Goal: Task Accomplishment & Management: Manage account settings

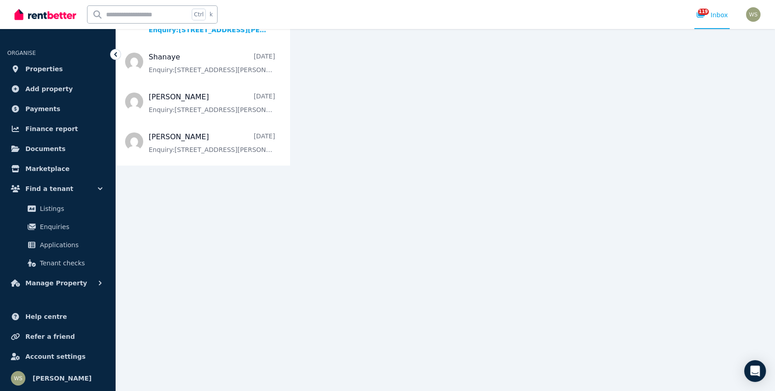
scroll to position [252, 0]
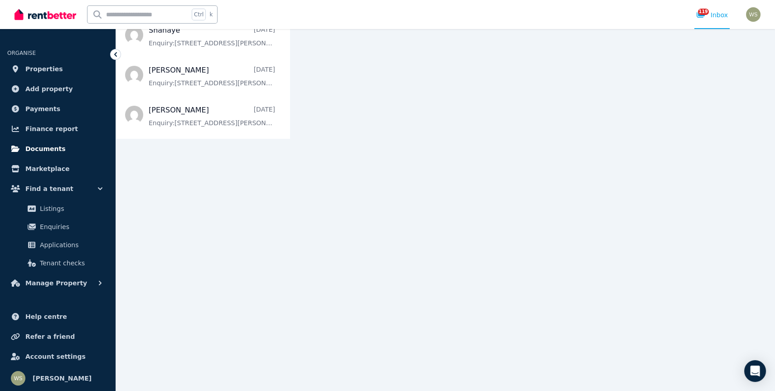
click at [58, 153] on link "Documents" at bounding box center [57, 149] width 101 height 18
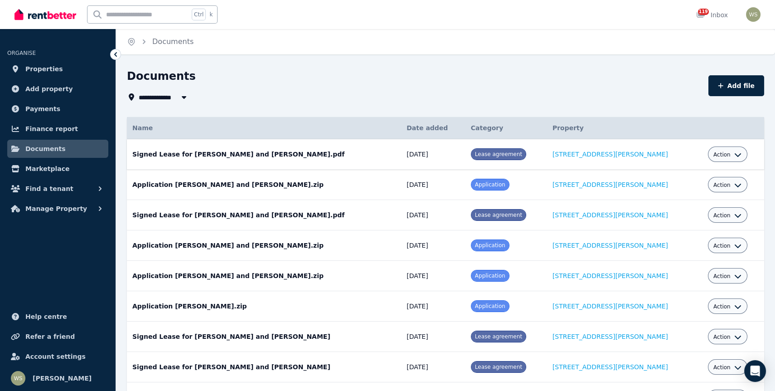
click at [734, 153] on icon "button" at bounding box center [737, 154] width 7 height 7
click at [675, 188] on link "View" at bounding box center [699, 191] width 87 height 16
click at [715, 154] on span "Action" at bounding box center [721, 154] width 17 height 7
click at [484, 151] on span "Lease agreement" at bounding box center [498, 154] width 47 height 6
click at [43, 110] on span "Payments" at bounding box center [42, 108] width 35 height 11
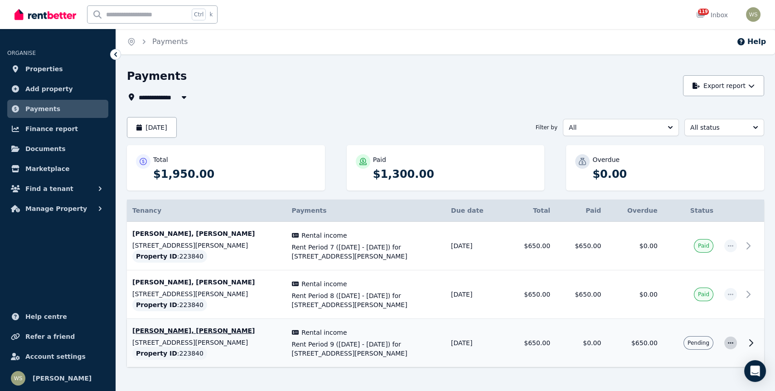
click at [731, 344] on icon "button" at bounding box center [730, 342] width 7 height 6
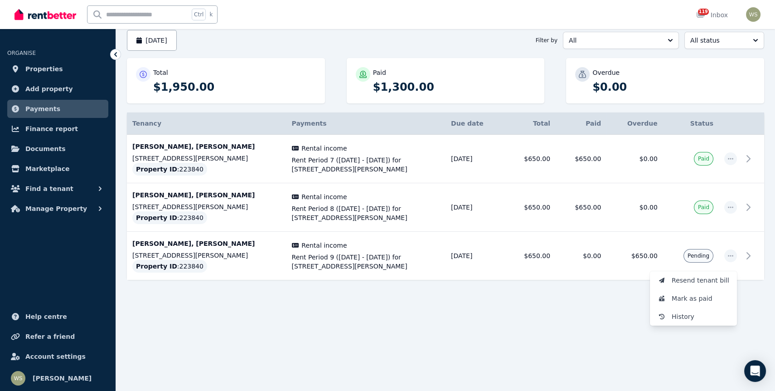
scroll to position [91, 0]
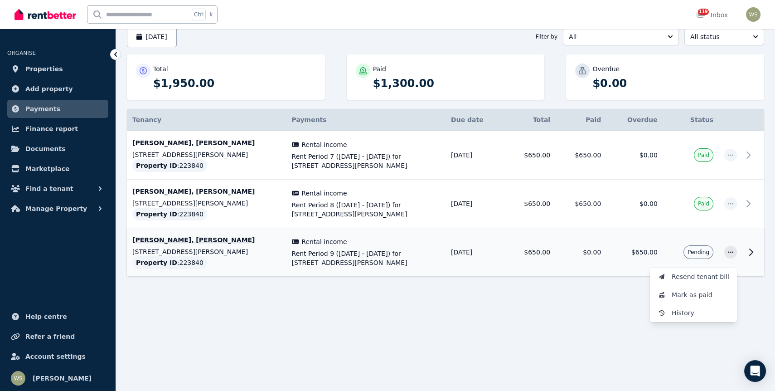
click at [752, 252] on icon at bounding box center [751, 252] width 3 height 6
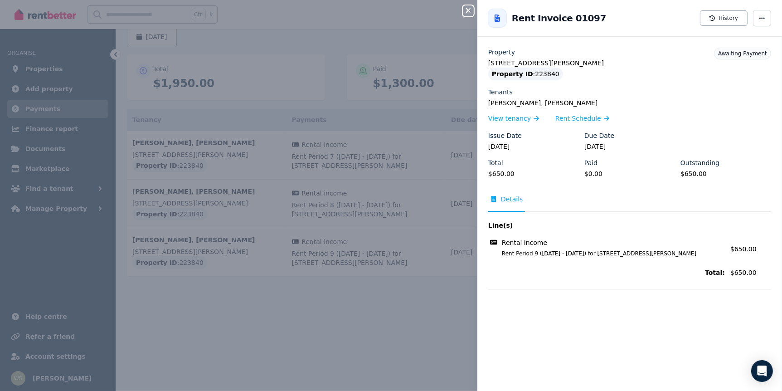
click at [510, 197] on span "Details" at bounding box center [512, 198] width 22 height 9
click at [753, 18] on span "button" at bounding box center [762, 18] width 18 height 16
click at [758, 18] on icon "button" at bounding box center [761, 18] width 7 height 6
click at [661, 53] on div "Property" at bounding box center [629, 52] width 283 height 9
click at [466, 9] on icon "button" at bounding box center [468, 10] width 5 height 5
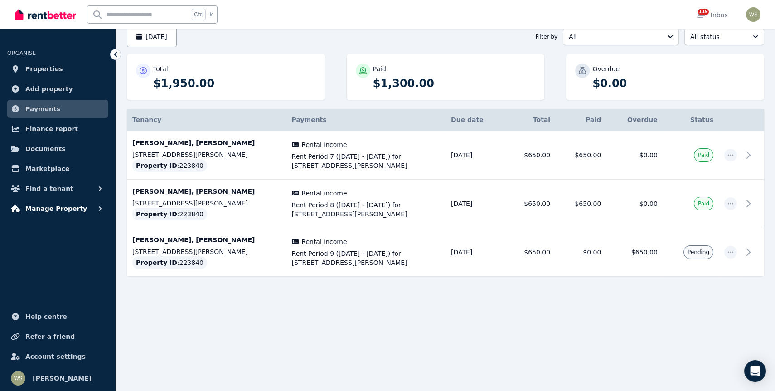
click at [61, 209] on span "Manage Property" at bounding box center [56, 208] width 62 height 11
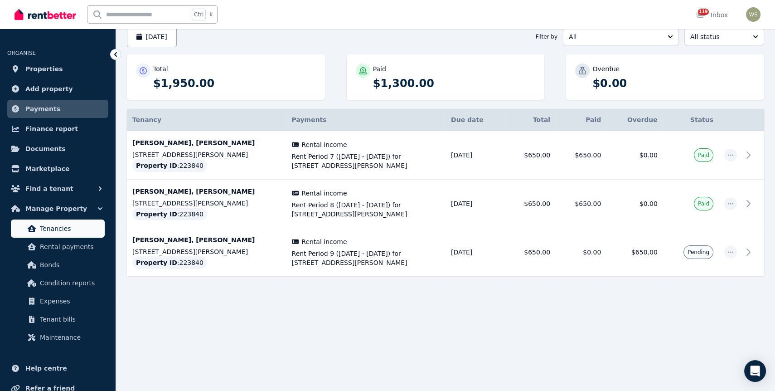
click at [62, 231] on span "Tenancies" at bounding box center [70, 228] width 61 height 11
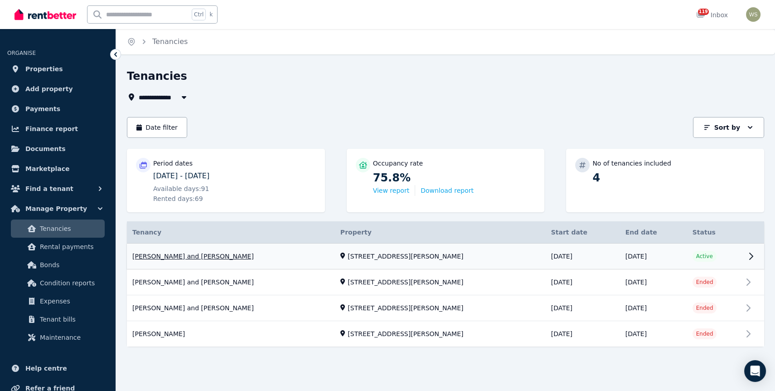
click at [750, 252] on link "View property details" at bounding box center [445, 256] width 637 height 26
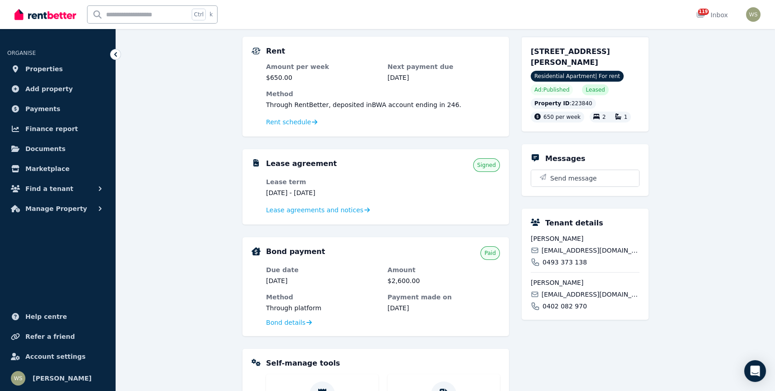
scroll to position [91, 0]
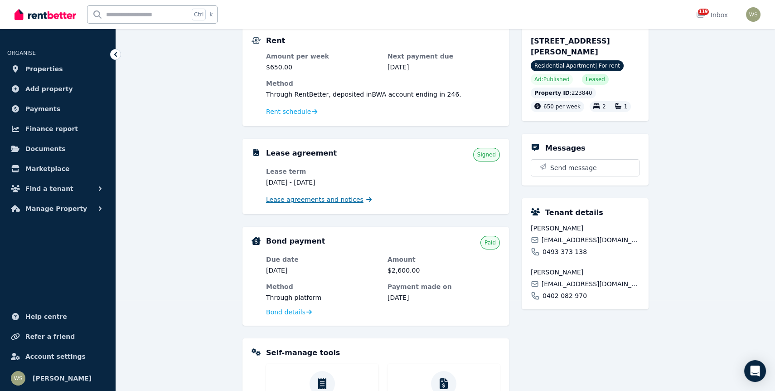
click at [337, 198] on span "Lease agreements and notices" at bounding box center [314, 199] width 97 height 9
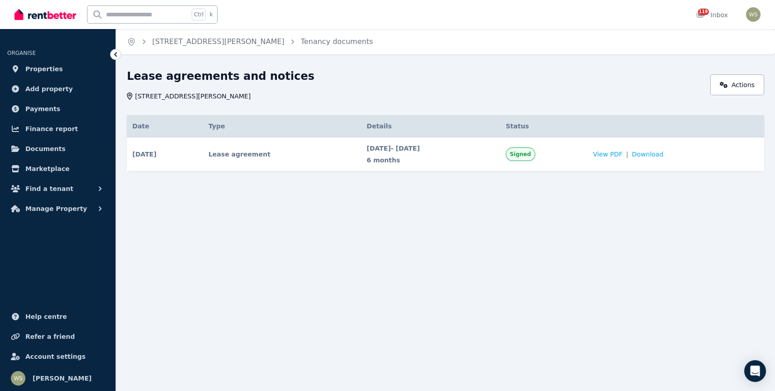
click at [258, 154] on td "Lease agreement" at bounding box center [282, 154] width 158 height 34
click at [535, 158] on span "Signed" at bounding box center [520, 154] width 29 height 14
click at [114, 53] on icon at bounding box center [115, 54] width 9 height 9
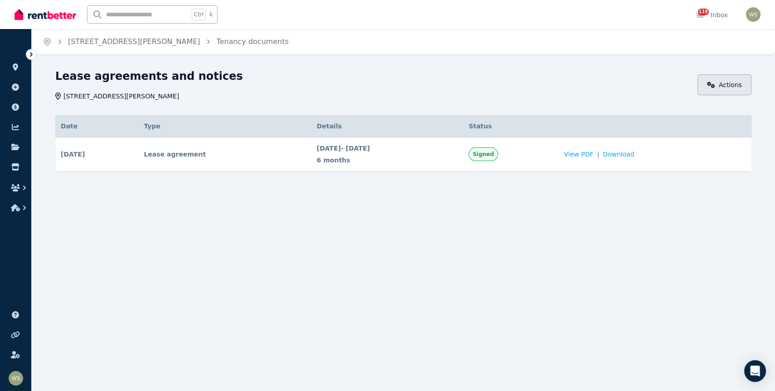
click at [713, 77] on link "Actions" at bounding box center [725, 84] width 54 height 21
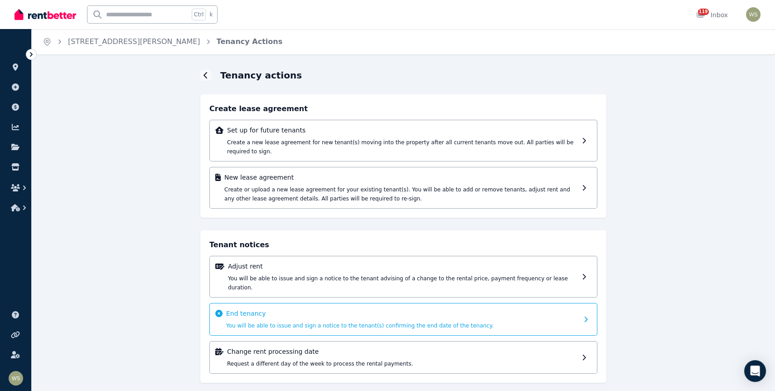
click at [259, 322] on span "You will be able to issue and sign a notice to the tenant(s) confirming the end…" at bounding box center [359, 325] width 267 height 6
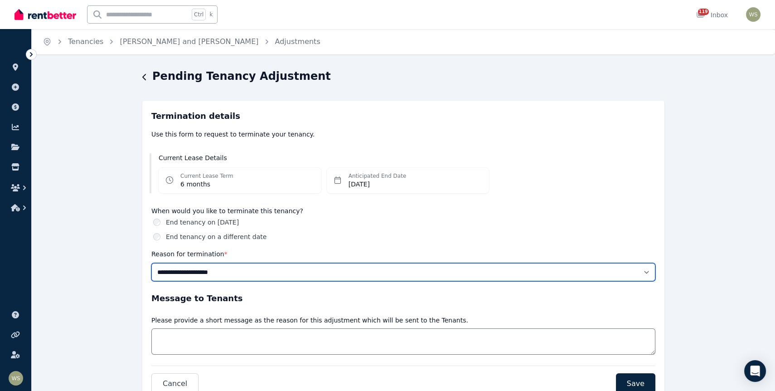
click at [646, 268] on select "**********" at bounding box center [403, 272] width 504 height 18
select select "*****"
click at [151, 263] on select "**********" at bounding box center [403, 272] width 504 height 18
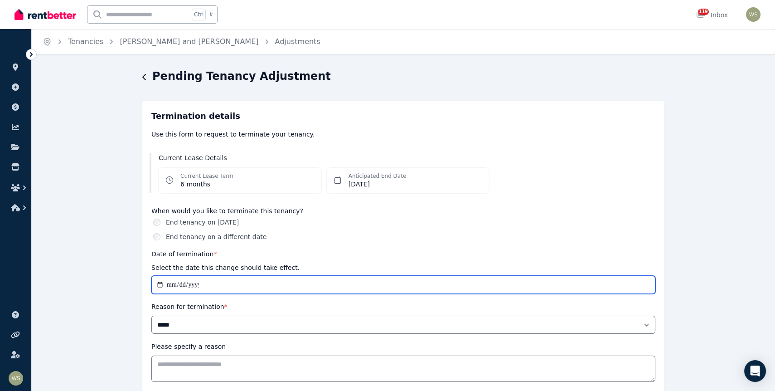
click at [183, 283] on input "**********" at bounding box center [403, 285] width 504 height 18
click at [158, 283] on input "**********" at bounding box center [403, 285] width 504 height 18
type input "**********"
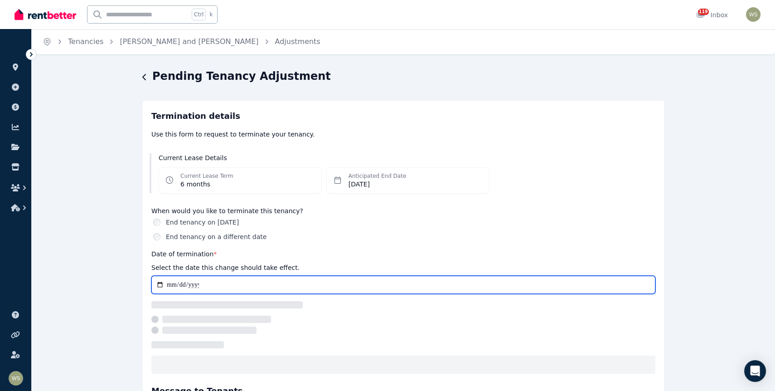
select select "*****"
type input "**********"
select select "*****"
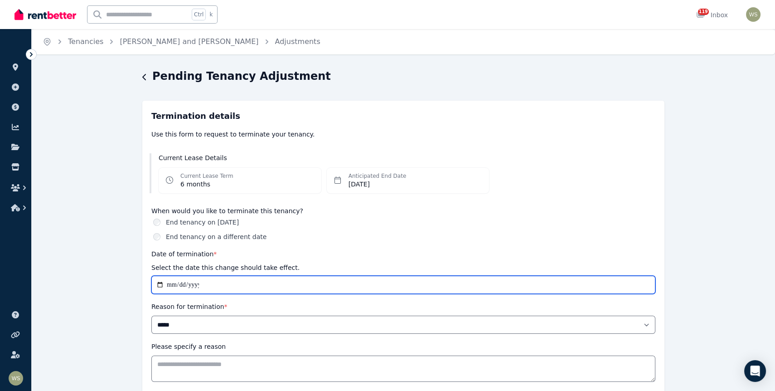
type input "**********"
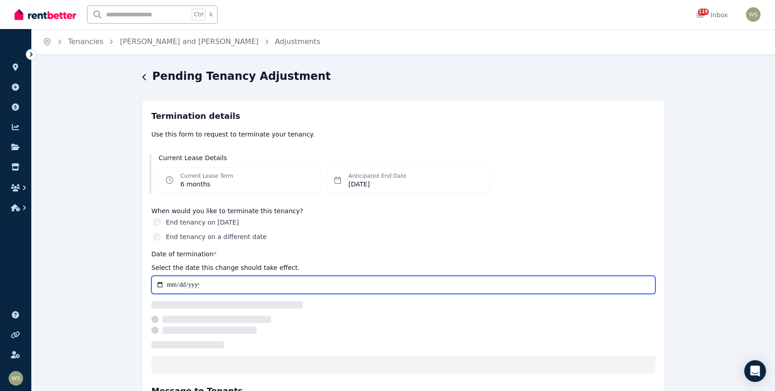
select select "*****"
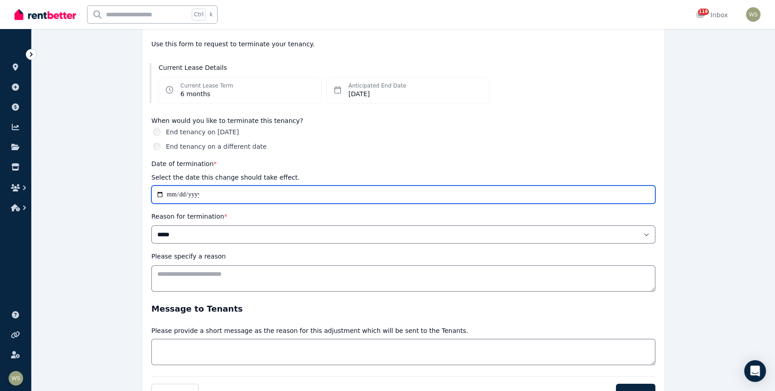
scroll to position [91, 0]
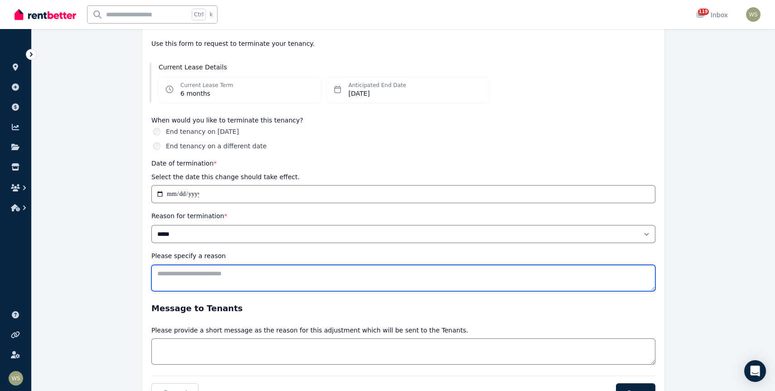
click at [198, 273] on textarea "Please specify a reason" at bounding box center [403, 278] width 504 height 26
click at [160, 272] on textarea "**********" at bounding box center [403, 278] width 504 height 26
click at [365, 273] on textarea "**********" at bounding box center [403, 278] width 504 height 26
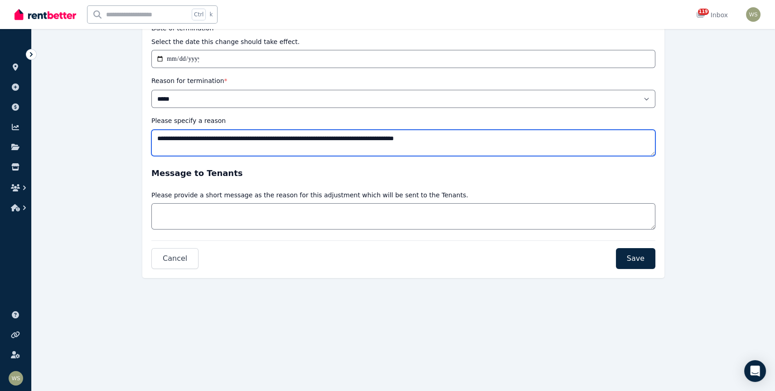
scroll to position [227, 0]
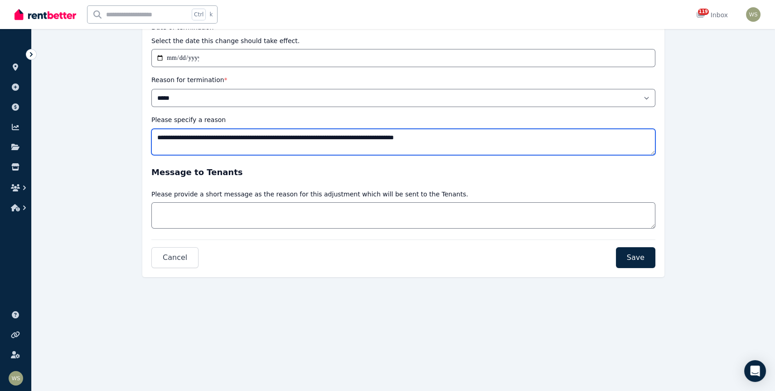
type textarea "**********"
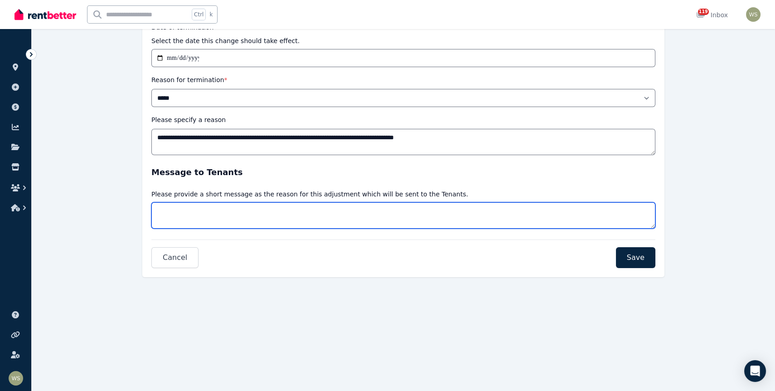
click at [184, 208] on textarea "Message" at bounding box center [403, 215] width 504 height 26
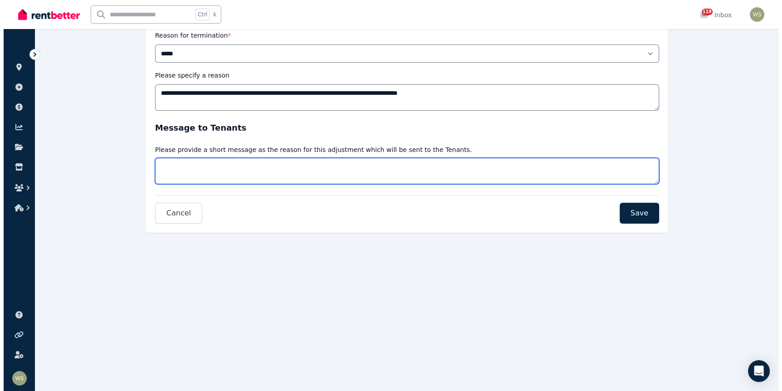
scroll to position [272, 0]
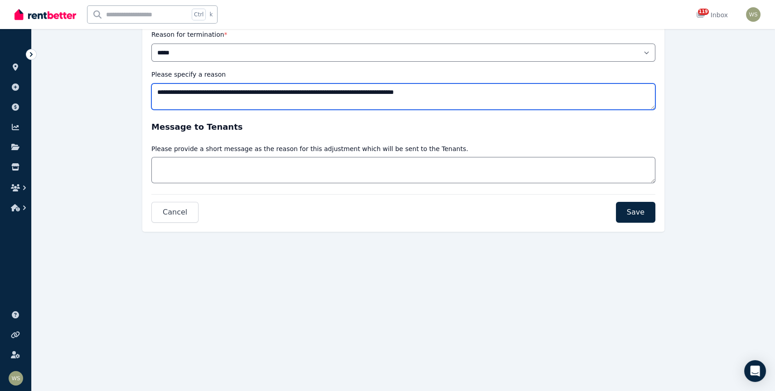
drag, startPoint x: 155, startPoint y: 92, endPoint x: 452, endPoint y: 92, distance: 297.3
click at [452, 92] on textarea "**********" at bounding box center [403, 96] width 504 height 26
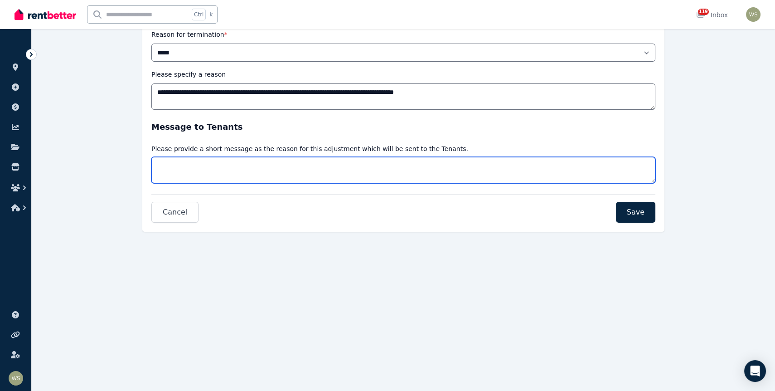
click at [218, 172] on textarea "Message" at bounding box center [403, 170] width 504 height 26
paste textarea "**********"
type textarea "**********"
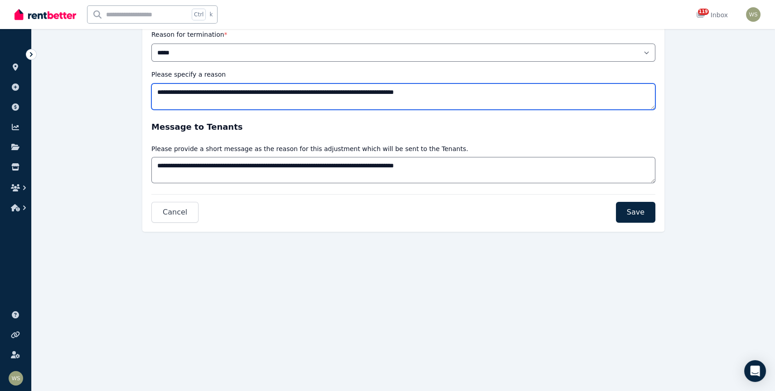
click at [455, 97] on textarea "**********" at bounding box center [403, 96] width 504 height 26
type textarea "**********"
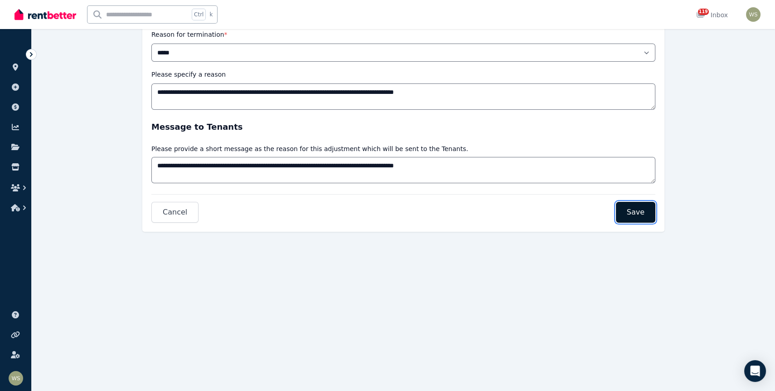
click at [632, 216] on span "Save" at bounding box center [636, 212] width 18 height 11
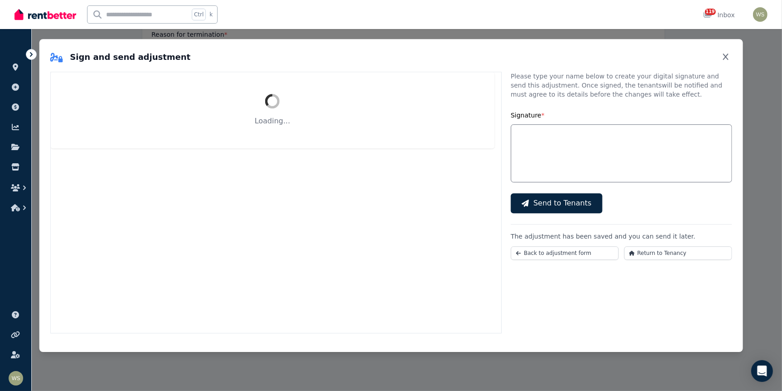
scroll to position [325, 0]
click at [547, 145] on input "Signature *" at bounding box center [621, 153] width 221 height 58
select select "*****"
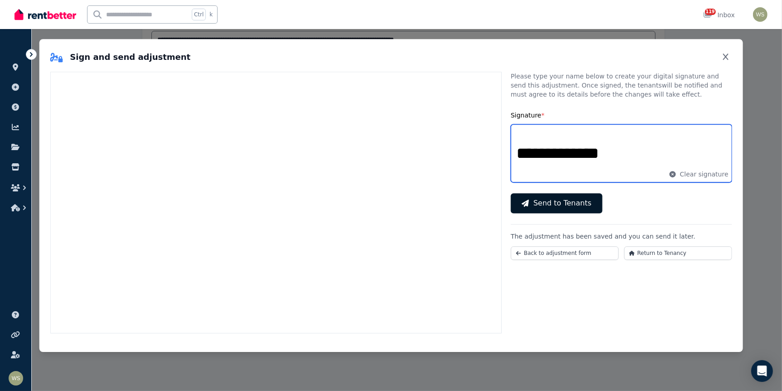
type input "**********"
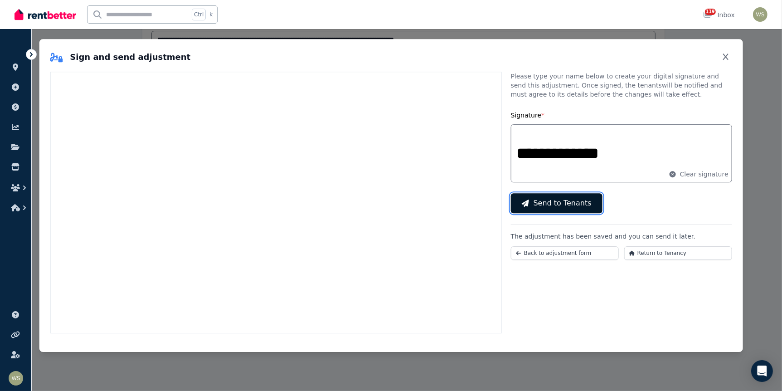
click at [571, 199] on span "Send to Tenants" at bounding box center [562, 203] width 58 height 11
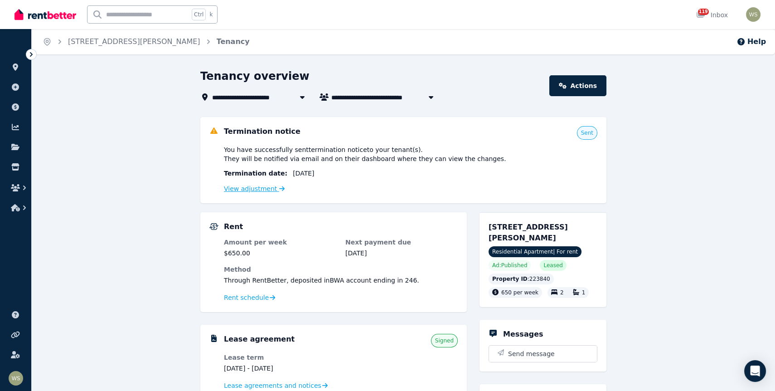
click at [279, 190] on icon at bounding box center [281, 188] width 5 height 5
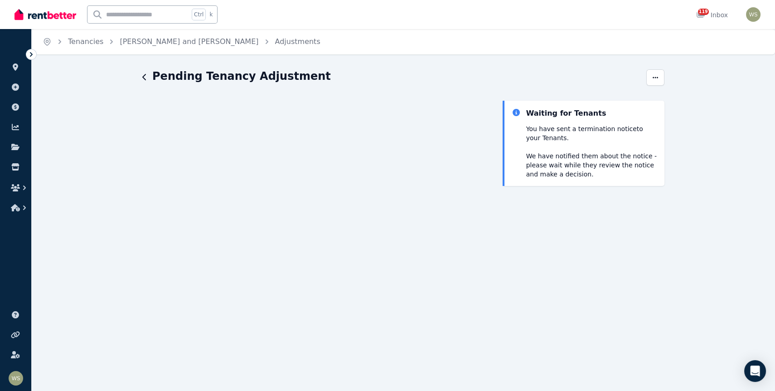
click at [143, 79] on icon "button" at bounding box center [144, 76] width 5 height 7
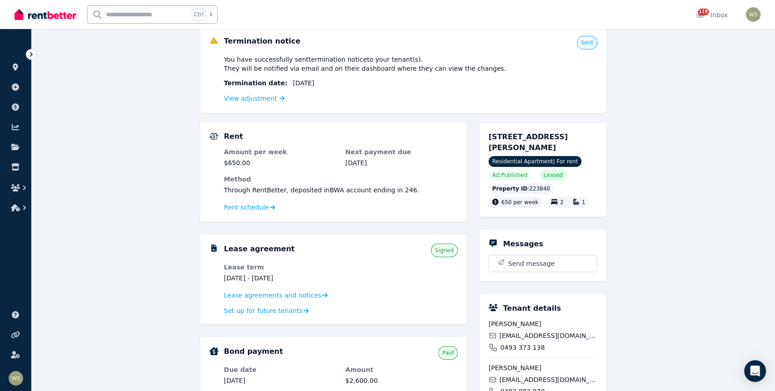
scroll to position [91, 0]
click at [246, 99] on link "View adjustment" at bounding box center [254, 97] width 61 height 7
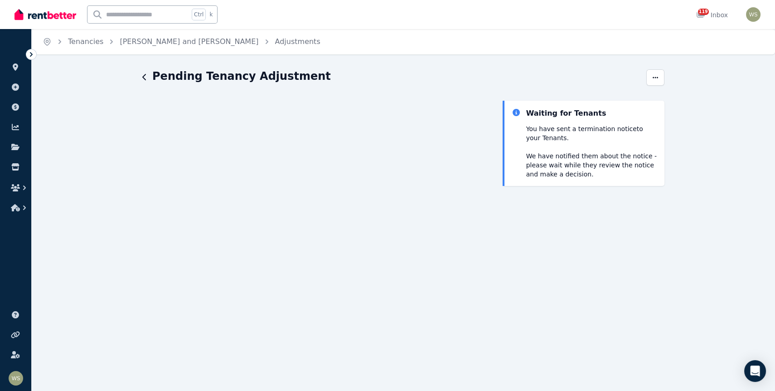
click at [143, 79] on icon "button" at bounding box center [144, 76] width 5 height 7
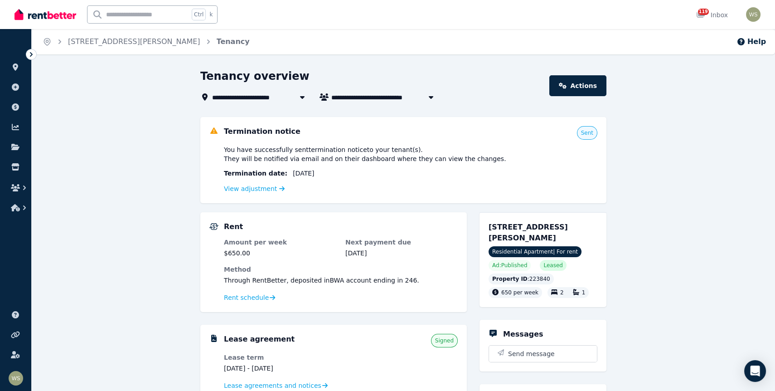
click at [360, 159] on span "You have successfully sent termination notice to your tenant(s) . They will be …" at bounding box center [365, 154] width 282 height 18
click at [567, 82] on icon at bounding box center [563, 85] width 8 height 6
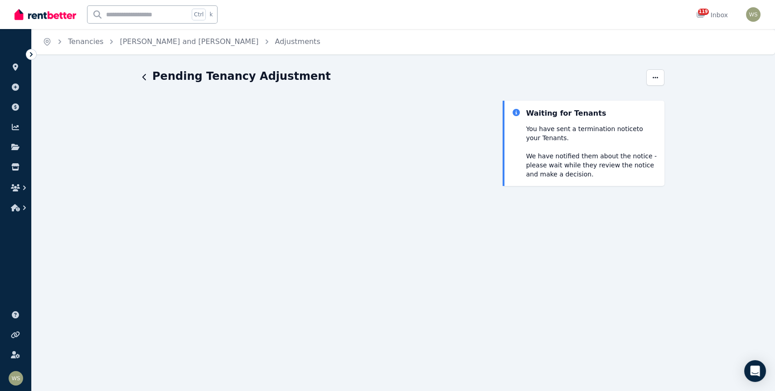
click at [145, 78] on icon "button" at bounding box center [144, 76] width 5 height 7
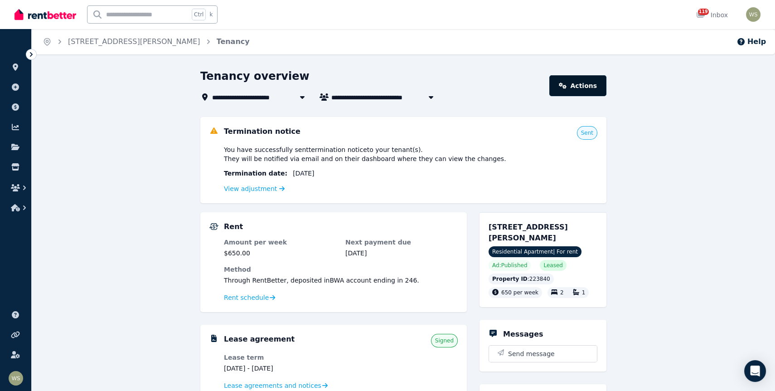
click at [587, 77] on link "Actions" at bounding box center [577, 85] width 57 height 21
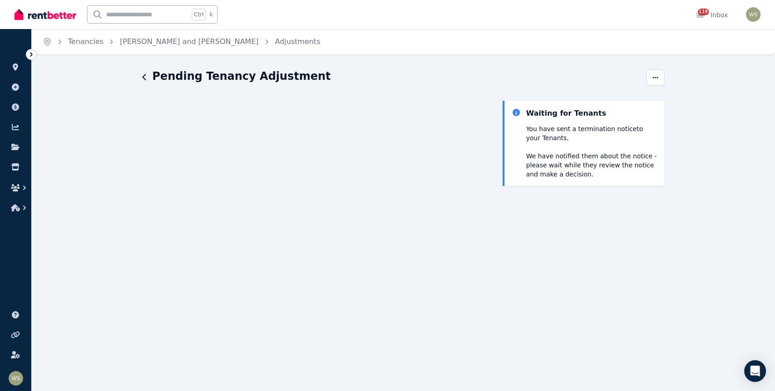
click at [145, 80] on icon "button" at bounding box center [144, 77] width 4 height 6
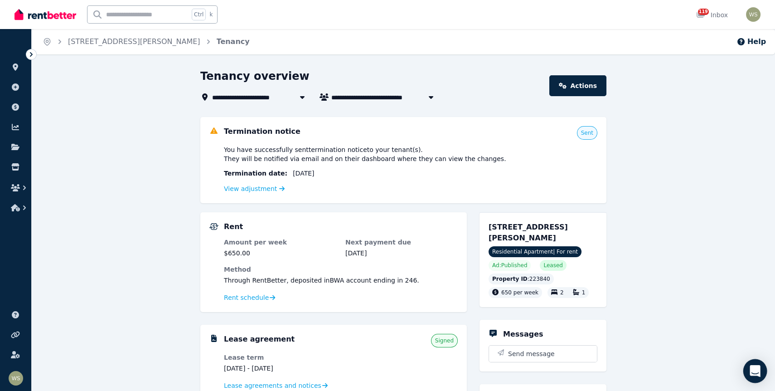
click at [750, 367] on icon "Open Intercom Messenger" at bounding box center [755, 371] width 12 height 12
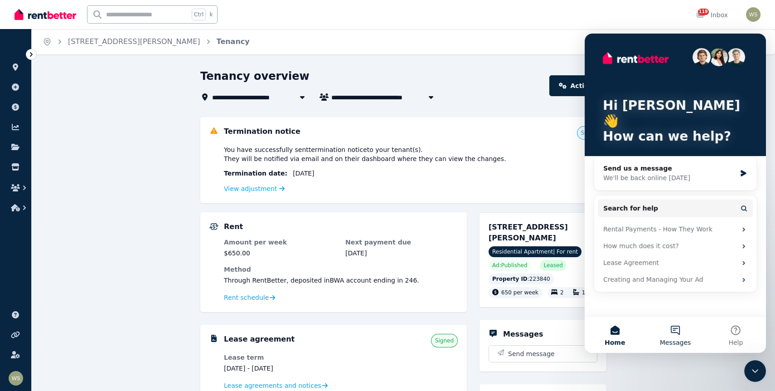
click at [683, 327] on button "Messages" at bounding box center [675, 334] width 60 height 36
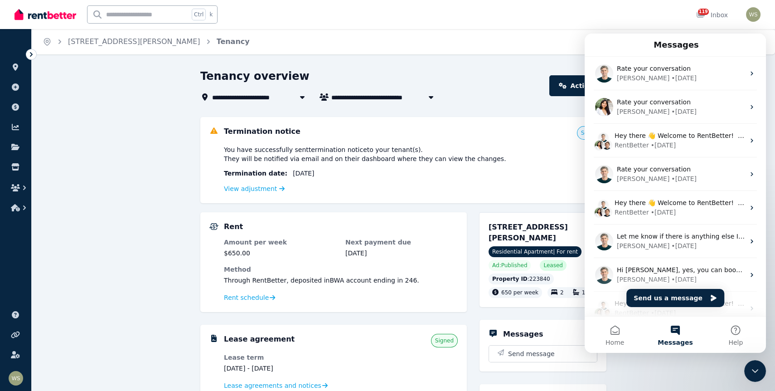
click at [757, 369] on icon "Close Intercom Messenger" at bounding box center [755, 370] width 11 height 11
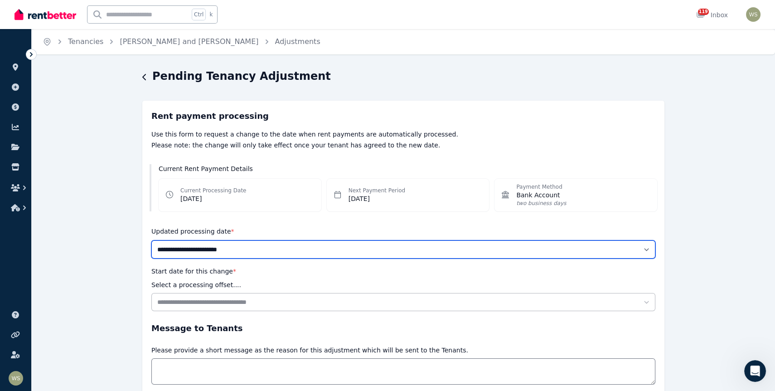
click at [643, 252] on select "**********" at bounding box center [403, 249] width 504 height 18
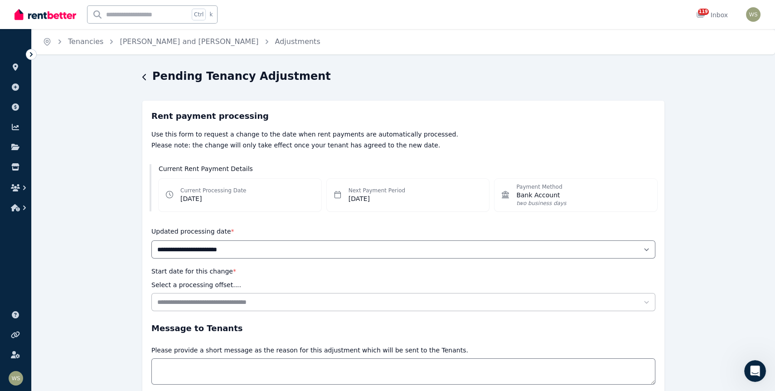
click at [694, 252] on div "**********" at bounding box center [403, 263] width 743 height 389
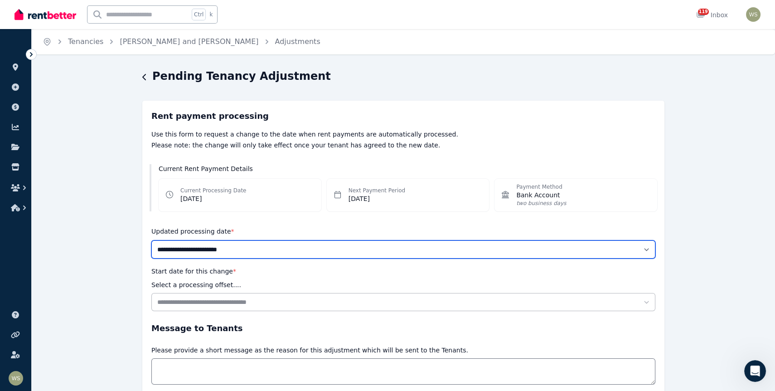
click at [644, 248] on select "**********" at bounding box center [403, 249] width 504 height 18
click at [239, 249] on select "**********" at bounding box center [403, 249] width 504 height 18
click at [647, 250] on select "**********" at bounding box center [403, 249] width 504 height 18
select select "******"
click at [151, 240] on select "**********" at bounding box center [403, 249] width 504 height 18
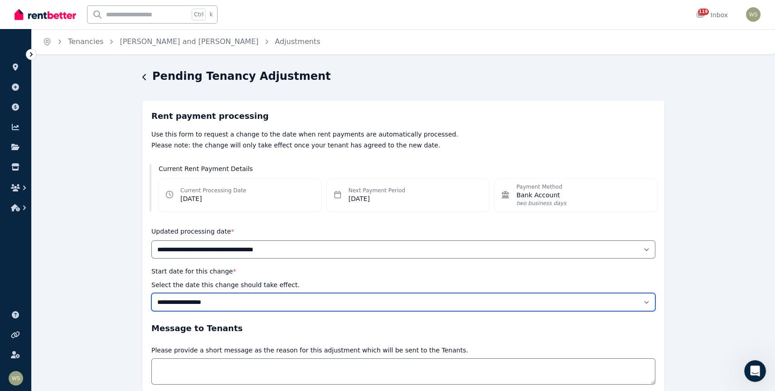
click at [648, 301] on select "**********" at bounding box center [403, 302] width 504 height 18
select select "**********"
click at [151, 293] on select "**********" at bounding box center [403, 302] width 504 height 18
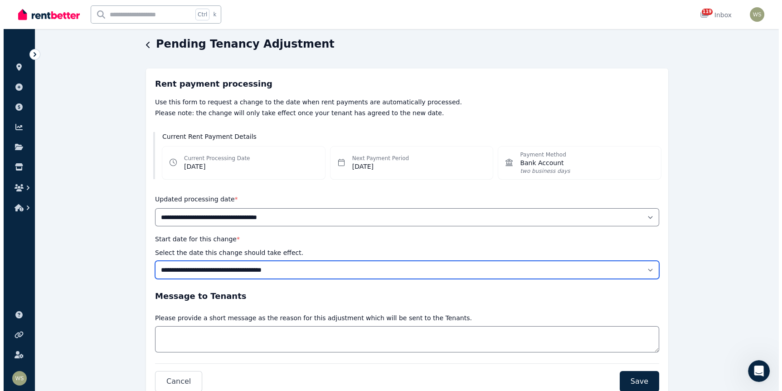
scroll to position [136, 0]
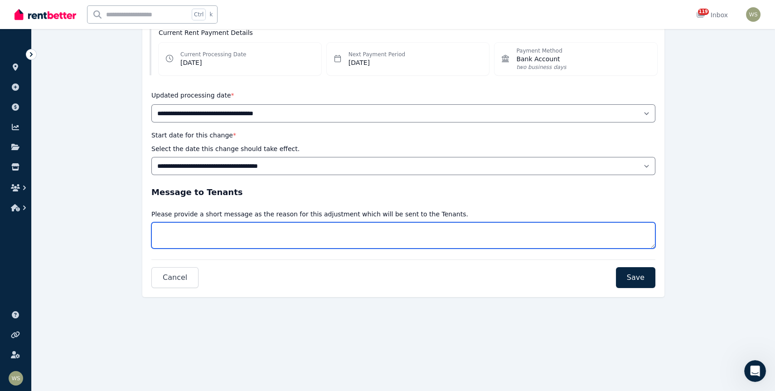
click at [222, 238] on textarea "Message" at bounding box center [403, 235] width 504 height 26
type textarea "**********"
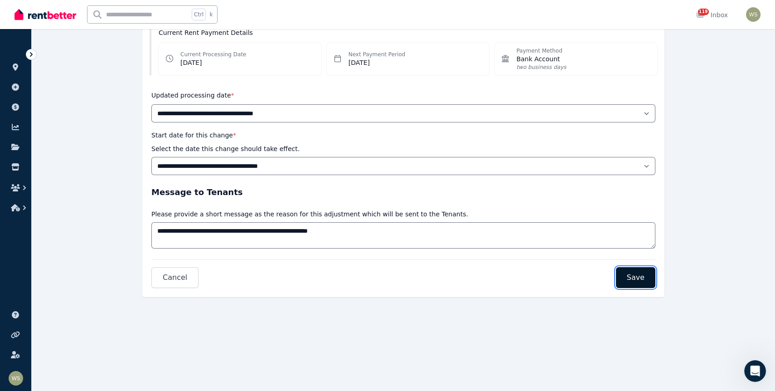
click at [637, 283] on button "Save" at bounding box center [635, 277] width 39 height 21
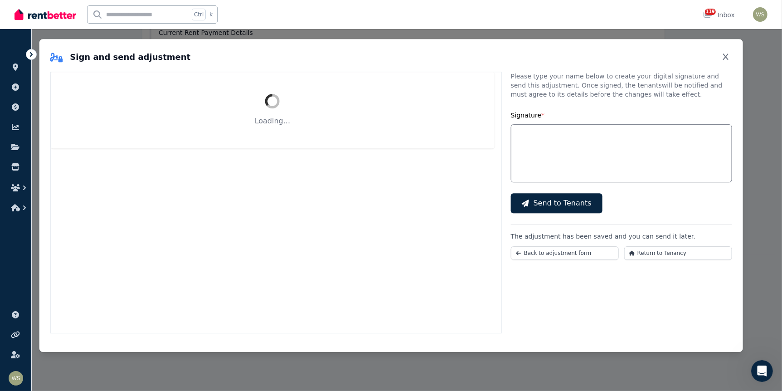
select select "******"
select select "**********"
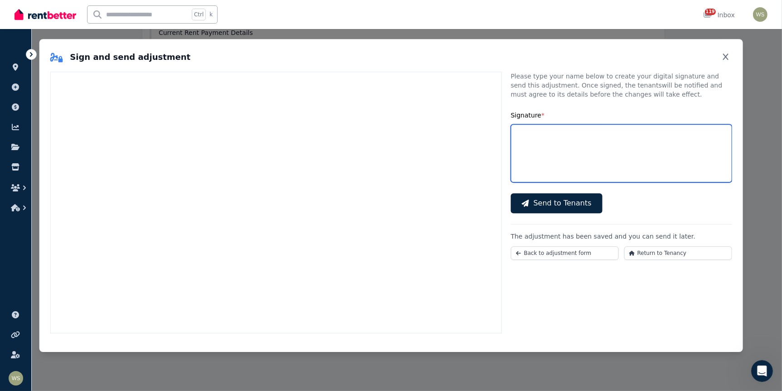
click at [552, 165] on input "Signature *" at bounding box center [621, 153] width 221 height 58
type input "**********"
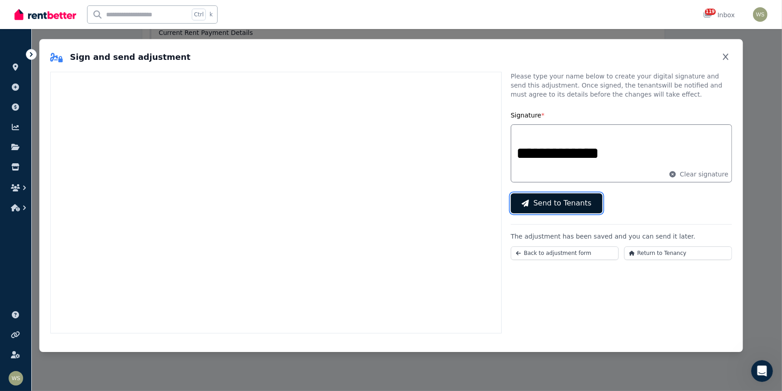
click at [579, 209] on button "Send to Tenants" at bounding box center [557, 203] width 92 height 20
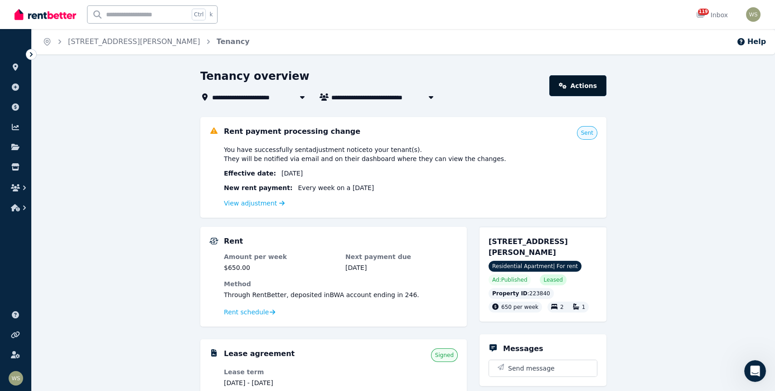
click at [582, 87] on link "Actions" at bounding box center [577, 85] width 57 height 21
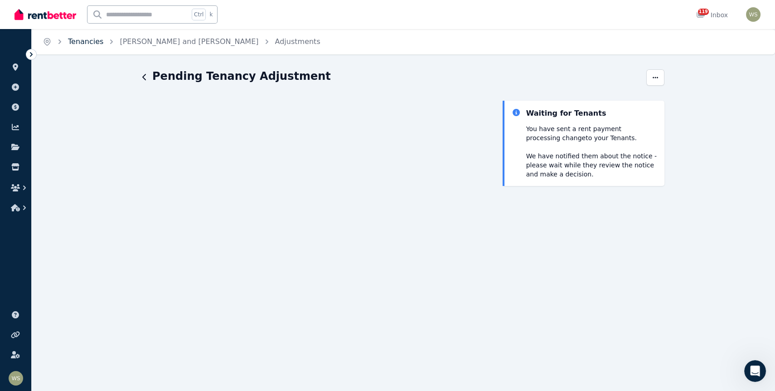
click at [80, 41] on link "Tenancies" at bounding box center [85, 41] width 35 height 9
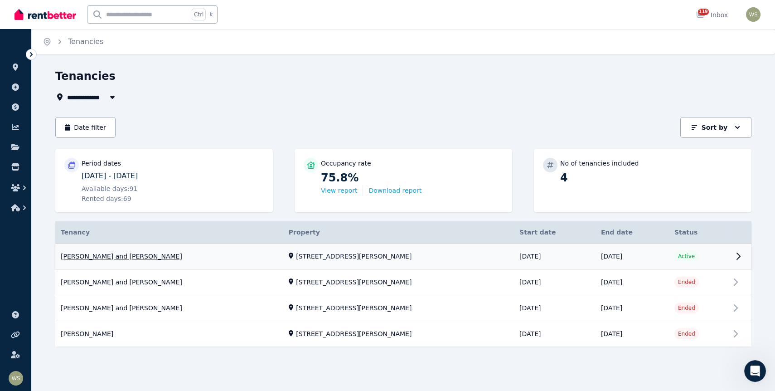
click at [736, 256] on link "View property details" at bounding box center [403, 256] width 696 height 26
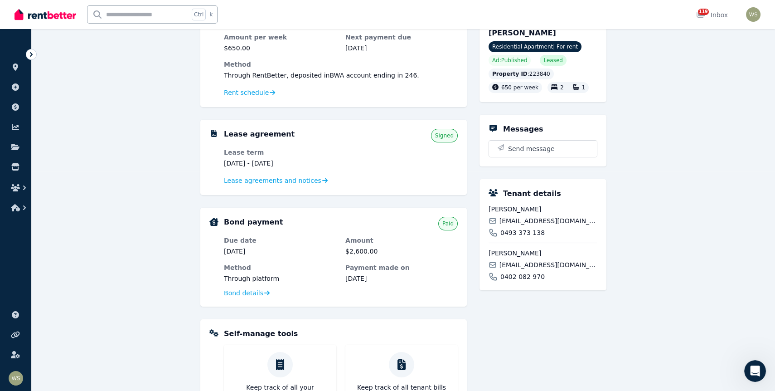
scroll to position [181, 0]
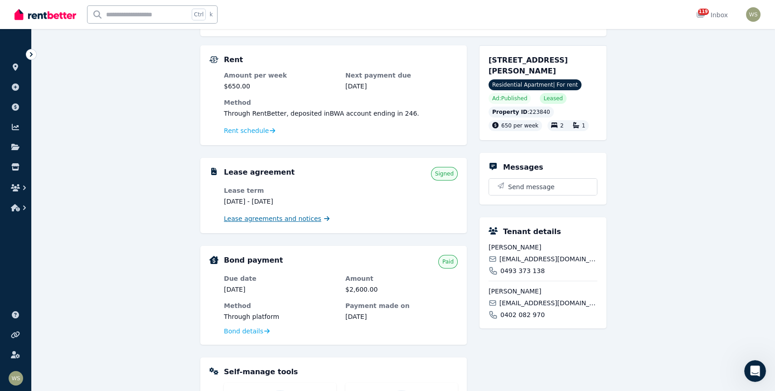
click at [285, 220] on span "Lease agreements and notices" at bounding box center [272, 218] width 97 height 9
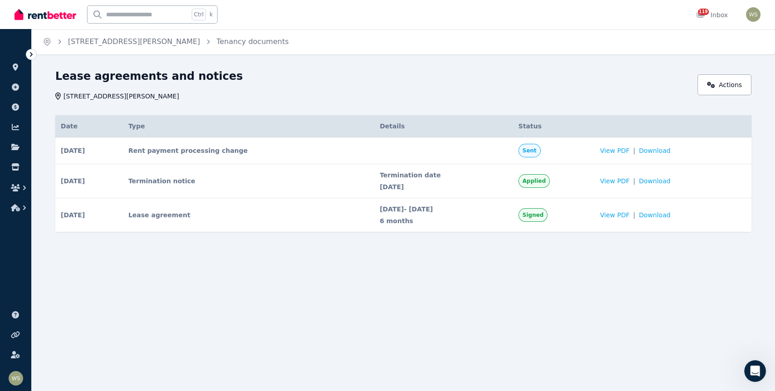
click at [195, 181] on td "Termination notice" at bounding box center [249, 181] width 252 height 34
click at [546, 181] on span "Applied" at bounding box center [534, 180] width 23 height 7
click at [628, 181] on span "View PDF" at bounding box center [614, 180] width 29 height 9
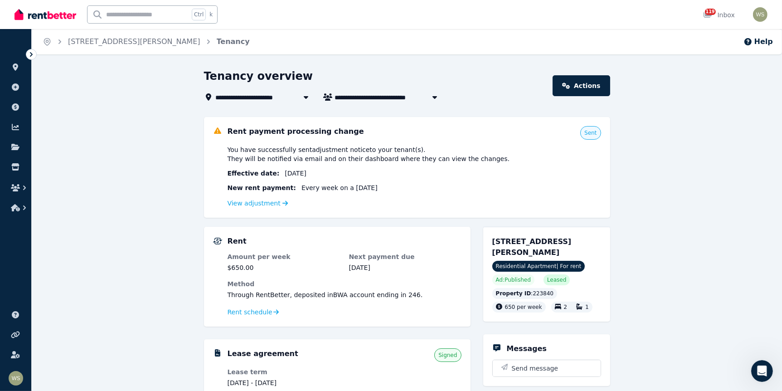
click at [762, 370] on icon "Open Intercom Messenger" at bounding box center [761, 370] width 6 height 7
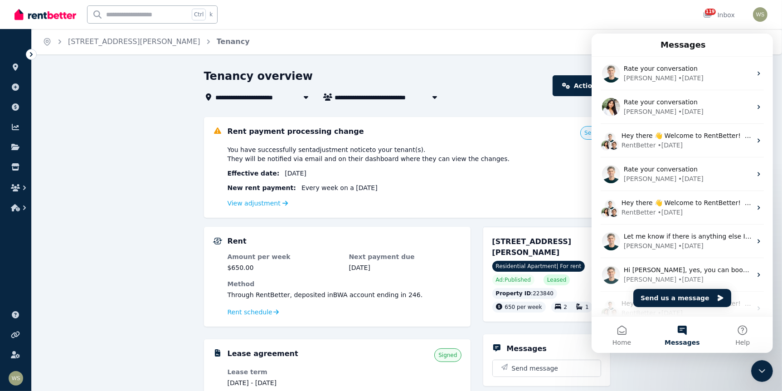
click at [683, 330] on button "Messages" at bounding box center [681, 334] width 60 height 36
click at [624, 328] on button "Home" at bounding box center [621, 334] width 60 height 36
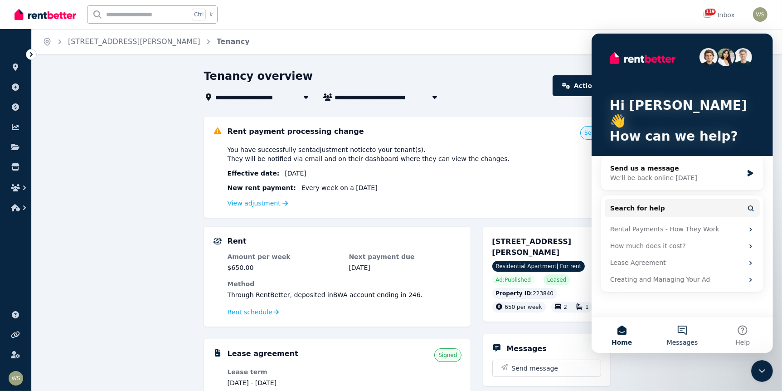
click at [688, 325] on button "Messages" at bounding box center [681, 334] width 60 height 36
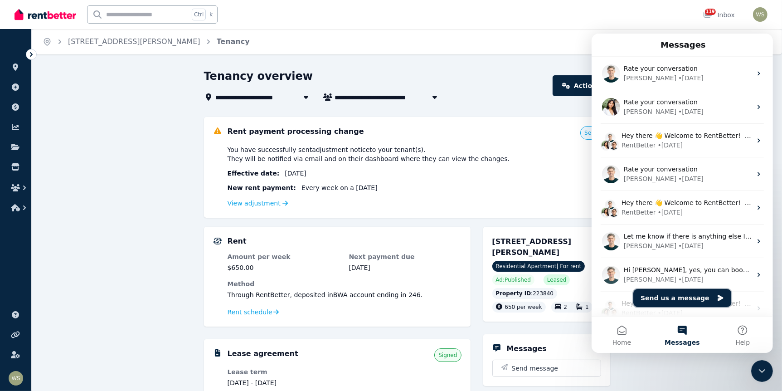
click at [658, 296] on button "Send us a message" at bounding box center [682, 297] width 98 height 18
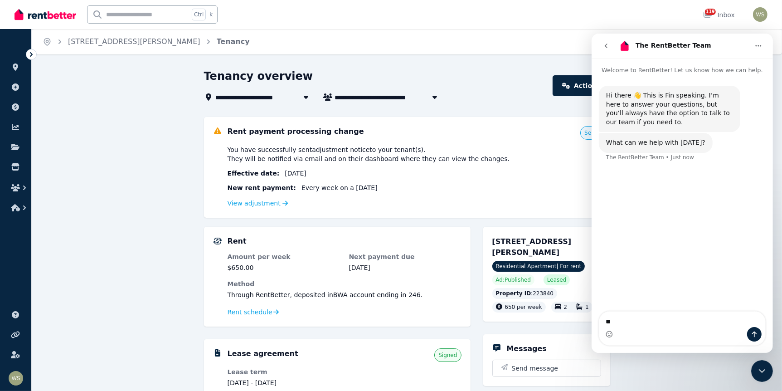
type textarea "*"
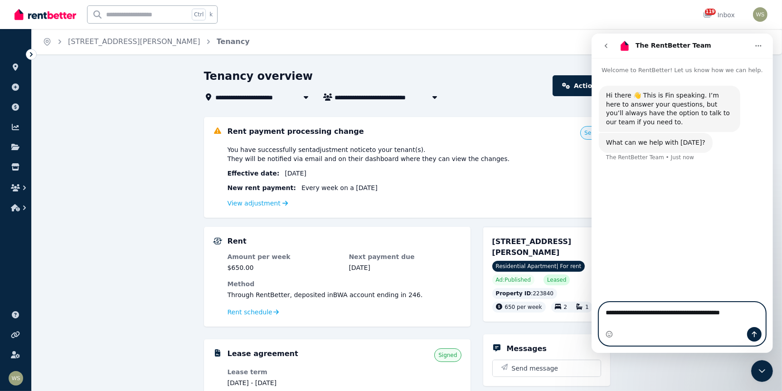
click at [745, 317] on textarea "**********" at bounding box center [682, 309] width 166 height 15
type textarea "**********"
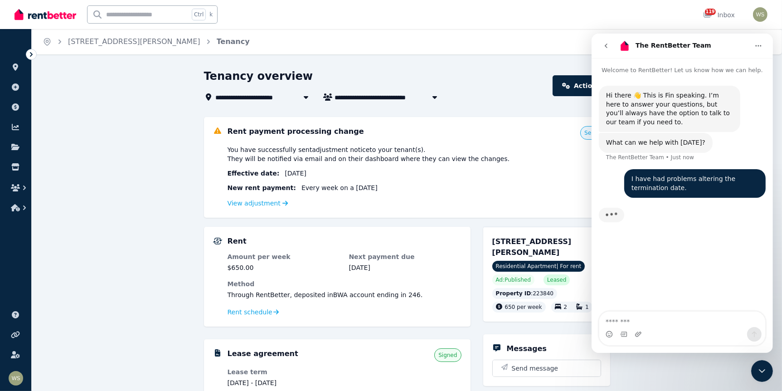
click at [606, 47] on icon "go back" at bounding box center [605, 45] width 7 height 7
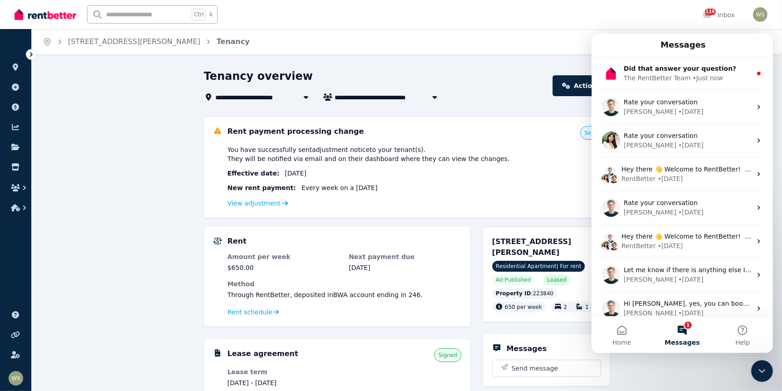
click at [682, 332] on button "1 Messages" at bounding box center [681, 334] width 60 height 36
click at [682, 331] on button "1 Messages" at bounding box center [681, 334] width 60 height 36
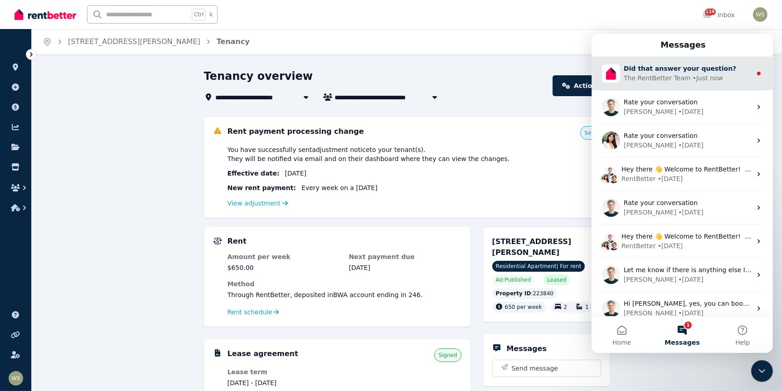
click at [655, 69] on span "Did that answer your question?" at bounding box center [679, 67] width 112 height 7
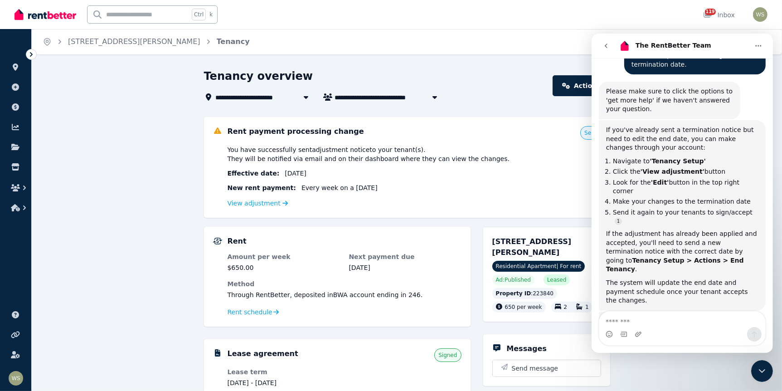
scroll to position [118, 0]
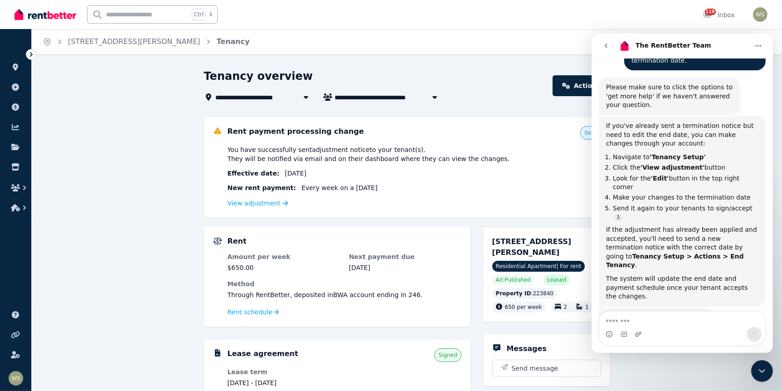
click at [679, 151] on div "If you've already sent a termination notice but need to edit the end date, you …" at bounding box center [682, 210] width 152 height 179
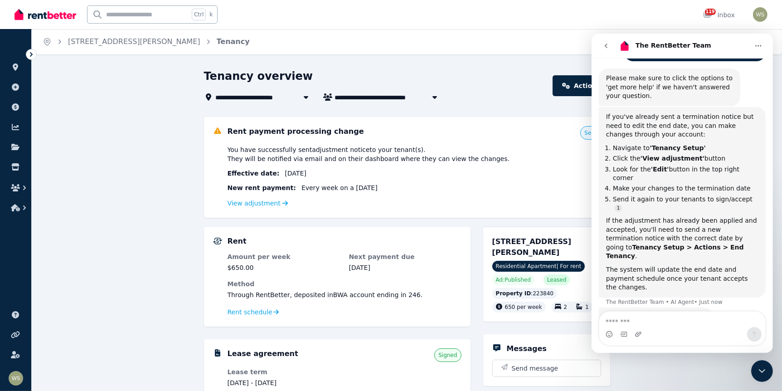
click at [608, 46] on icon "go back" at bounding box center [605, 45] width 7 height 7
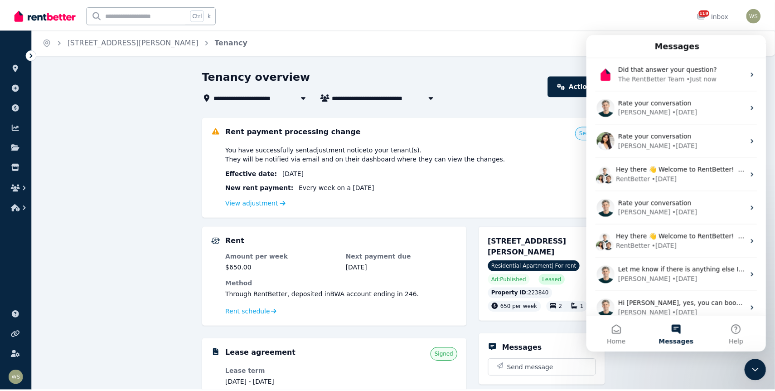
scroll to position [0, 0]
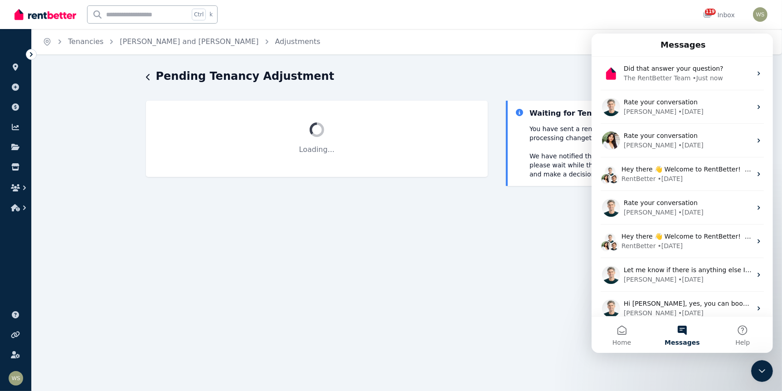
click at [756, 368] on icon "Close Intercom Messenger" at bounding box center [761, 370] width 11 height 11
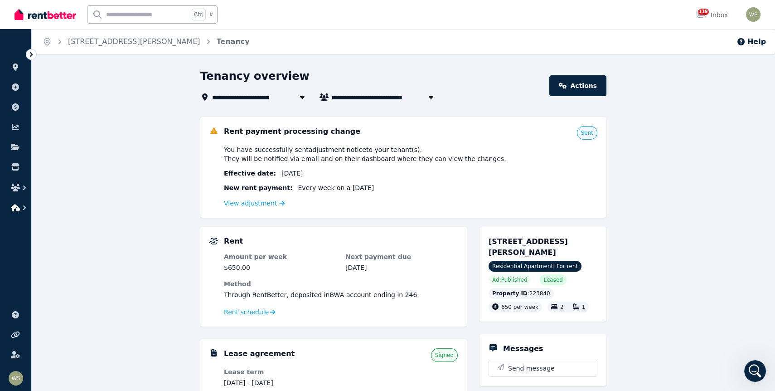
click at [24, 207] on icon "button" at bounding box center [24, 207] width 3 height 5
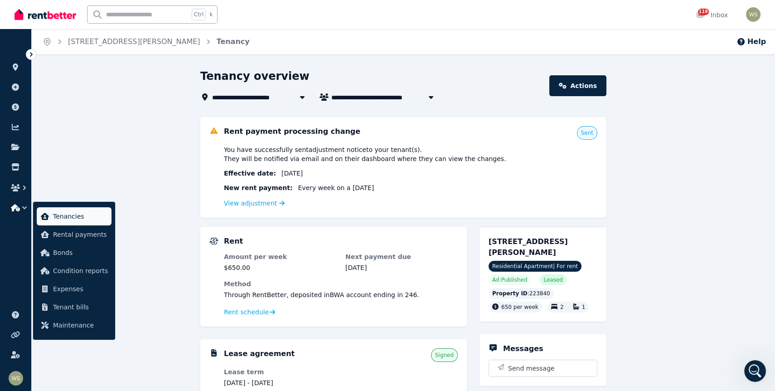
click at [69, 215] on span "Tenancies" at bounding box center [80, 216] width 55 height 11
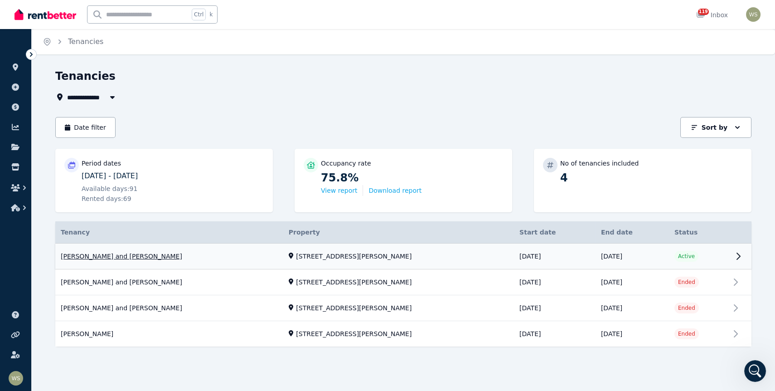
click at [736, 252] on link "View property details" at bounding box center [403, 256] width 696 height 26
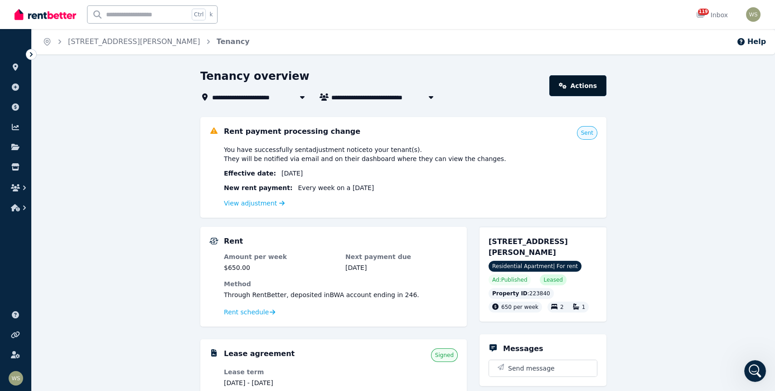
click at [580, 91] on link "Actions" at bounding box center [577, 85] width 57 height 21
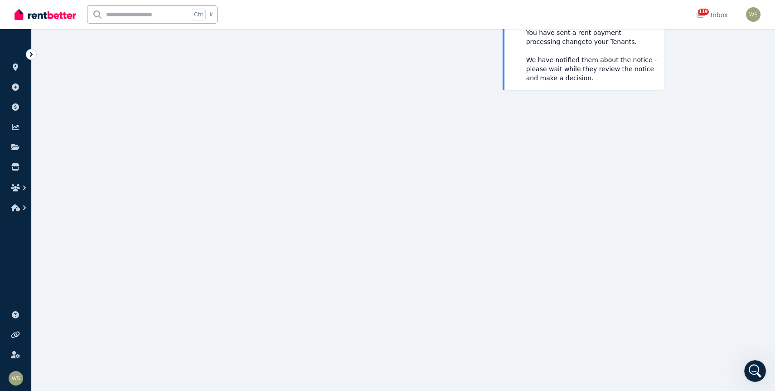
scroll to position [45, 0]
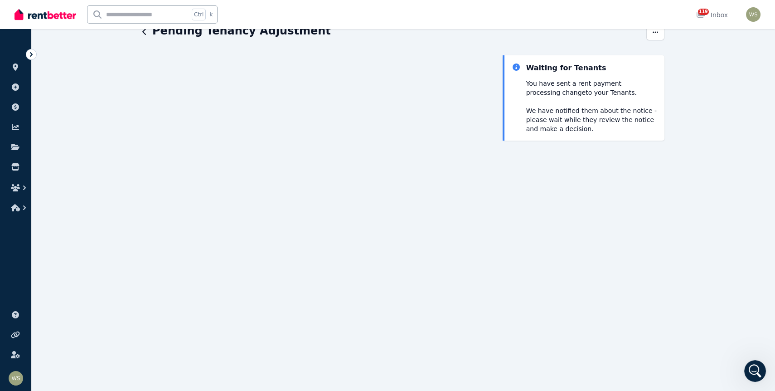
click at [31, 55] on icon at bounding box center [31, 54] width 3 height 5
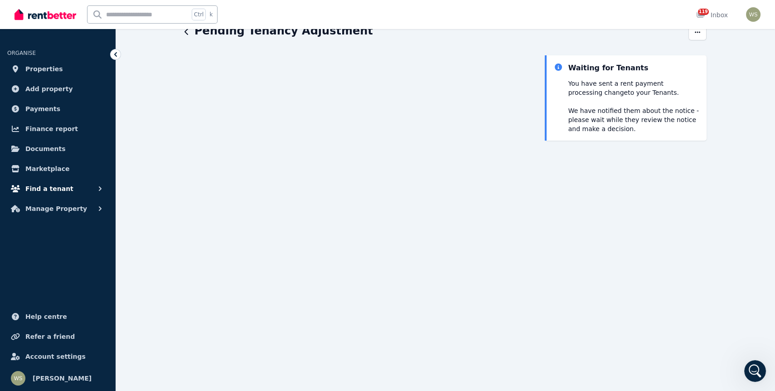
click at [101, 188] on icon "button" at bounding box center [100, 188] width 3 height 5
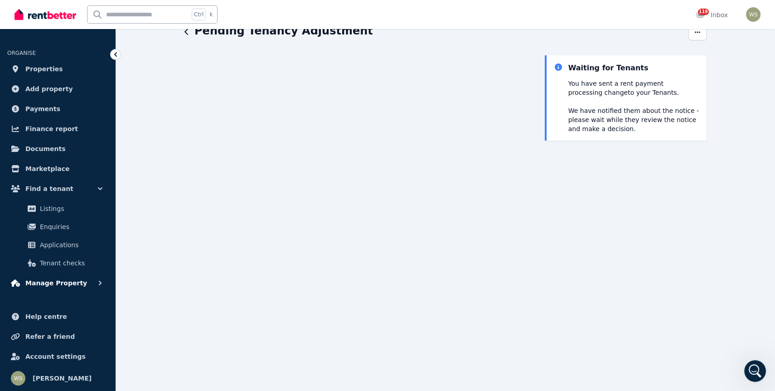
click at [58, 283] on span "Manage Property" at bounding box center [56, 282] width 62 height 11
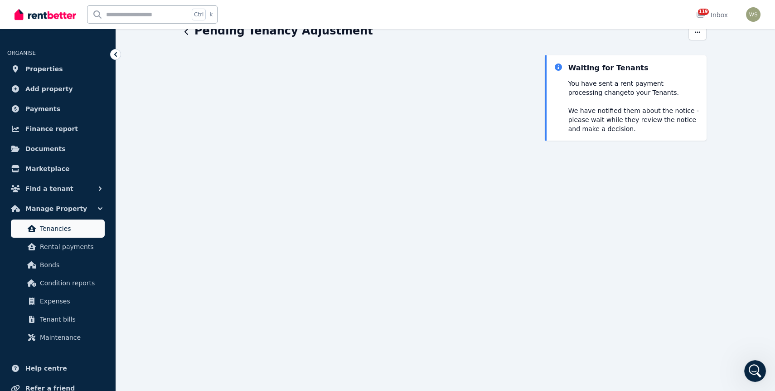
click at [78, 228] on span "Tenancies" at bounding box center [70, 228] width 61 height 11
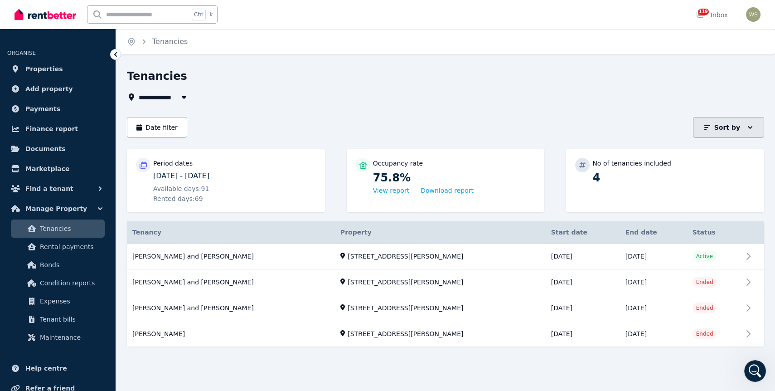
click at [733, 126] on p "Sort by" at bounding box center [727, 127] width 26 height 9
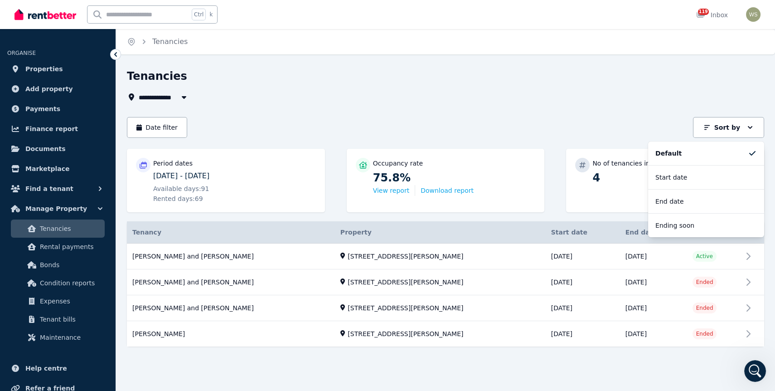
click at [668, 232] on li "Ending soon" at bounding box center [706, 225] width 116 height 24
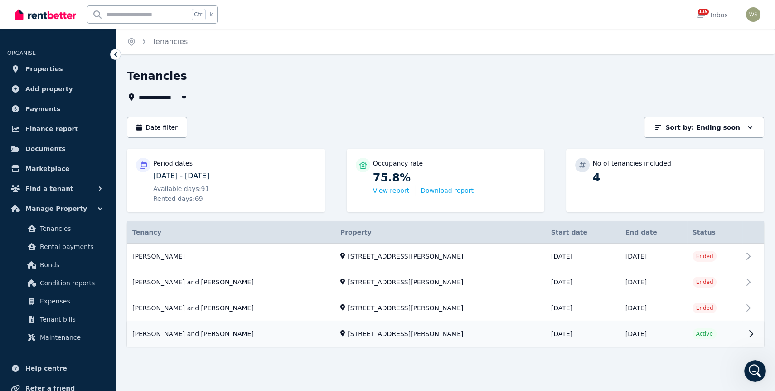
click at [748, 331] on link "View property details" at bounding box center [445, 333] width 637 height 25
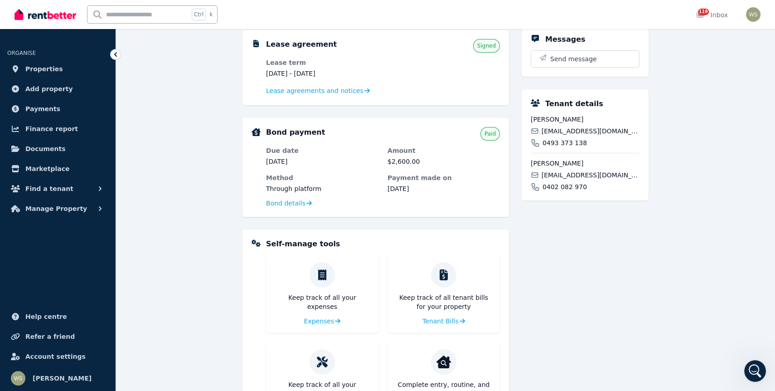
scroll to position [317, 0]
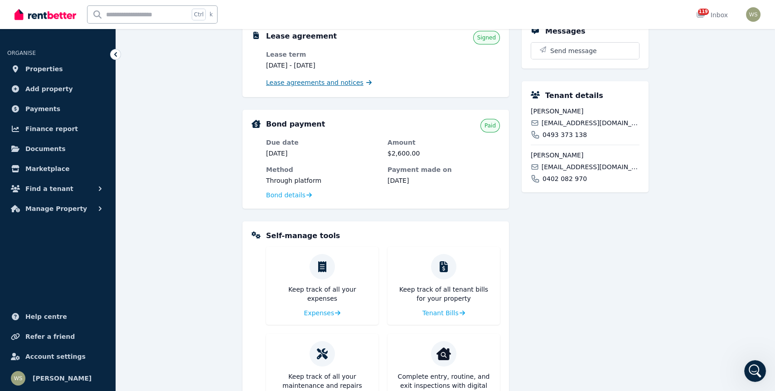
click at [317, 83] on span "Lease agreements and notices" at bounding box center [314, 82] width 97 height 9
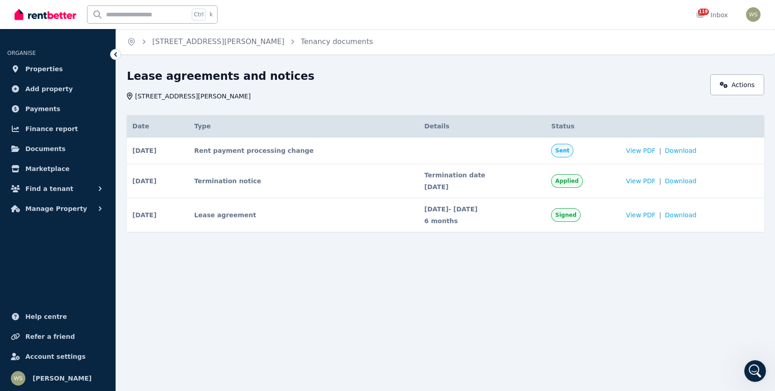
click at [578, 181] on span "Applied" at bounding box center [566, 180] width 23 height 7
click at [647, 181] on span "View PDF" at bounding box center [640, 180] width 29 height 9
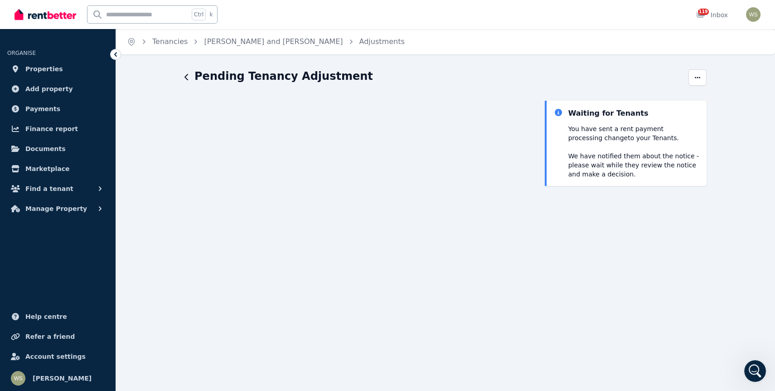
click at [113, 56] on icon at bounding box center [115, 54] width 9 height 9
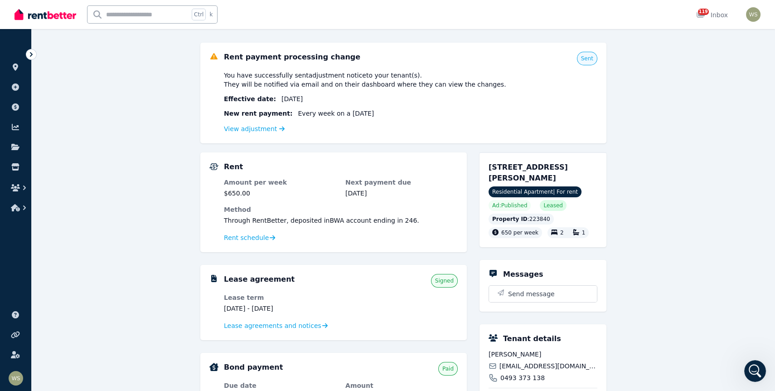
scroll to position [91, 0]
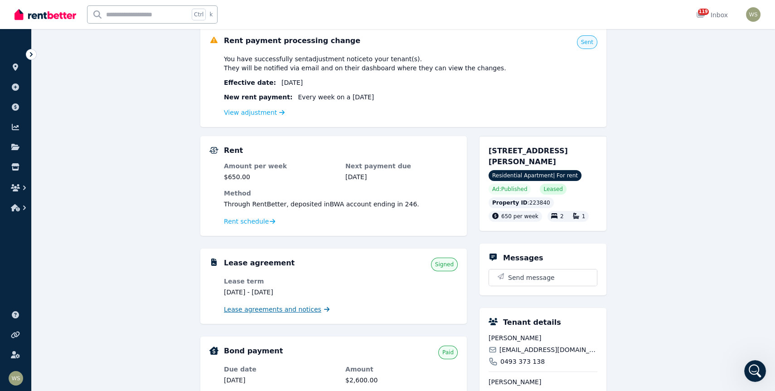
click at [281, 310] on span "Lease agreements and notices" at bounding box center [272, 309] width 97 height 9
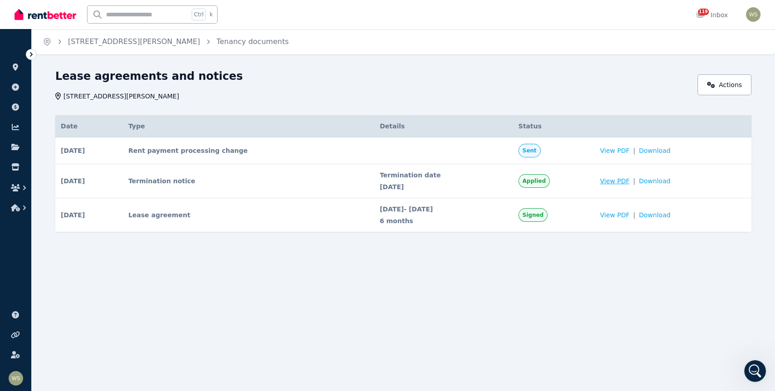
click at [617, 179] on span "View PDF" at bounding box center [614, 180] width 29 height 9
click at [759, 370] on icon "Open Intercom Messenger" at bounding box center [761, 370] width 15 height 15
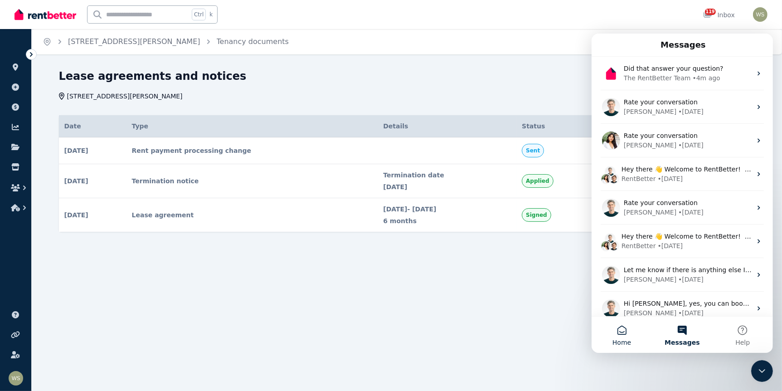
click at [624, 331] on button "Home" at bounding box center [621, 334] width 60 height 36
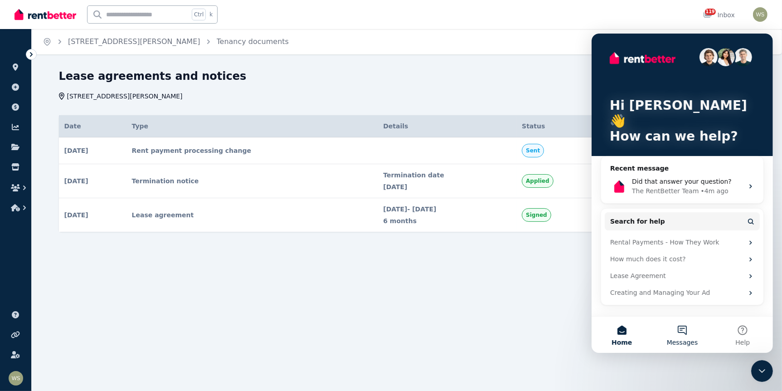
click at [685, 332] on button "Messages" at bounding box center [681, 334] width 60 height 36
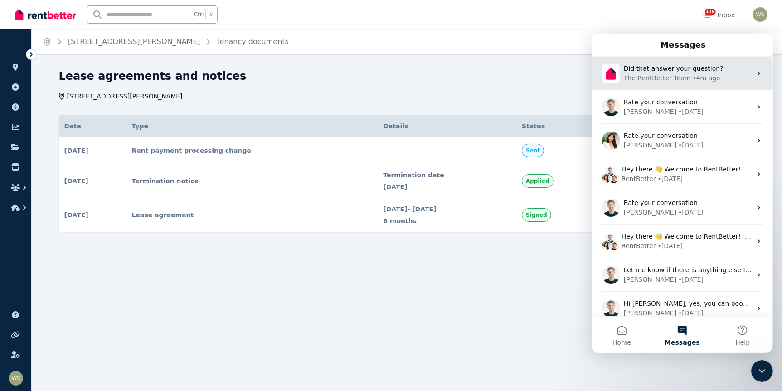
click at [686, 67] on span "Did that answer your question?" at bounding box center [673, 67] width 100 height 7
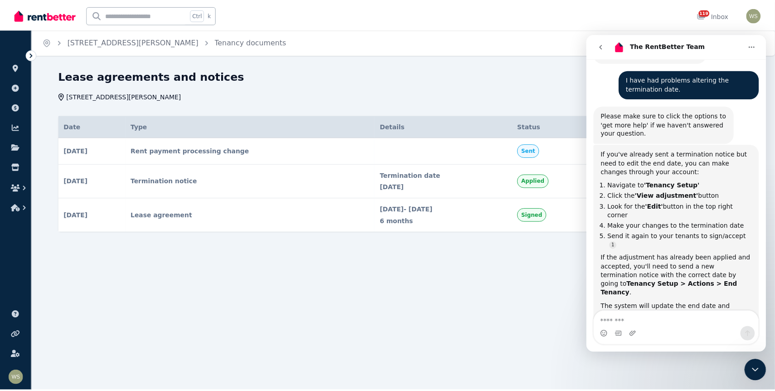
scroll to position [118, 0]
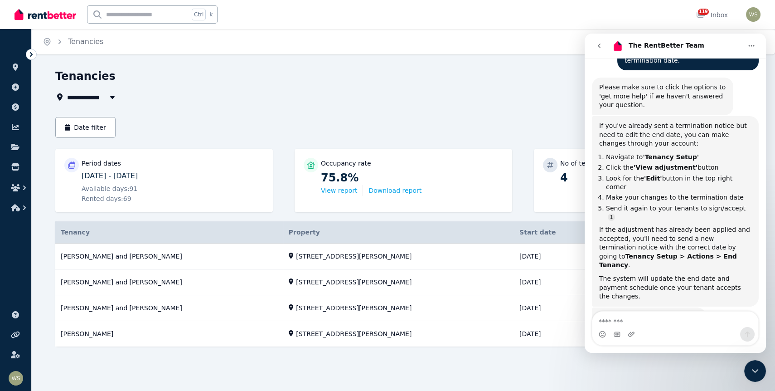
click at [131, 17] on input "text" at bounding box center [138, 14] width 102 height 17
type input "**********"
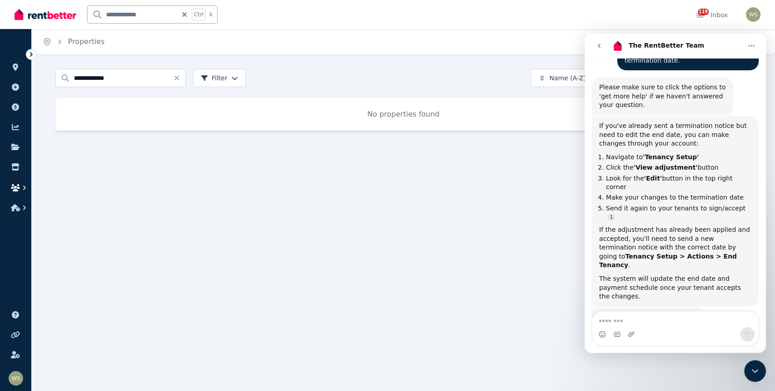
click at [25, 188] on icon "button" at bounding box center [24, 187] width 3 height 5
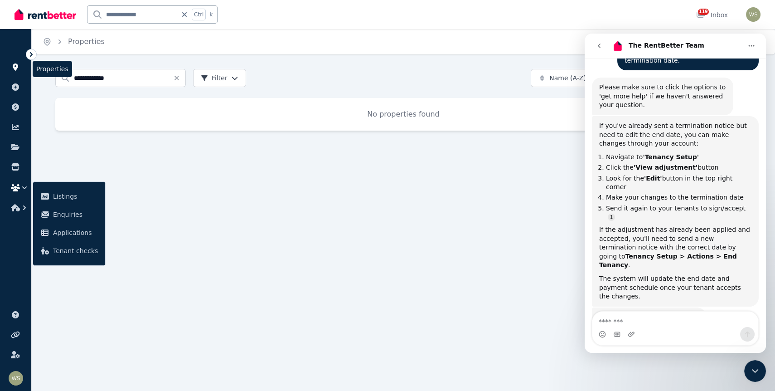
click at [18, 66] on icon at bounding box center [15, 66] width 5 height 7
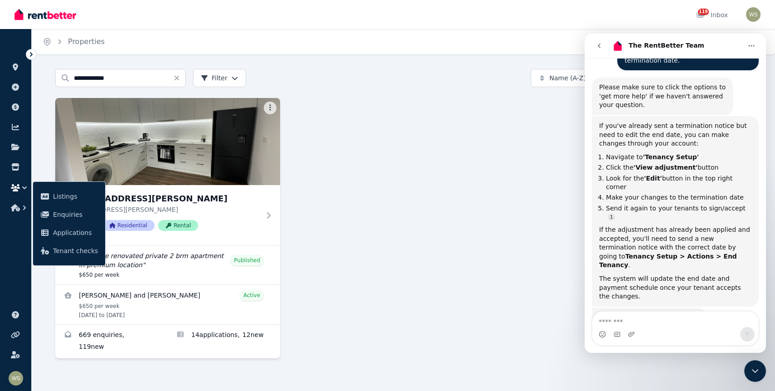
click at [351, 233] on div "[STREET_ADDRESS][GEOGRAPHIC_DATA][PERSON_NAME][STREET_ADDRESS][PERSON_NAME] PID…" at bounding box center [403, 228] width 696 height 260
click at [21, 189] on icon "button" at bounding box center [24, 187] width 9 height 9
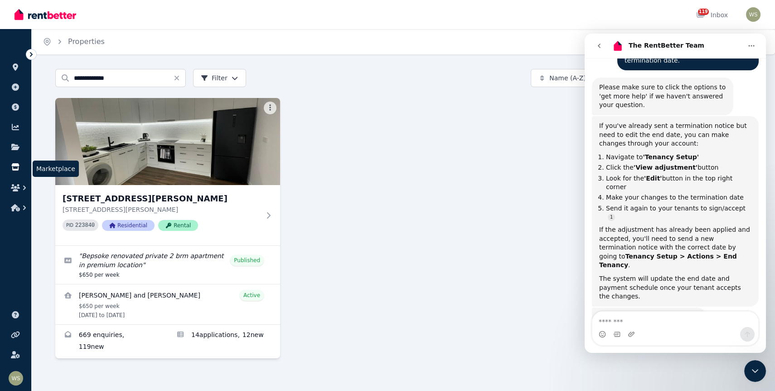
click at [17, 165] on icon at bounding box center [15, 166] width 8 height 7
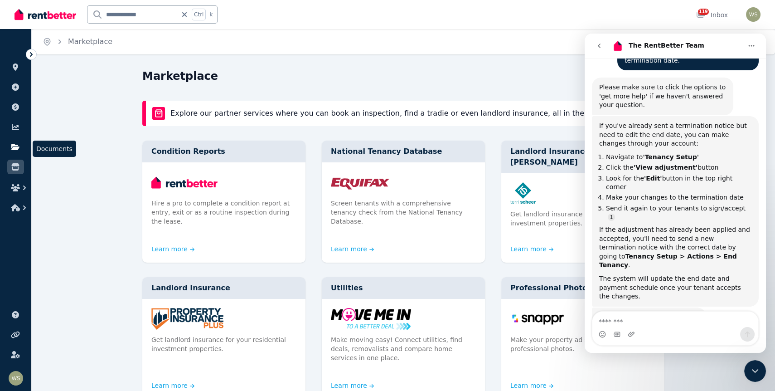
click at [17, 145] on icon at bounding box center [15, 147] width 8 height 6
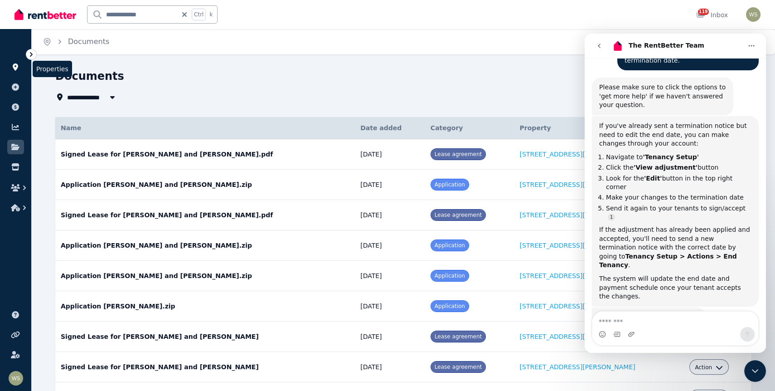
click at [16, 68] on icon at bounding box center [15, 66] width 5 height 7
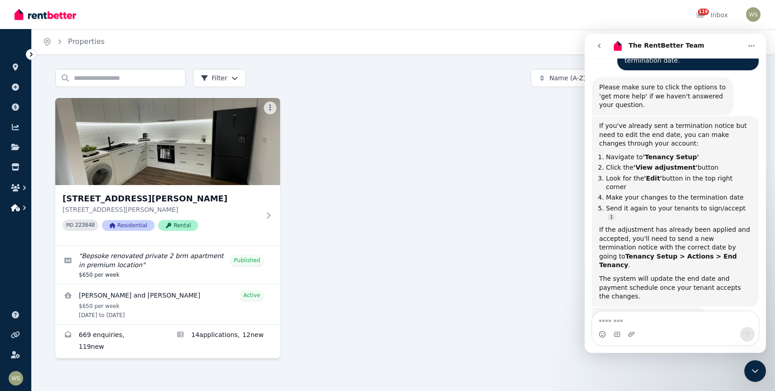
click at [23, 205] on icon "button" at bounding box center [24, 207] width 9 height 9
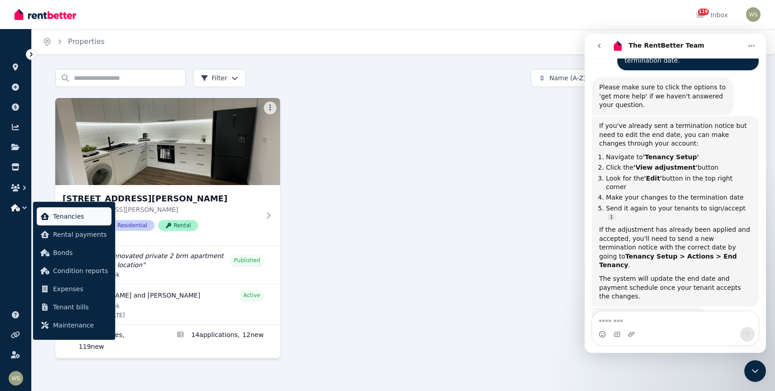
click at [73, 218] on span "Tenancies" at bounding box center [80, 216] width 55 height 11
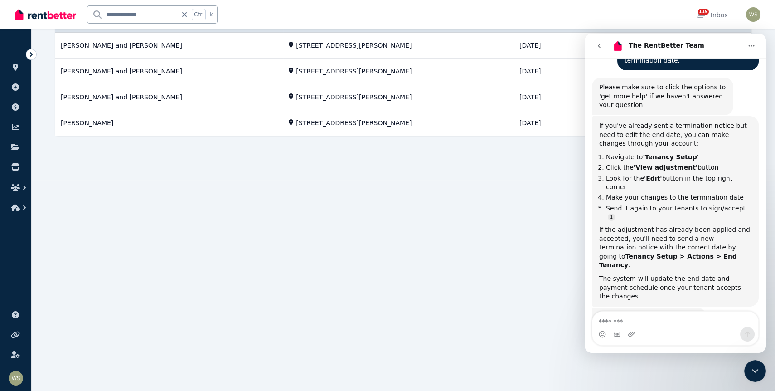
scroll to position [181, 0]
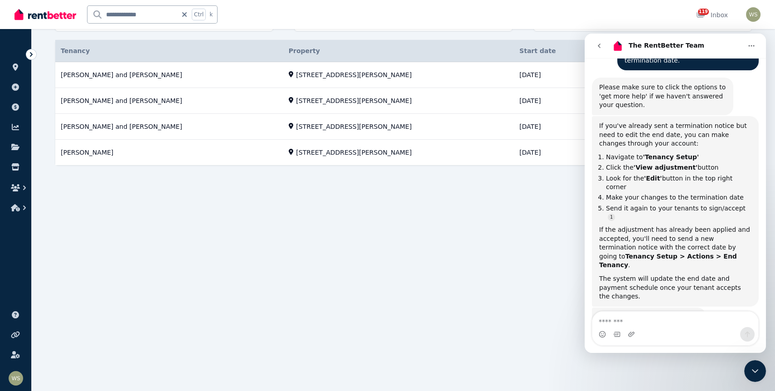
click at [751, 44] on icon "Home" at bounding box center [751, 45] width 7 height 7
click at [726, 90] on div "Download transcript" at bounding box center [728, 87] width 64 height 10
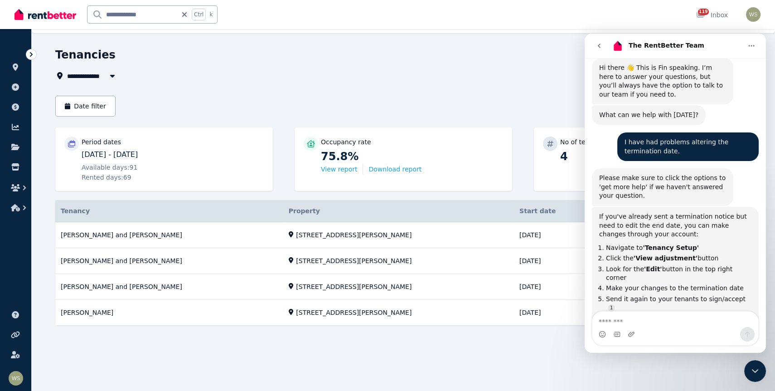
scroll to position [0, 0]
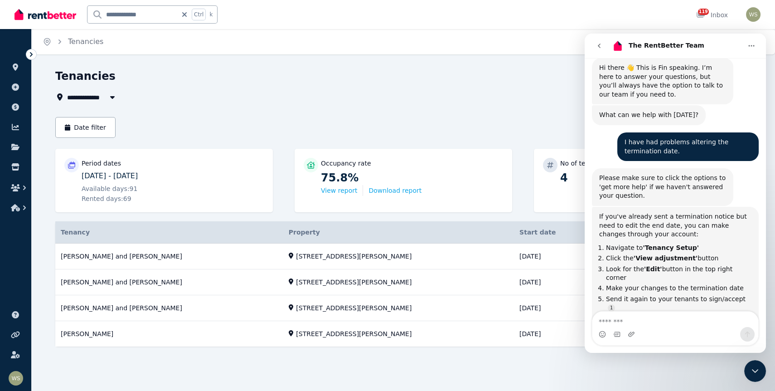
click at [111, 98] on icon "button" at bounding box center [112, 97] width 5 height 3
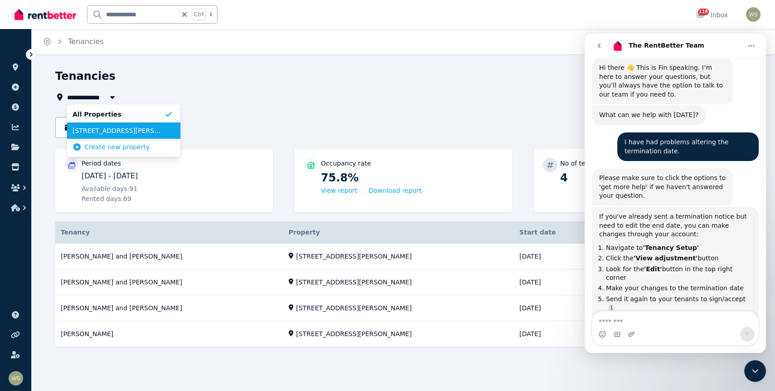
click at [130, 133] on span "[STREET_ADDRESS][PERSON_NAME]" at bounding box center [119, 130] width 92 height 9
type input "**********"
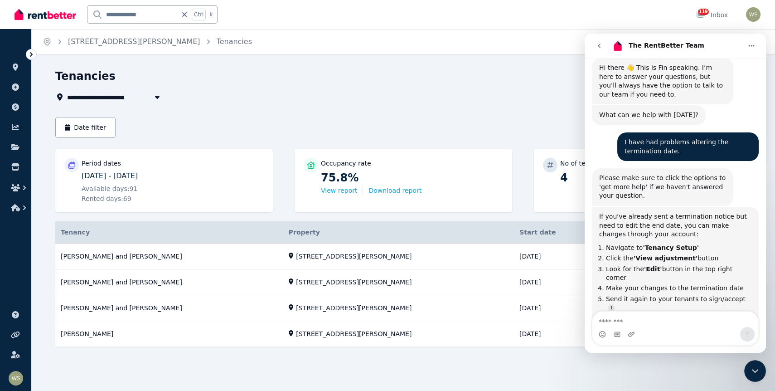
click at [150, 16] on input "**********" at bounding box center [132, 14] width 90 height 17
drag, startPoint x: 691, startPoint y: 13, endPoint x: 686, endPoint y: 30, distance: 17.9
click at [687, 30] on div "**********" at bounding box center [387, 195] width 775 height 391
click at [178, 53] on ol "Home [STREET_ADDRESS][PERSON_NAME] Tenancies" at bounding box center [147, 41] width 231 height 25
click at [15, 315] on icon at bounding box center [15, 314] width 7 height 7
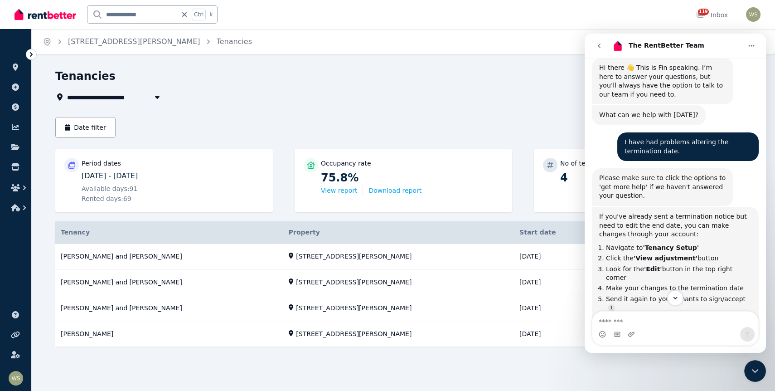
scroll to position [118, 0]
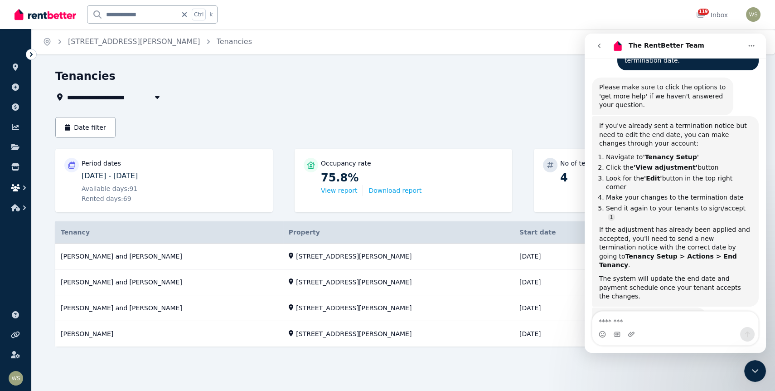
click at [18, 185] on icon "button" at bounding box center [15, 187] width 9 height 7
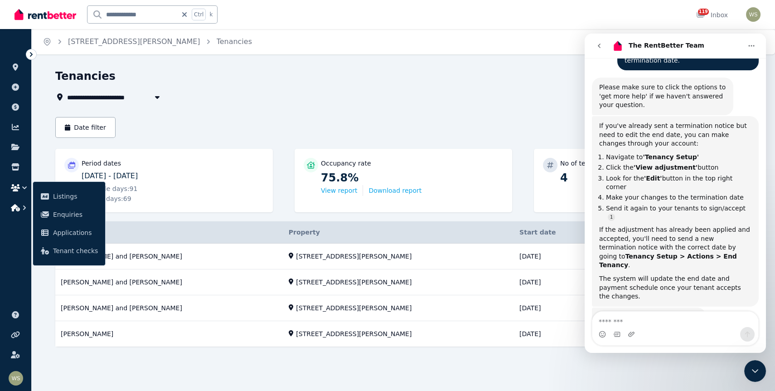
click at [20, 207] on icon "button" at bounding box center [24, 207] width 9 height 9
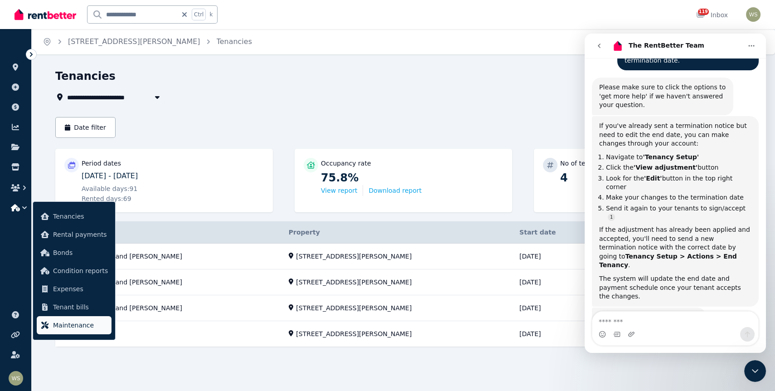
click at [71, 327] on span "Maintenance" at bounding box center [80, 325] width 55 height 11
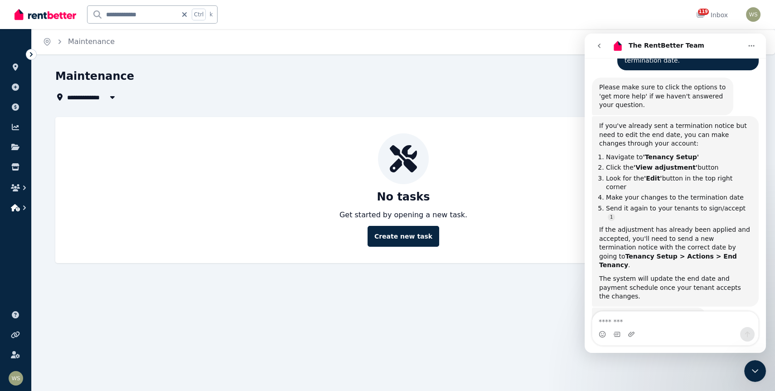
click at [26, 207] on icon "button" at bounding box center [24, 207] width 9 height 9
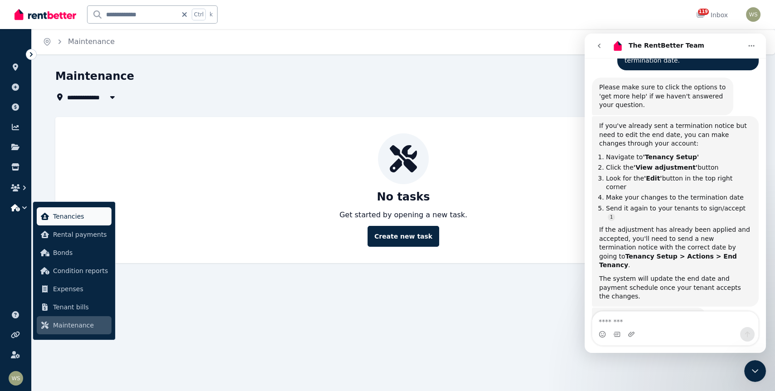
click at [75, 218] on span "Tenancies" at bounding box center [80, 216] width 55 height 11
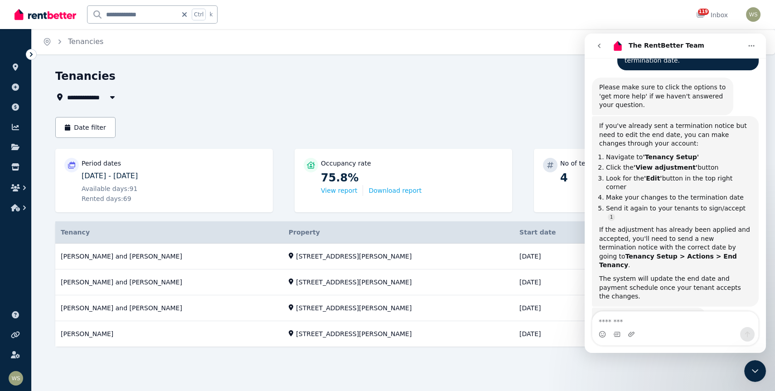
click at [753, 45] on icon "Home" at bounding box center [751, 45] width 7 height 7
click at [599, 45] on icon "go back" at bounding box center [599, 46] width 3 height 5
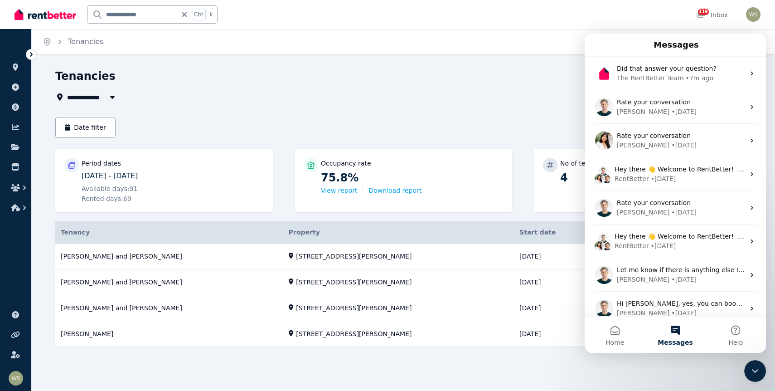
drag, startPoint x: 500, startPoint y: 358, endPoint x: 509, endPoint y: 355, distance: 9.3
click at [500, 358] on div "Tenancy Details Property Start date End date Status [PERSON_NAME] and [PERSON_N…" at bounding box center [403, 291] width 696 height 141
click at [756, 369] on icon "Close Intercom Messenger" at bounding box center [755, 370] width 11 height 11
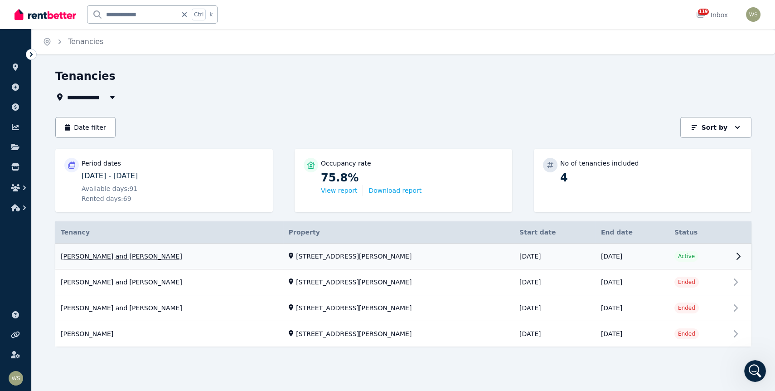
click at [737, 255] on link "View property details" at bounding box center [403, 256] width 696 height 26
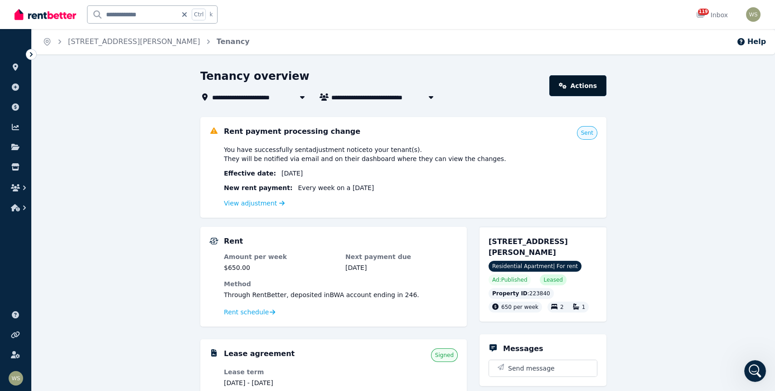
click at [579, 90] on link "Actions" at bounding box center [577, 85] width 57 height 21
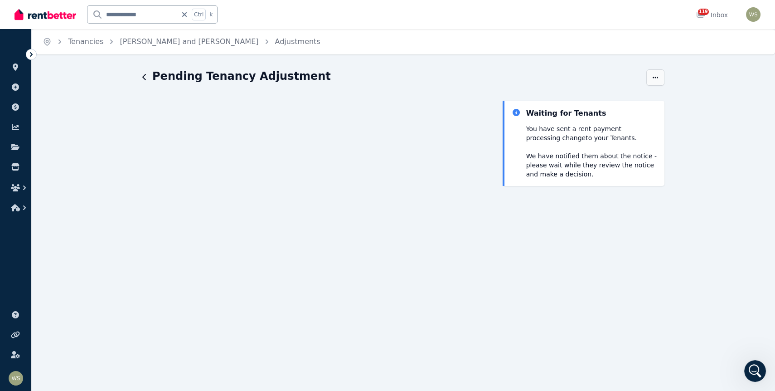
click at [652, 77] on icon "button" at bounding box center [655, 77] width 7 height 6
click at [588, 121] on span "Edit" at bounding box center [617, 121] width 80 height 11
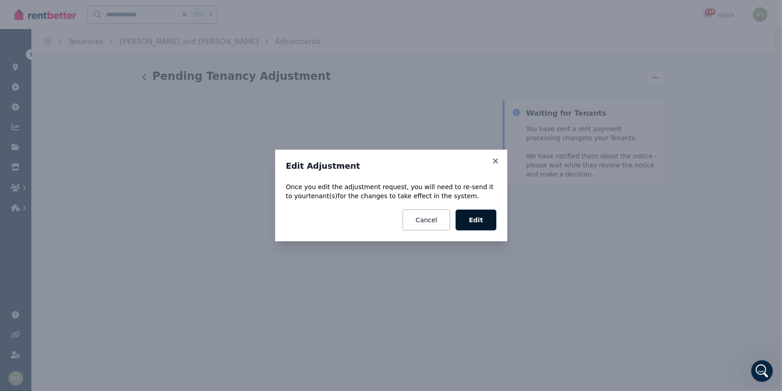
click at [474, 225] on button "Edit" at bounding box center [475, 219] width 40 height 21
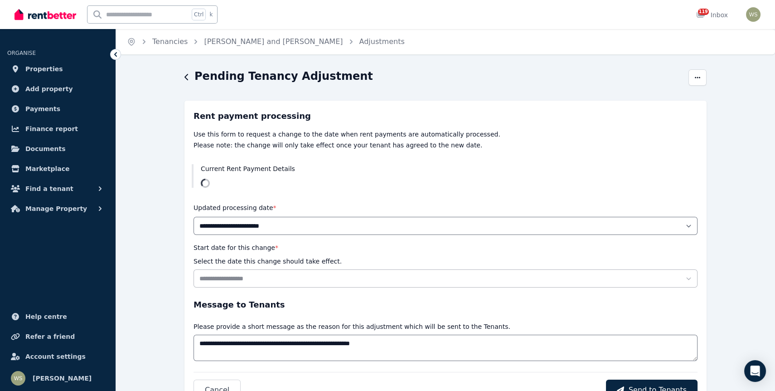
select select "******"
select select "**********"
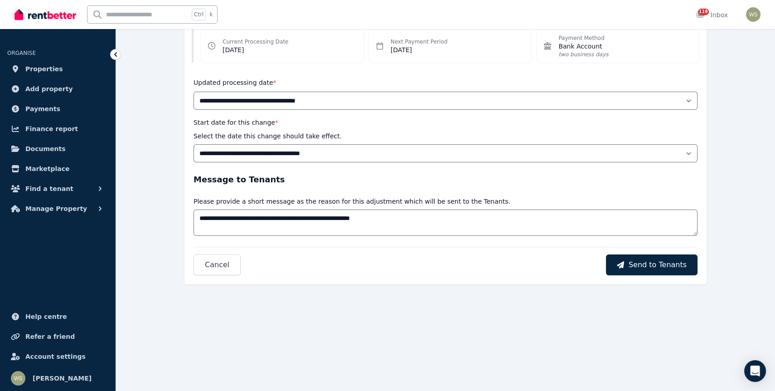
scroll to position [181, 0]
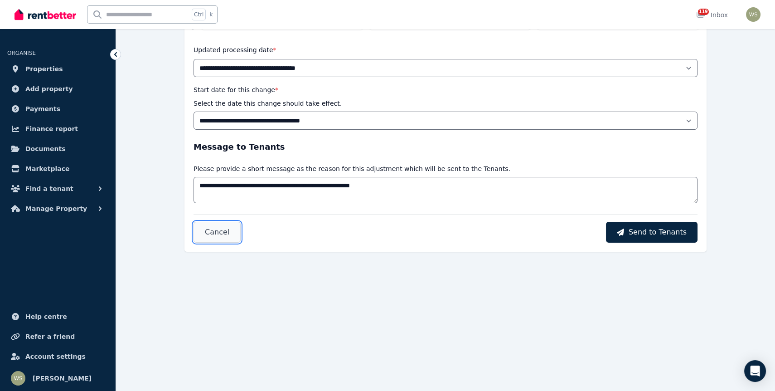
click at [221, 235] on span "Cancel" at bounding box center [217, 232] width 24 height 11
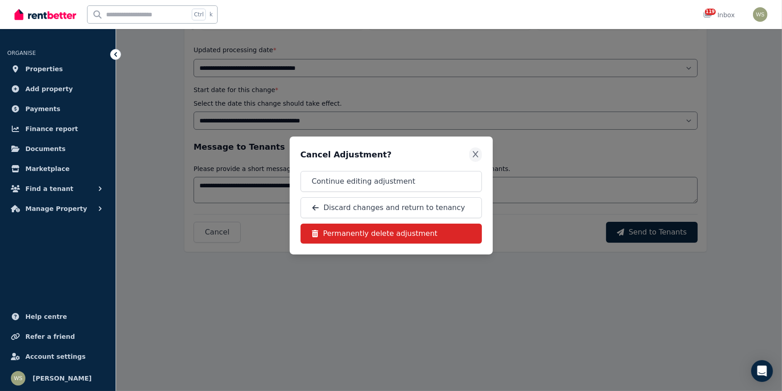
click at [472, 153] on icon "Close" at bounding box center [475, 153] width 9 height 7
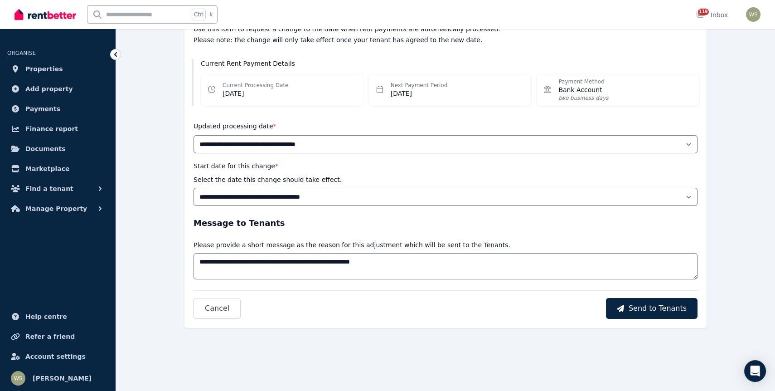
scroll to position [0, 0]
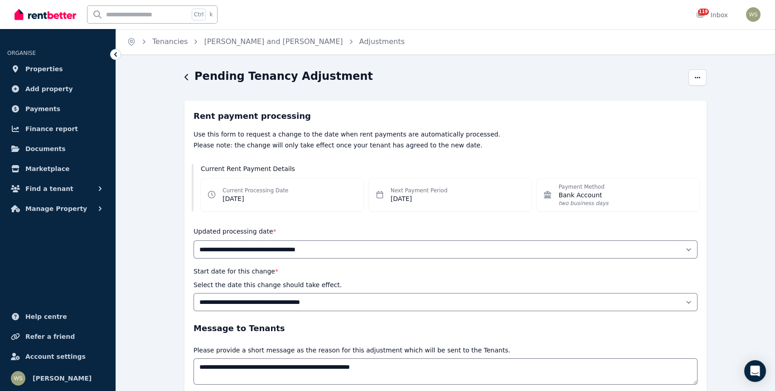
click at [189, 78] on icon "button" at bounding box center [186, 76] width 5 height 7
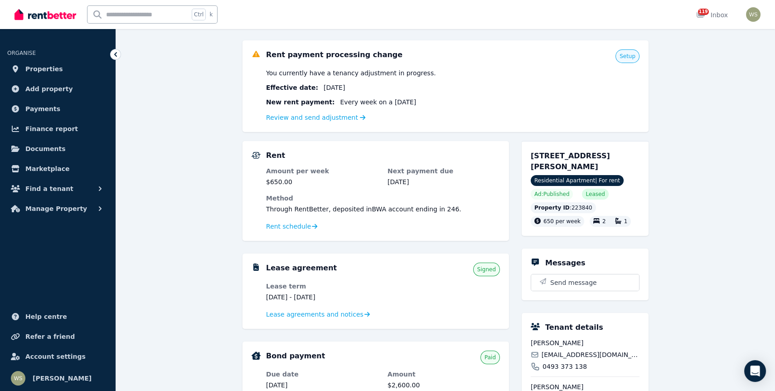
scroll to position [91, 0]
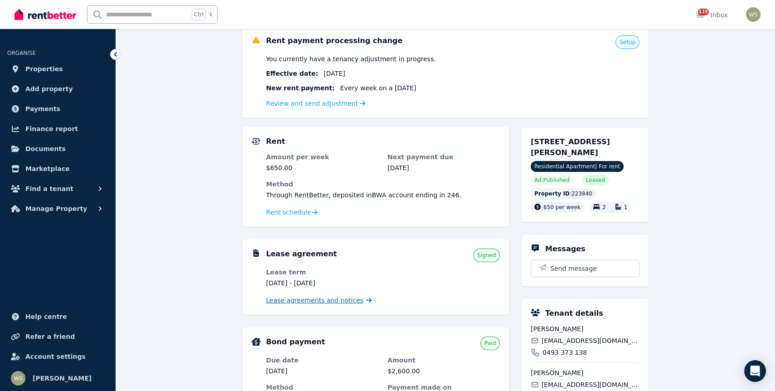
click at [330, 302] on span "Lease agreements and notices" at bounding box center [314, 300] width 97 height 9
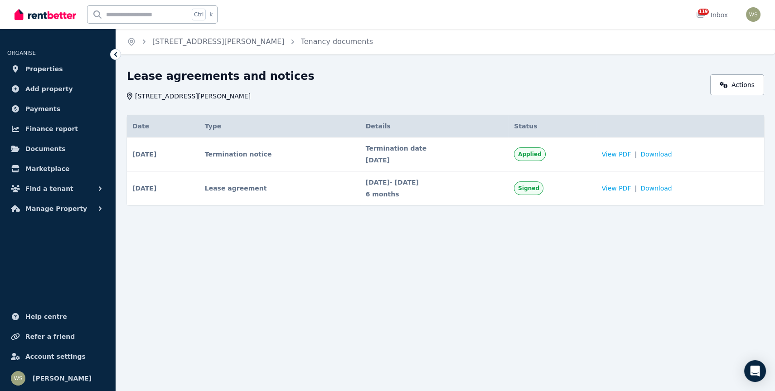
click at [541, 157] on span "Applied" at bounding box center [529, 153] width 23 height 7
click at [252, 157] on td "Termination notice" at bounding box center [279, 154] width 161 height 34
click at [672, 157] on span "Download" at bounding box center [656, 154] width 32 height 9
click at [413, 182] on span "22 June 2025 - 21 Dec 2025" at bounding box center [435, 182] width 138 height 9
click at [543, 193] on span "Signed" at bounding box center [528, 188] width 29 height 14
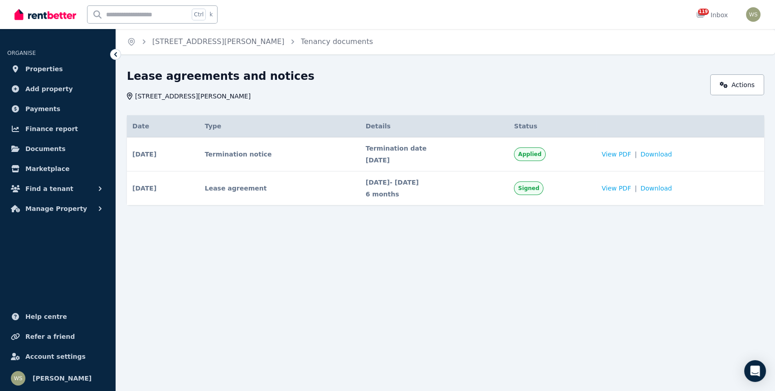
click at [380, 180] on span "22 June 2025 - 21 Dec 2025" at bounding box center [435, 182] width 138 height 9
click at [623, 190] on span "View PDF" at bounding box center [615, 188] width 29 height 9
click at [48, 191] on span "Find a tenant" at bounding box center [49, 188] width 48 height 11
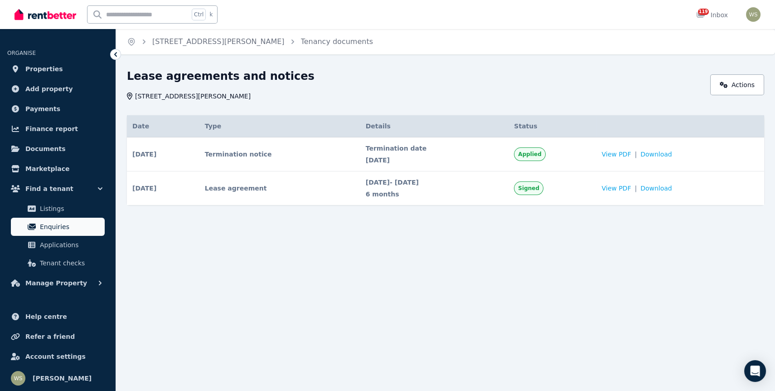
click at [56, 230] on span "Enquiries" at bounding box center [70, 226] width 61 height 11
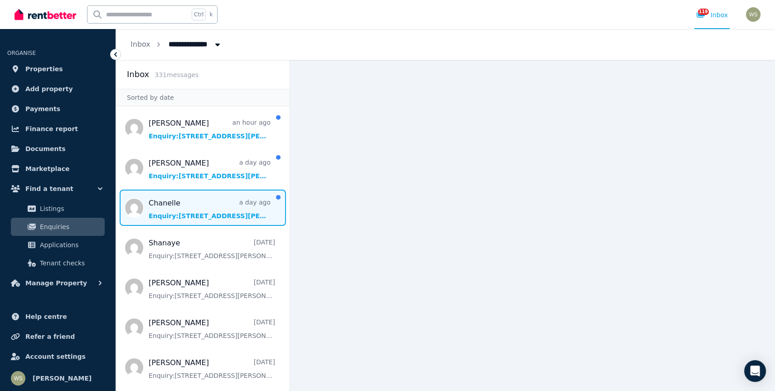
click at [209, 215] on span "Message list" at bounding box center [203, 207] width 174 height 36
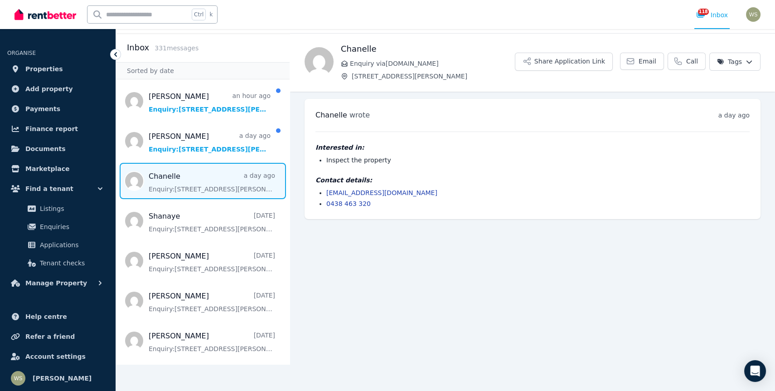
scroll to position [25, 0]
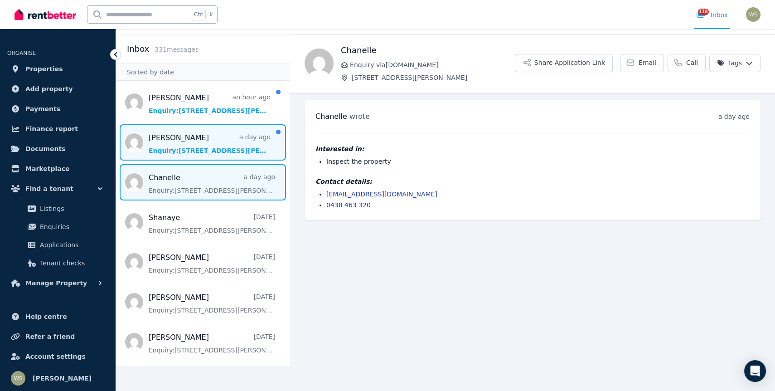
click at [184, 147] on span "Message list" at bounding box center [203, 142] width 174 height 36
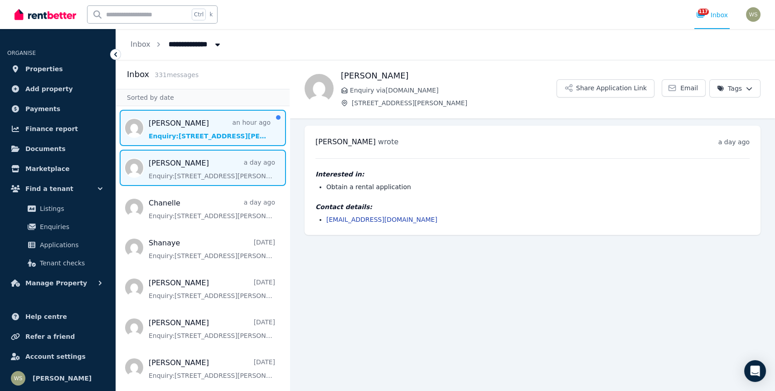
click at [221, 131] on span "Message list" at bounding box center [203, 128] width 174 height 36
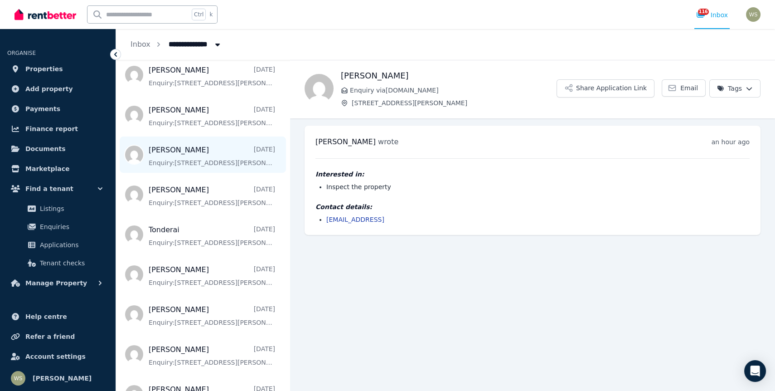
scroll to position [227, 0]
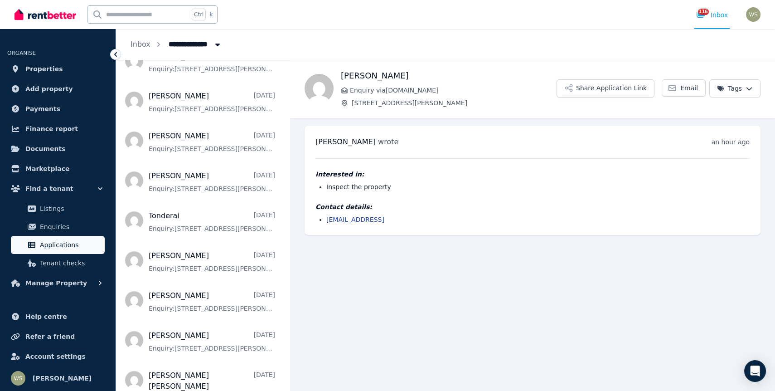
click at [58, 241] on span "Applications" at bounding box center [70, 244] width 61 height 11
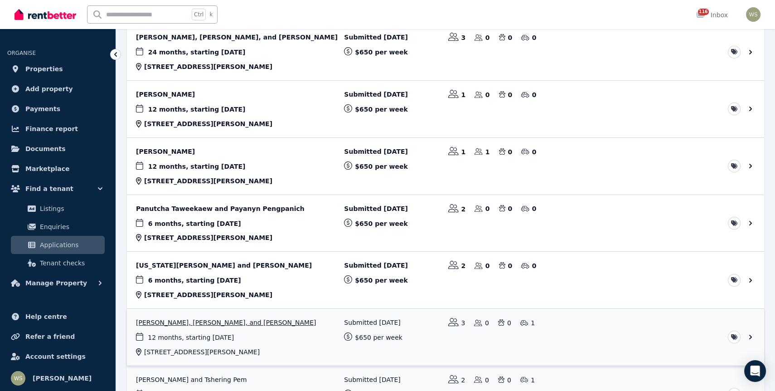
scroll to position [499, 0]
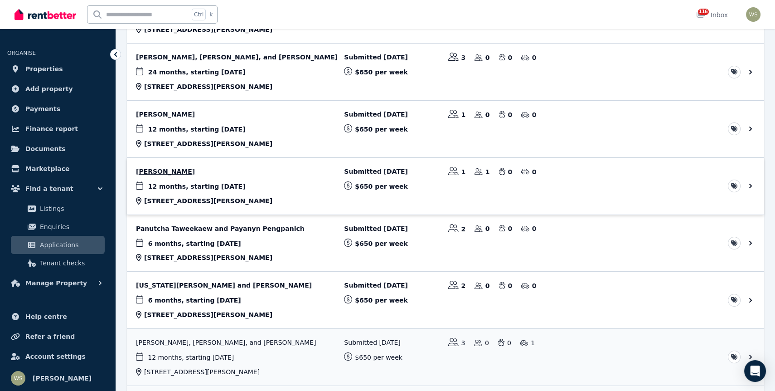
click at [171, 171] on link "View application: Karen Gregory" at bounding box center [445, 186] width 637 height 57
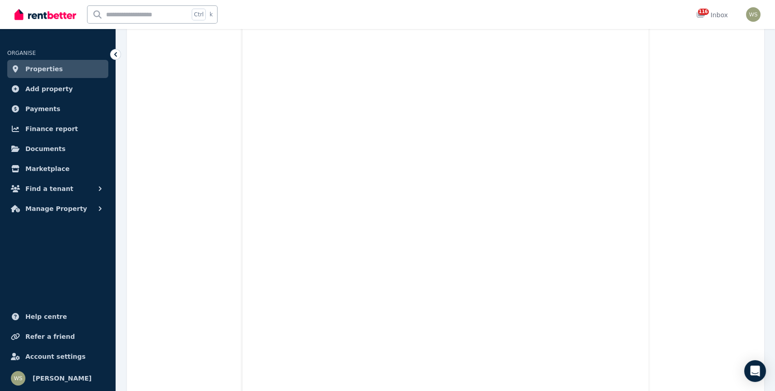
scroll to position [445, 0]
click at [116, 54] on icon at bounding box center [115, 54] width 9 height 9
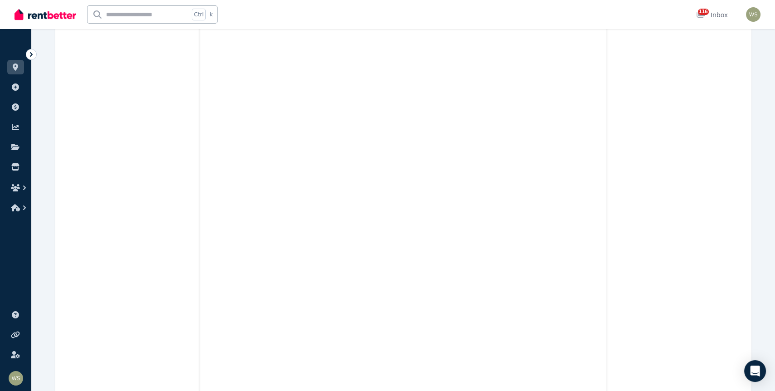
click at [31, 53] on icon at bounding box center [31, 54] width 3 height 5
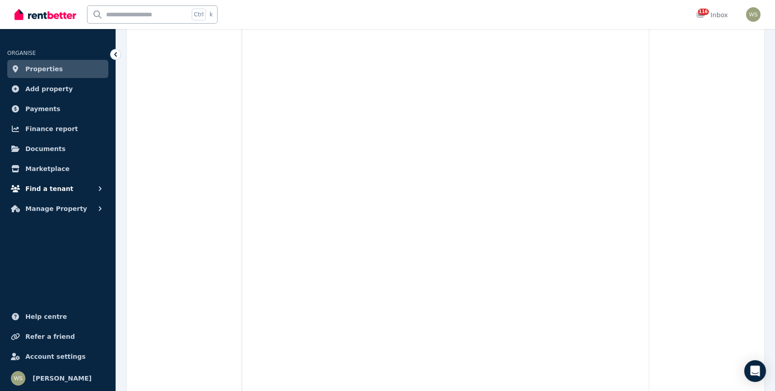
click at [56, 190] on span "Find a tenant" at bounding box center [49, 188] width 48 height 11
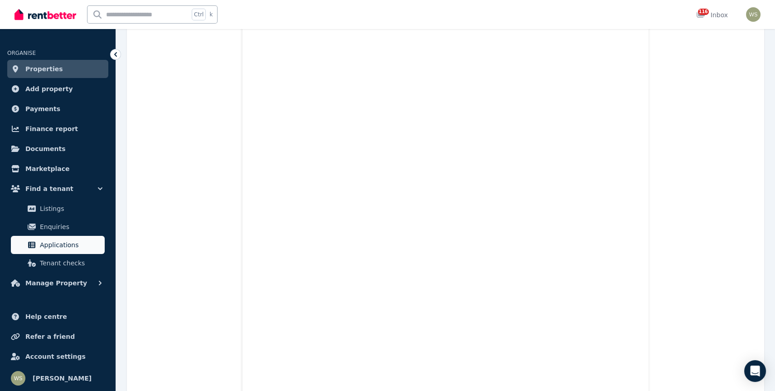
click at [70, 246] on span "Applications" at bounding box center [70, 244] width 61 height 11
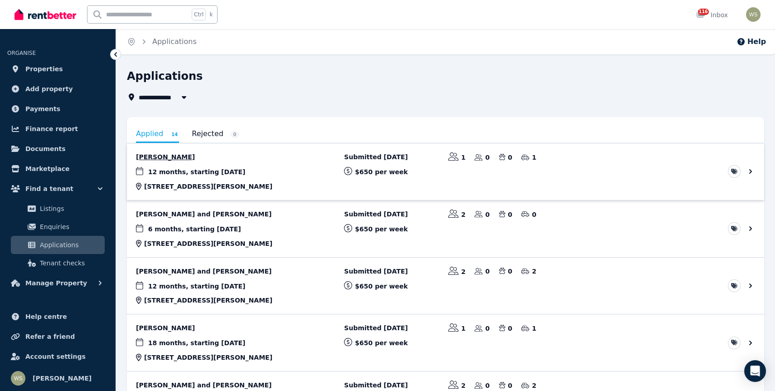
click at [164, 156] on link "View application: John Colebrook" at bounding box center [445, 171] width 637 height 57
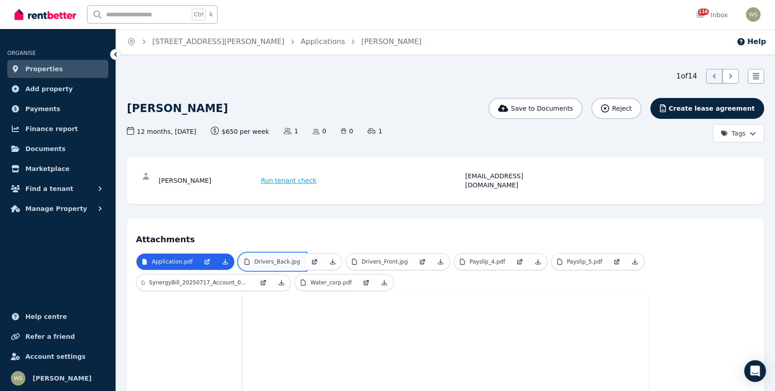
click at [257, 258] on p "Drivers_Back.jpg" at bounding box center [277, 261] width 46 height 7
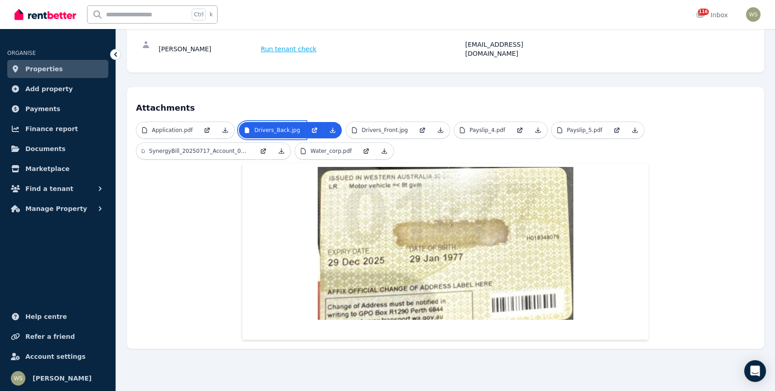
scroll to position [91, 0]
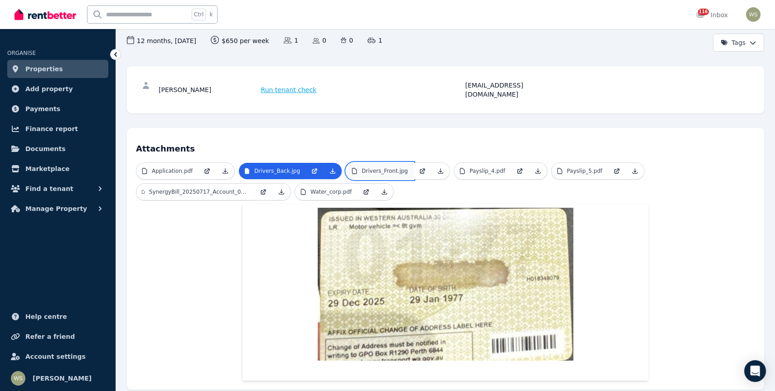
click at [397, 163] on link "Drivers_Front.jpg" at bounding box center [379, 171] width 67 height 16
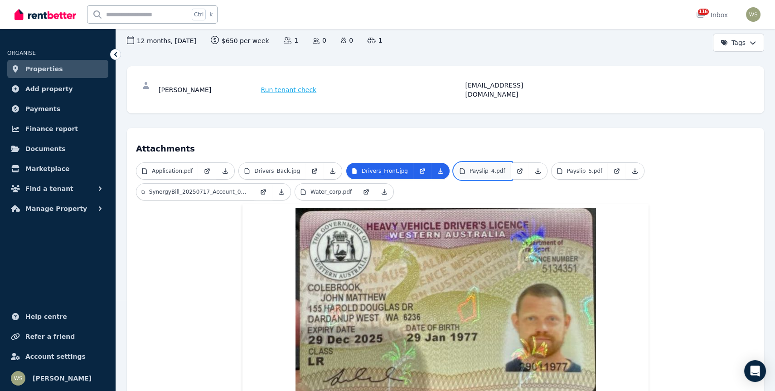
click at [469, 165] on link "Payslip_4.pdf" at bounding box center [482, 171] width 57 height 16
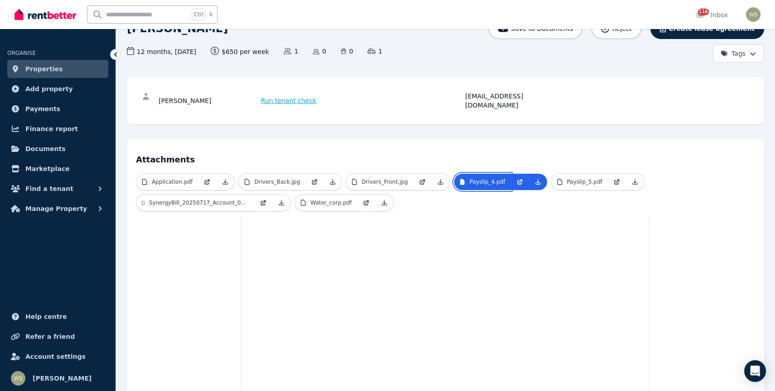
scroll to position [58, 0]
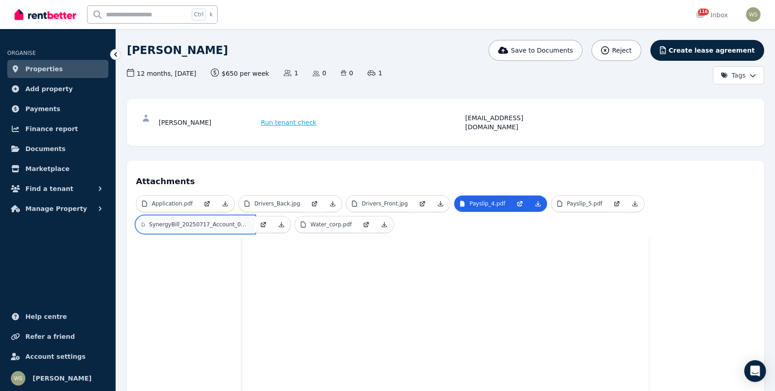
click at [213, 218] on link "SynergyBill_20250717_Account_000352387740_016058.pdf" at bounding box center [195, 224] width 118 height 16
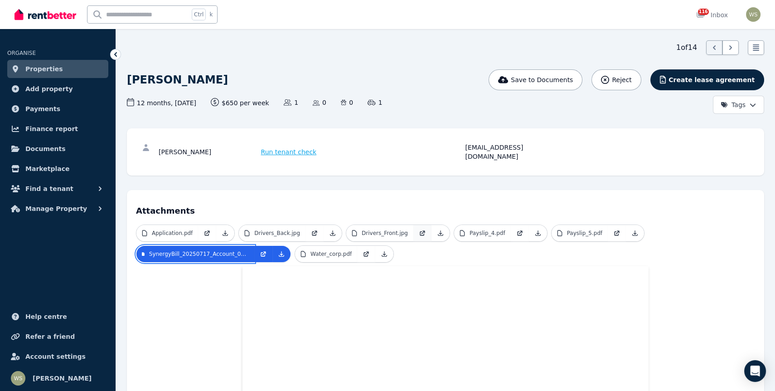
scroll to position [0, 0]
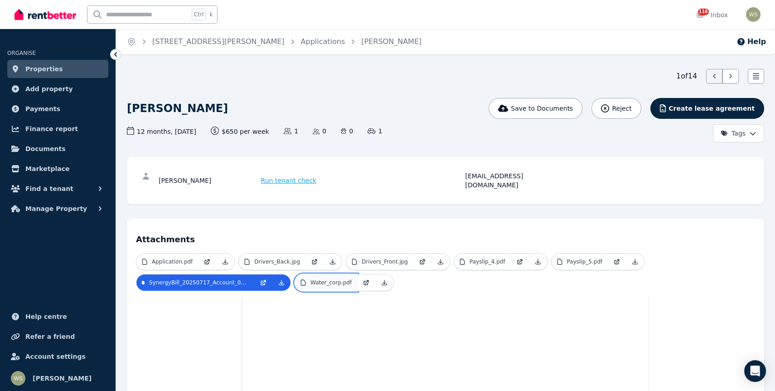
click at [334, 279] on p "Water_corp.pdf" at bounding box center [330, 282] width 41 height 7
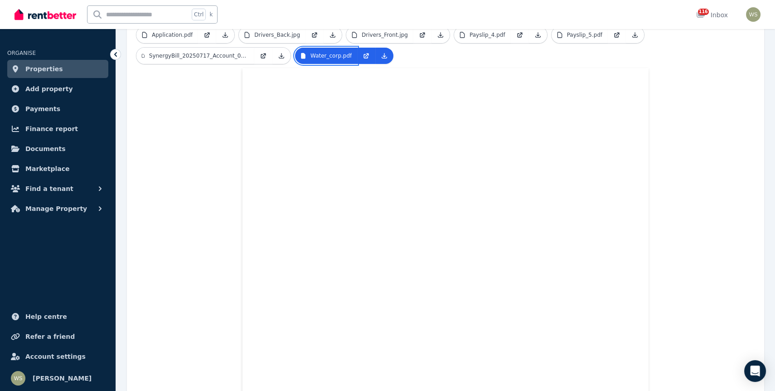
scroll to position [45, 0]
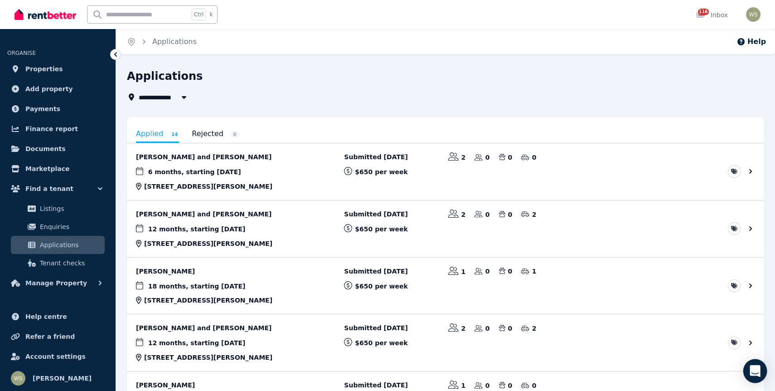
click at [759, 378] on div "Open Intercom Messenger" at bounding box center [755, 371] width 24 height 24
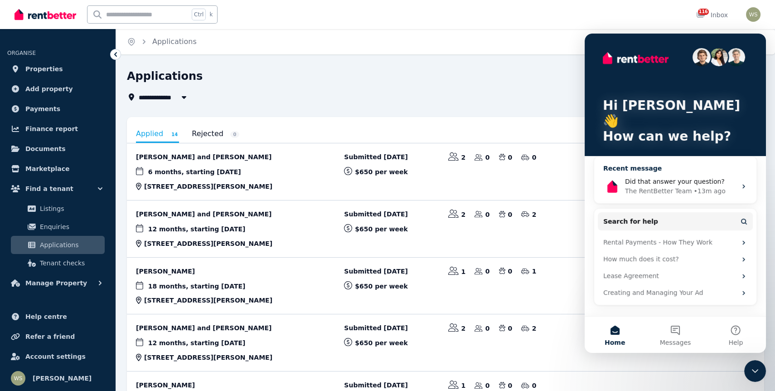
click at [669, 178] on span "Did that answer your question?" at bounding box center [675, 181] width 100 height 7
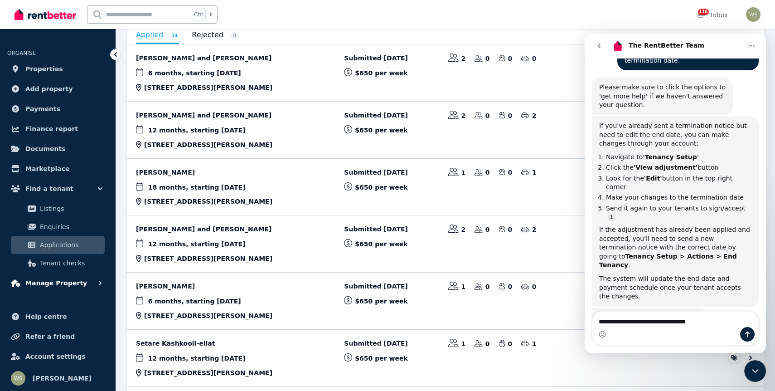
scroll to position [136, 0]
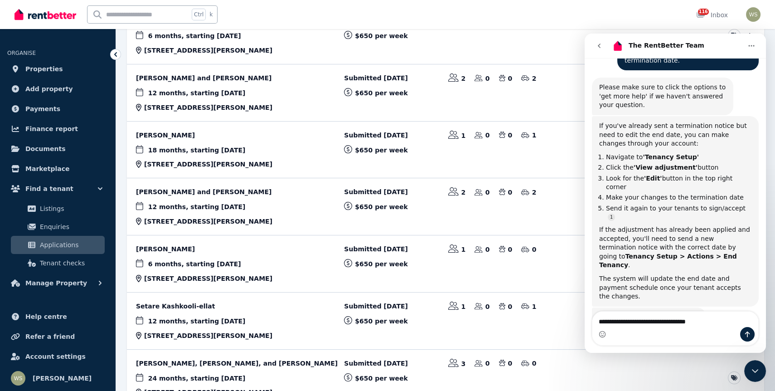
type textarea "**********"
click at [117, 15] on input "text" at bounding box center [138, 14] width 102 height 17
type input "**********"
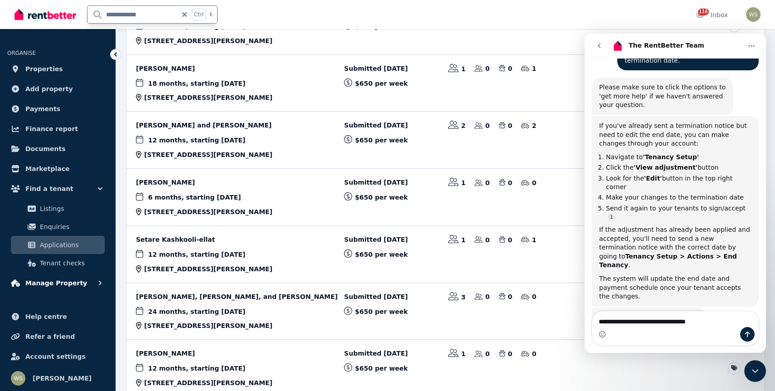
scroll to position [181, 0]
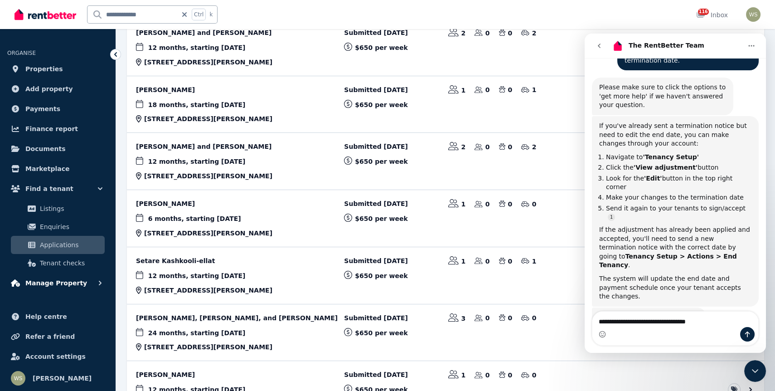
click at [58, 279] on span "Manage Property" at bounding box center [56, 282] width 62 height 11
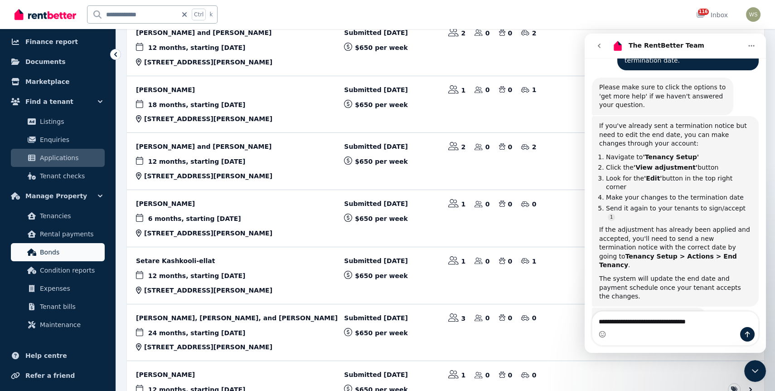
scroll to position [91, 0]
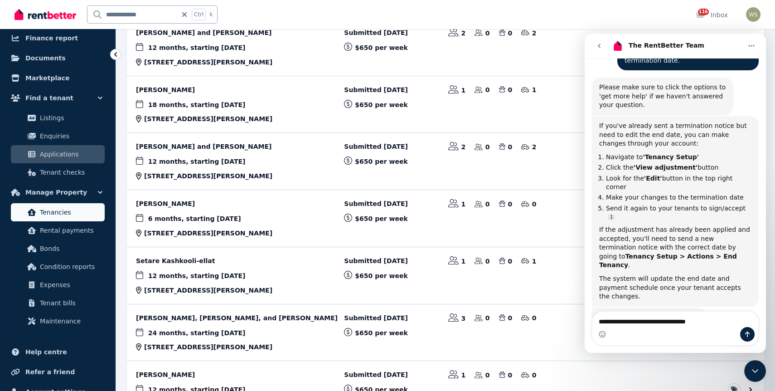
click at [57, 215] on span "Tenancies" at bounding box center [70, 212] width 61 height 11
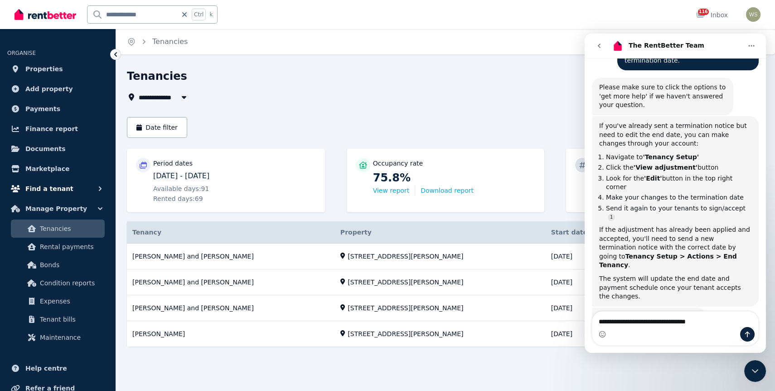
click at [97, 189] on icon "button" at bounding box center [100, 188] width 9 height 9
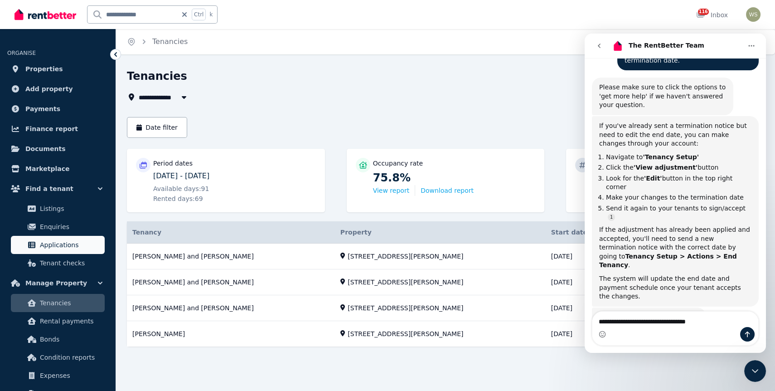
click at [62, 247] on span "Applications" at bounding box center [70, 244] width 61 height 11
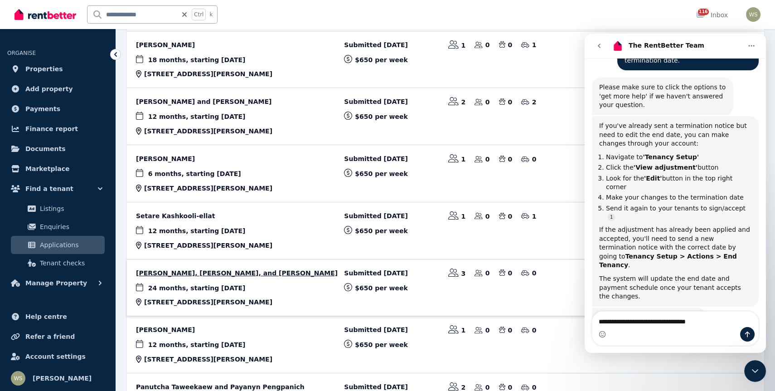
scroll to position [227, 0]
click at [232, 269] on link "View application: Lucie Debusschere, Nabil Merkache, and Kevin Vivier" at bounding box center [445, 287] width 637 height 57
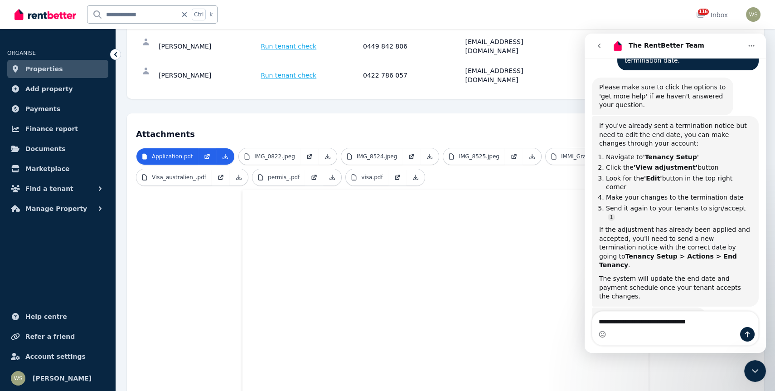
scroll to position [91, 0]
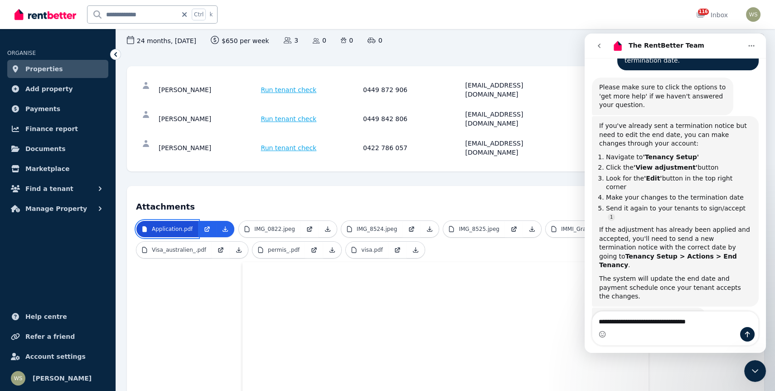
click at [186, 225] on p "Application.pdf" at bounding box center [172, 228] width 41 height 7
click at [45, 90] on span "Add property" at bounding box center [49, 88] width 48 height 11
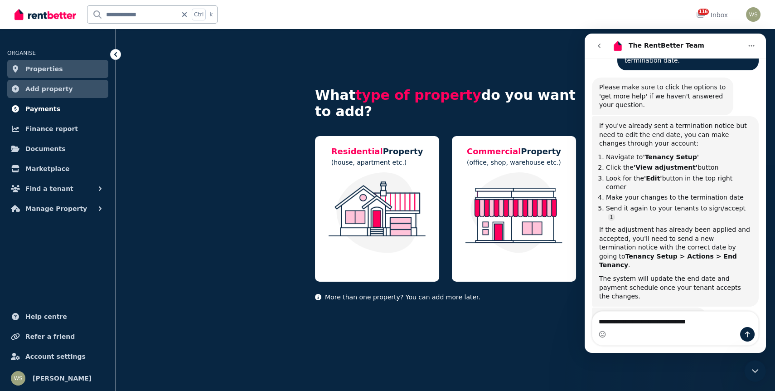
click at [39, 109] on span "Payments" at bounding box center [42, 108] width 35 height 11
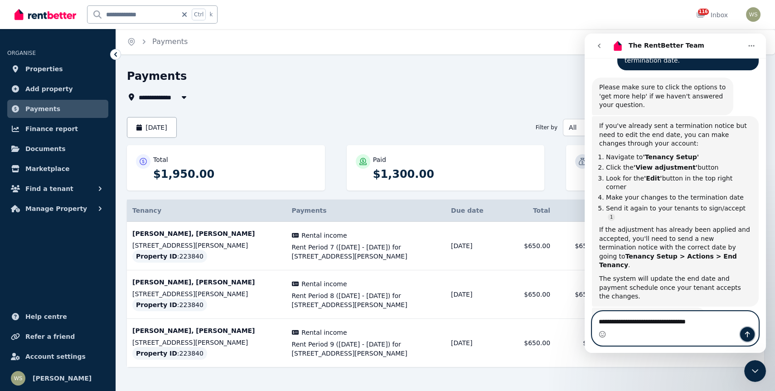
click at [745, 329] on button "Send a message…" at bounding box center [747, 334] width 15 height 15
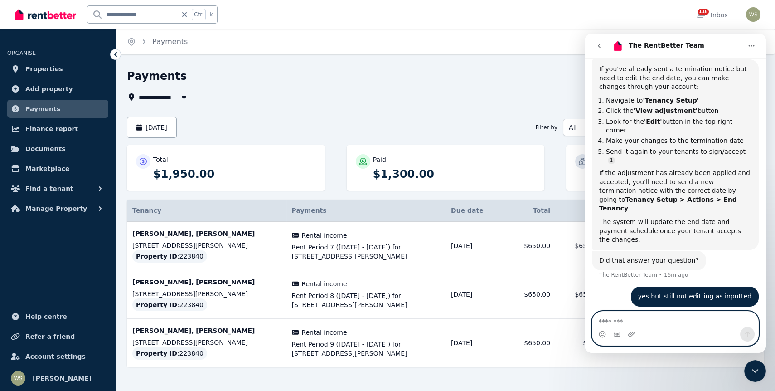
scroll to position [174, 0]
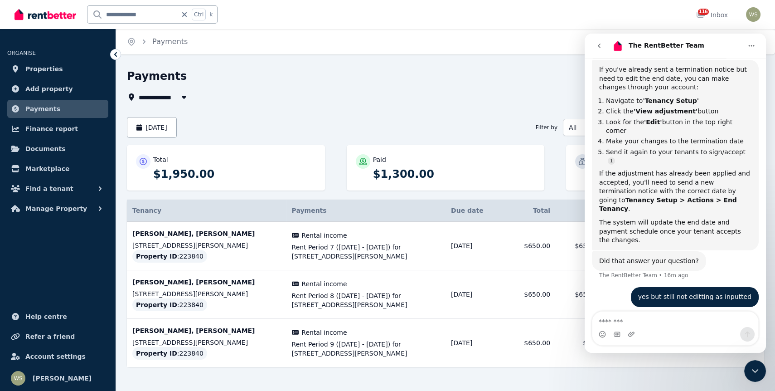
click at [499, 142] on div "**********" at bounding box center [445, 234] width 637 height 330
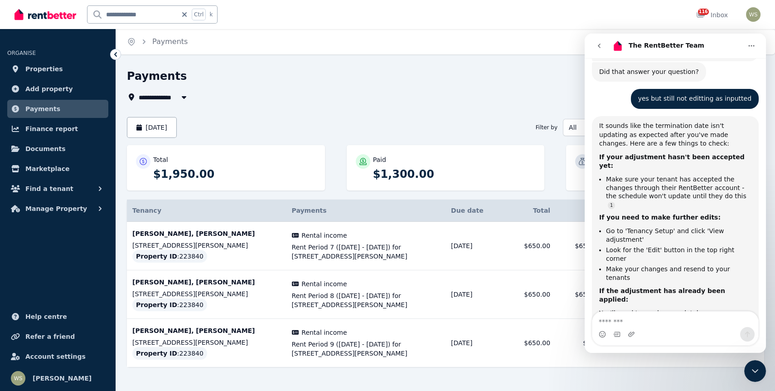
scroll to position [366, 0]
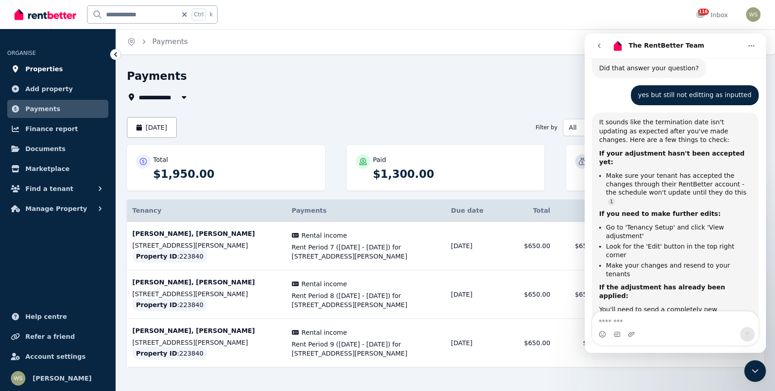
click at [36, 67] on span "Properties" at bounding box center [44, 68] width 38 height 11
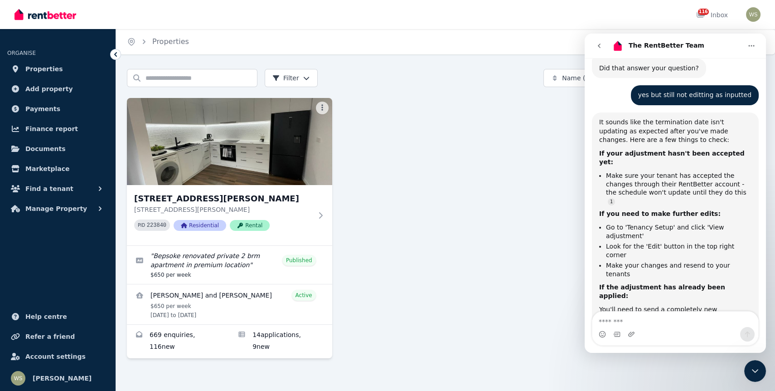
scroll to position [91, 0]
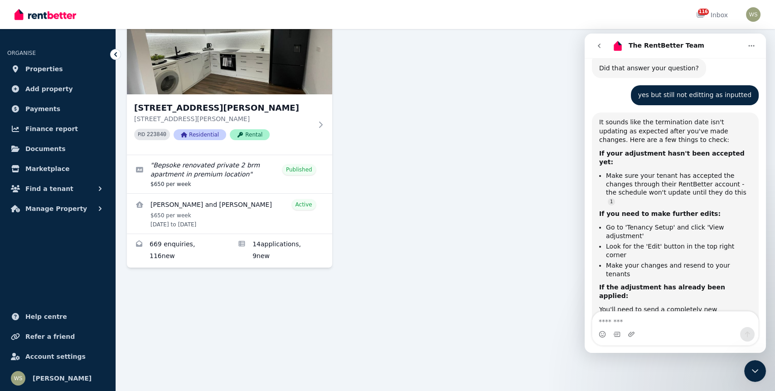
click at [305, 206] on link "View details for Joshua Dootson and Erin Proctor" at bounding box center [229, 214] width 205 height 40
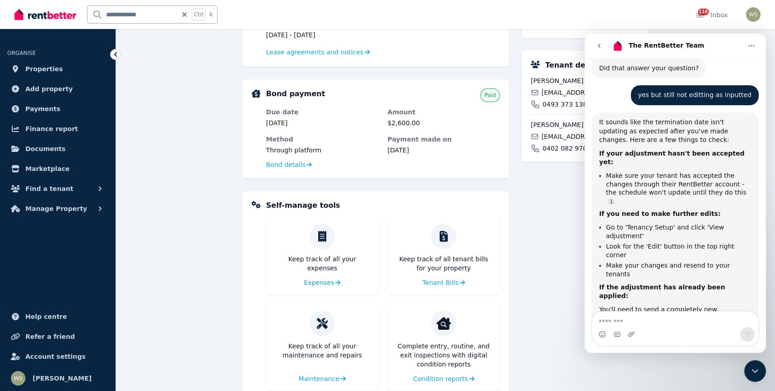
scroll to position [317, 0]
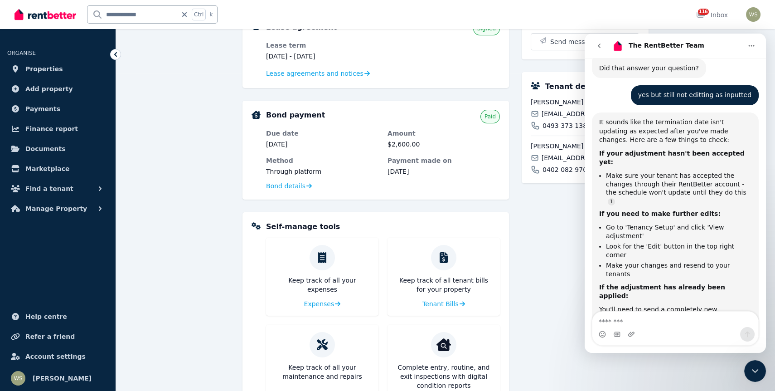
click at [446, 235] on div "Self-manage tools Keep track of all your expenses Expenses Keep track of all te…" at bounding box center [383, 316] width 234 height 190
click at [87, 95] on link "Add property" at bounding box center [57, 89] width 101 height 18
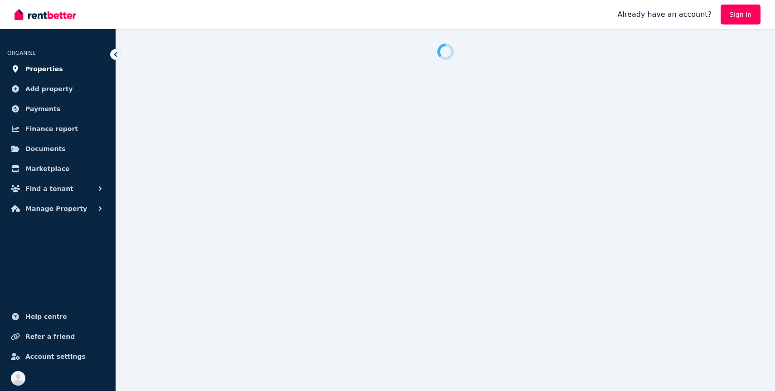
click at [52, 72] on span "Properties" at bounding box center [44, 68] width 38 height 11
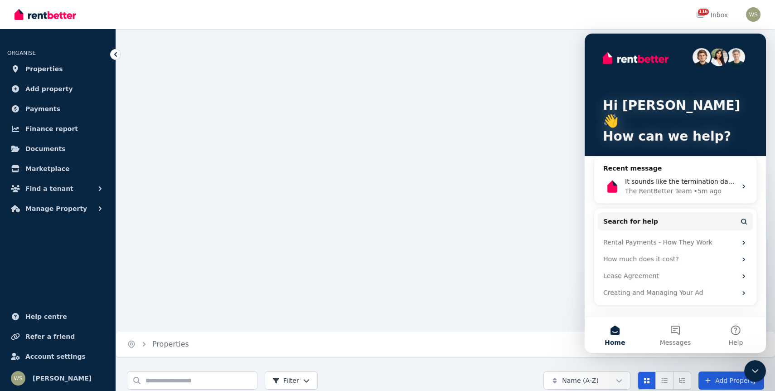
scroll to position [91, 0]
click at [101, 207] on icon "button" at bounding box center [100, 208] width 9 height 9
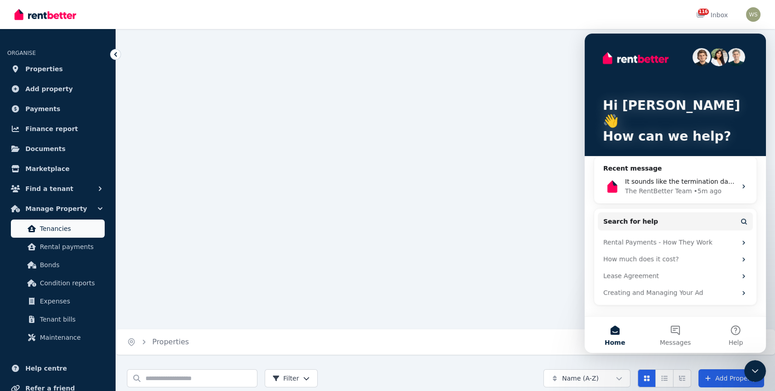
click at [68, 224] on span "Tenancies" at bounding box center [70, 228] width 61 height 11
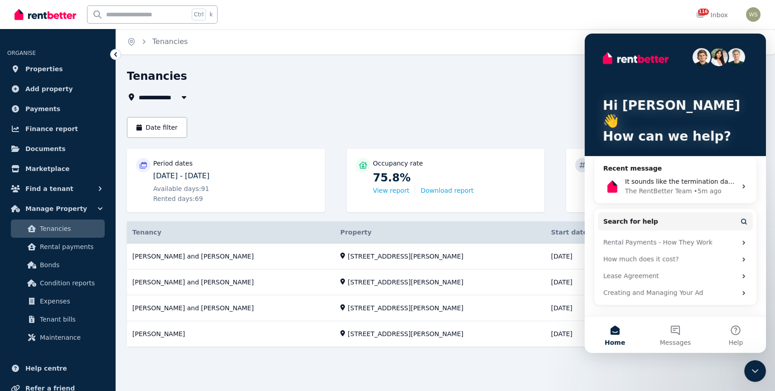
click at [754, 50] on div "Hi Whitney 👋 How can we help?" at bounding box center [675, 103] width 163 height 138
click at [745, 183] on icon "Intercom messenger" at bounding box center [743, 186] width 7 height 7
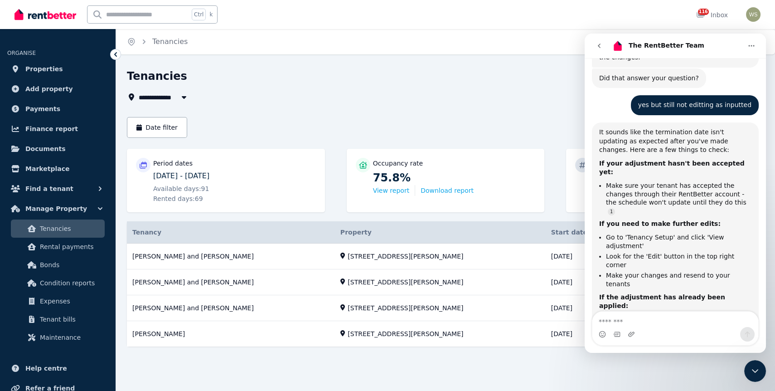
scroll to position [366, 0]
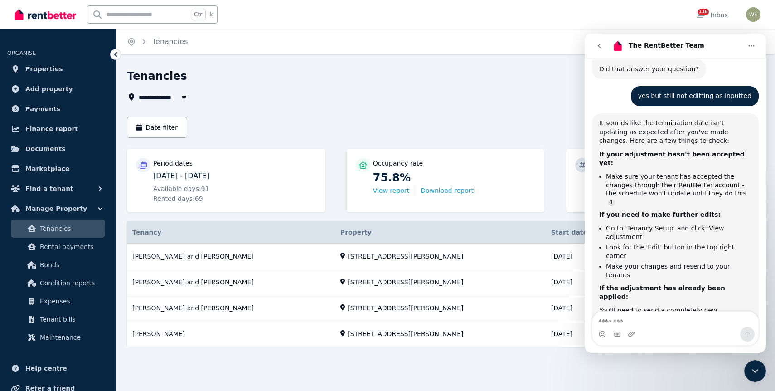
click at [600, 45] on icon "go back" at bounding box center [599, 45] width 7 height 7
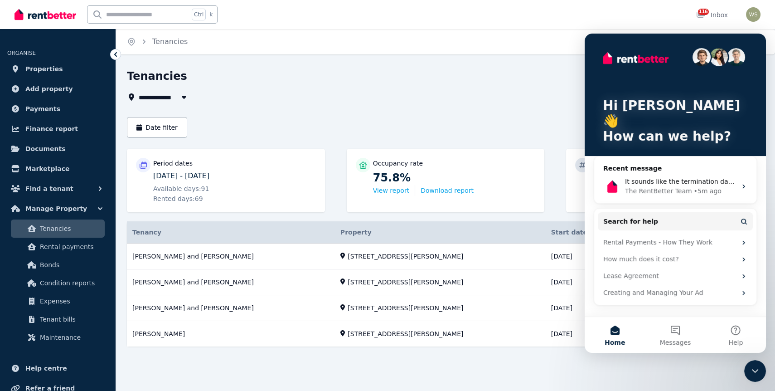
click at [580, 36] on div "Home Tenancies" at bounding box center [445, 41] width 659 height 25
click at [612, 332] on button "Home" at bounding box center [615, 334] width 60 height 36
click at [756, 366] on icon "Close Intercom Messenger" at bounding box center [755, 370] width 11 height 11
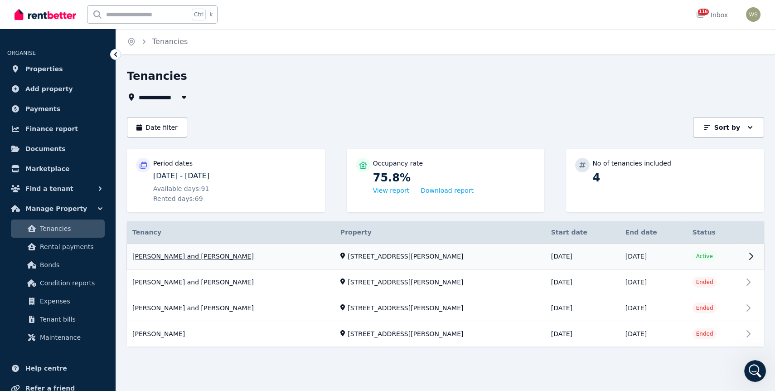
click at [751, 255] on link "View property details" at bounding box center [445, 256] width 637 height 26
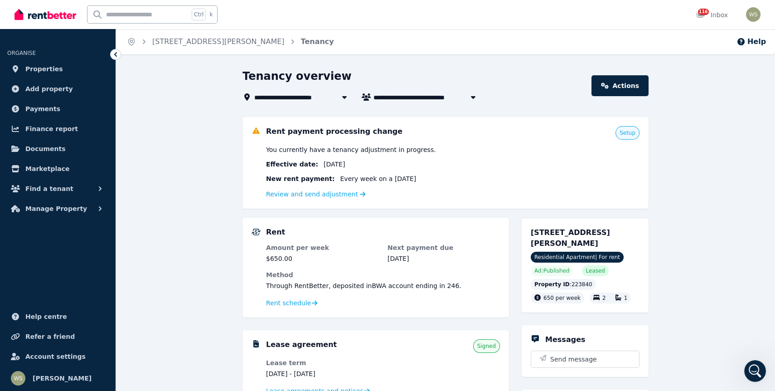
click at [628, 134] on span "Setup" at bounding box center [628, 132] width 16 height 7
click at [627, 131] on span "Setup" at bounding box center [628, 132] width 16 height 7
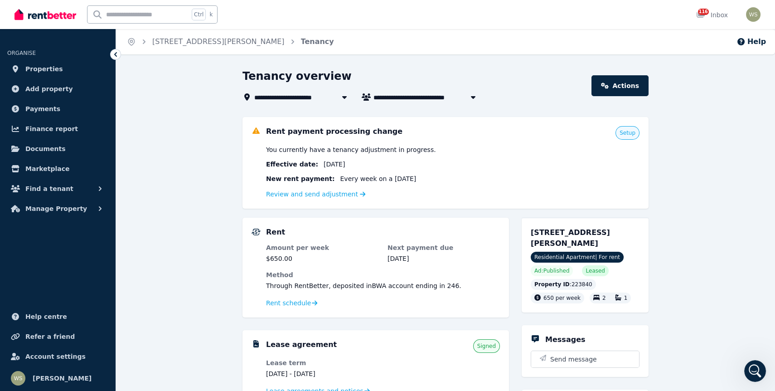
click at [618, 86] on link "Actions" at bounding box center [619, 85] width 57 height 21
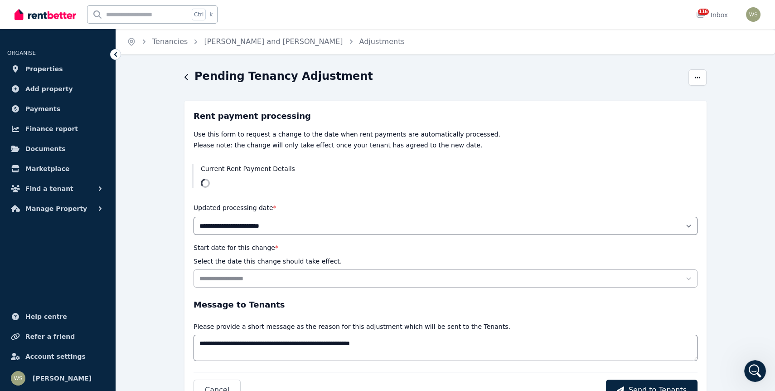
select select "******"
select select "**********"
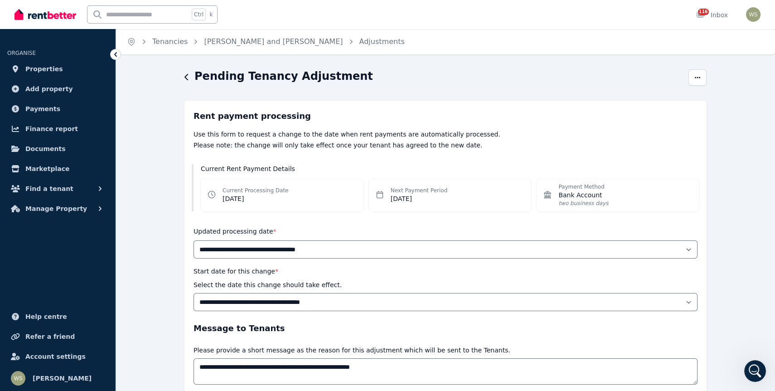
click at [114, 58] on icon at bounding box center [115, 54] width 9 height 9
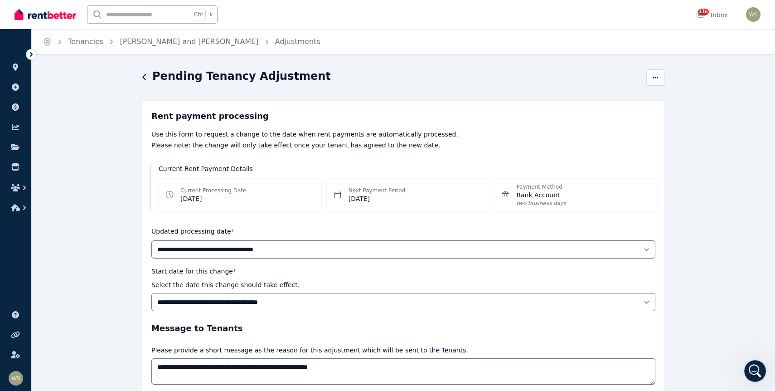
click at [32, 54] on icon at bounding box center [31, 54] width 3 height 5
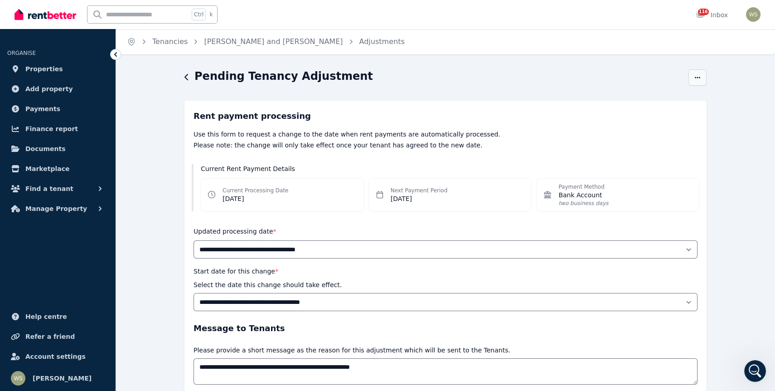
click at [701, 77] on icon "button" at bounding box center [697, 77] width 7 height 6
click at [188, 77] on icon "button" at bounding box center [186, 76] width 5 height 7
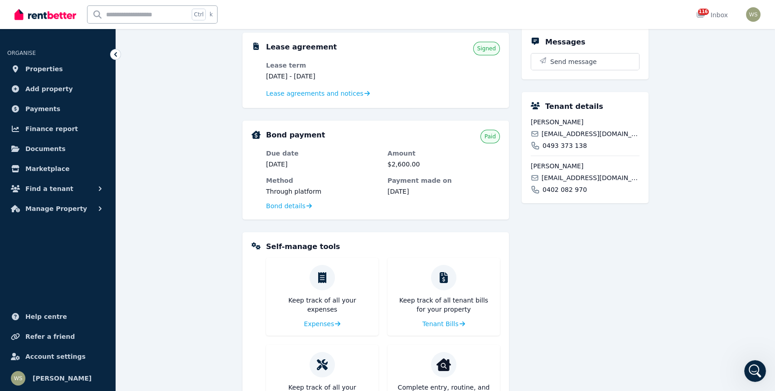
scroll to position [317, 0]
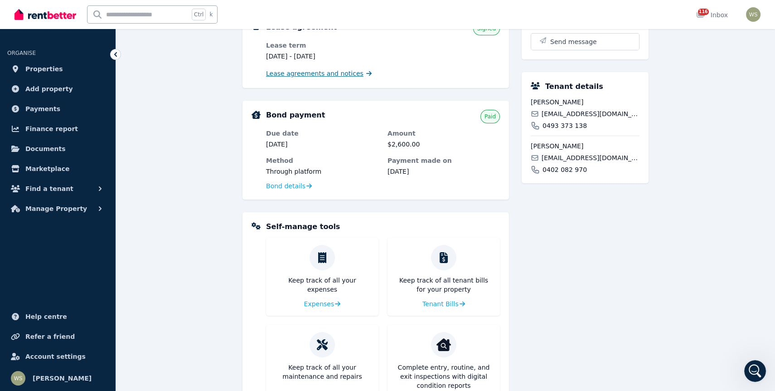
click at [311, 70] on span "Lease agreements and notices" at bounding box center [314, 73] width 97 height 9
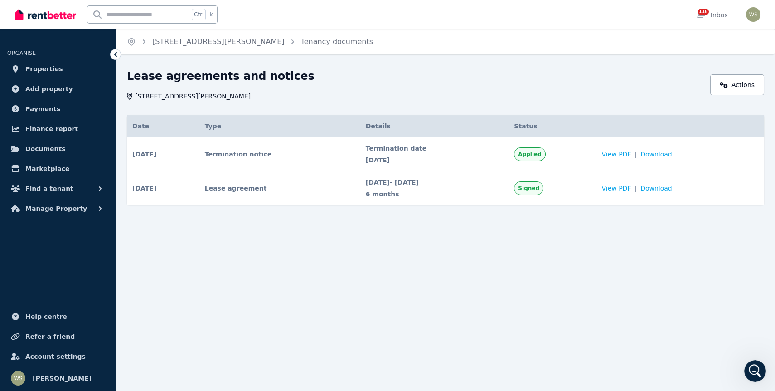
click at [541, 155] on span "Applied" at bounding box center [529, 153] width 23 height 7
click at [539, 190] on span "Signed" at bounding box center [528, 187] width 21 height 7
click at [539, 188] on span "Signed" at bounding box center [528, 187] width 21 height 7
click at [233, 152] on td "Termination notice" at bounding box center [279, 154] width 161 height 34
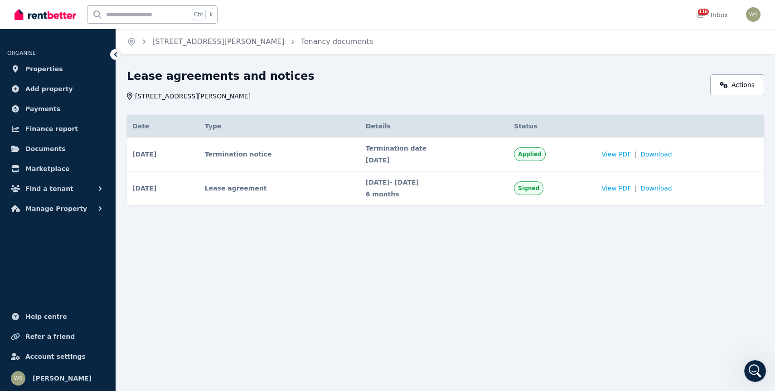
click at [146, 155] on span "[DATE]" at bounding box center [144, 154] width 24 height 9
click at [391, 156] on span "[DATE]" at bounding box center [435, 159] width 138 height 9
click at [631, 157] on span "View PDF" at bounding box center [615, 154] width 29 height 9
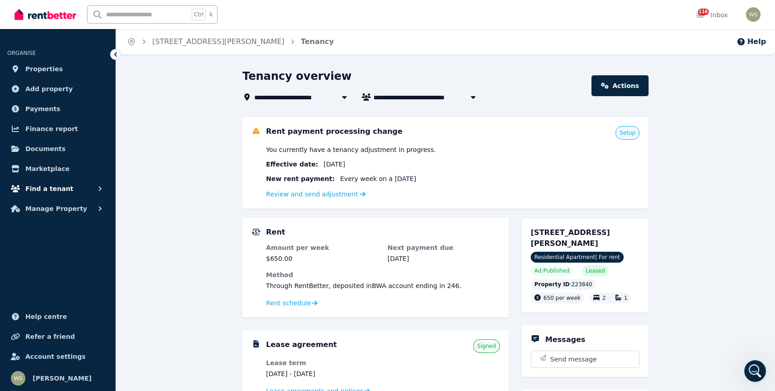
click at [99, 188] on icon "button" at bounding box center [100, 188] width 9 height 9
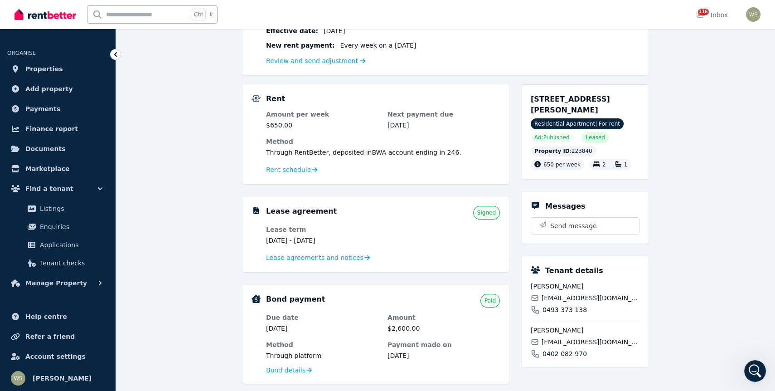
scroll to position [136, 0]
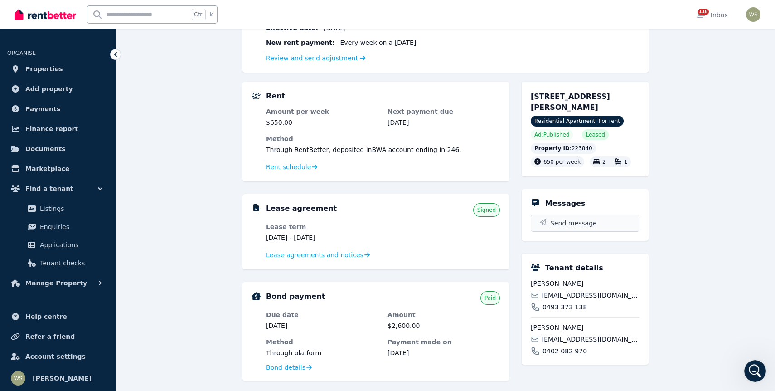
click at [558, 221] on span "Send message" at bounding box center [573, 222] width 47 height 9
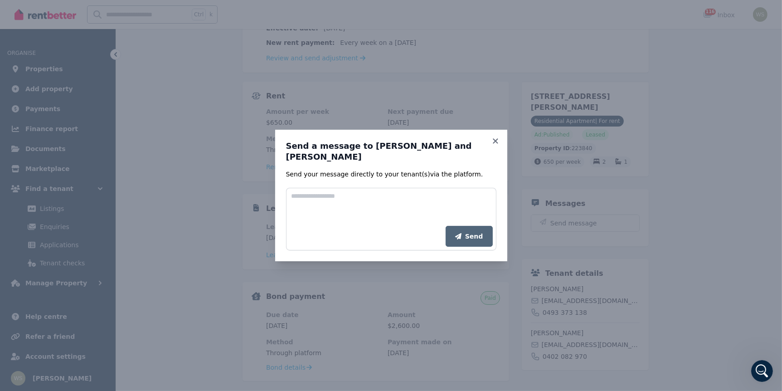
click at [664, 251] on div "Send a message to Joshua Dootson and Erin Proctor Send your message directly to…" at bounding box center [391, 195] width 782 height 391
click at [492, 145] on icon at bounding box center [495, 141] width 9 height 8
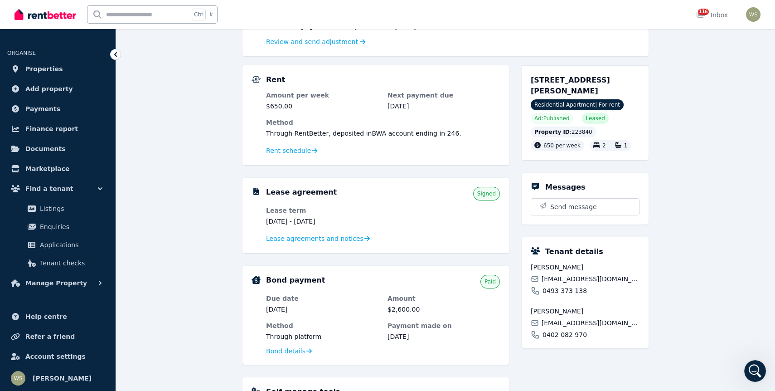
scroll to position [0, 0]
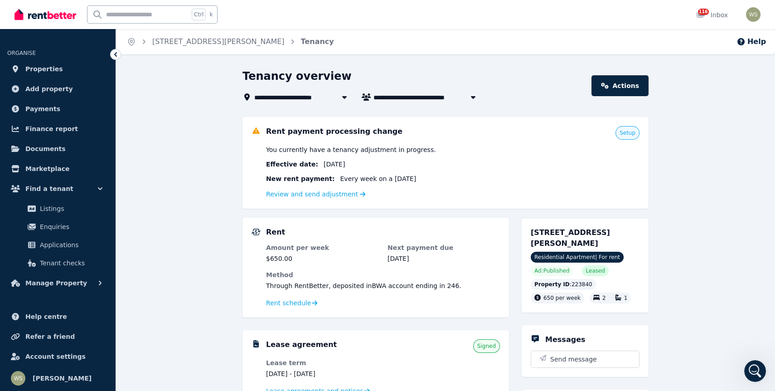
click at [472, 97] on icon "button" at bounding box center [473, 97] width 5 height 3
type input "**********"
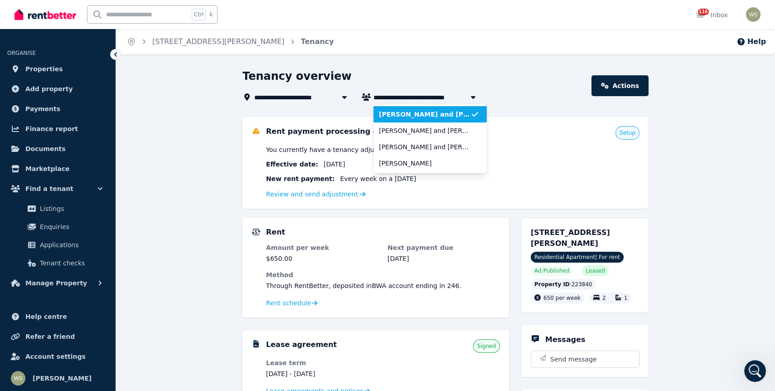
click at [550, 160] on div "Effective date : 17 Aug 2025" at bounding box center [452, 164] width 373 height 9
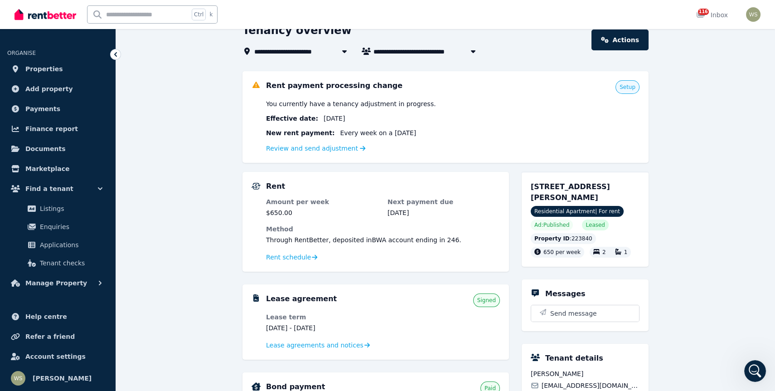
scroll to position [45, 0]
click at [349, 346] on span "Lease agreements and notices" at bounding box center [314, 345] width 97 height 9
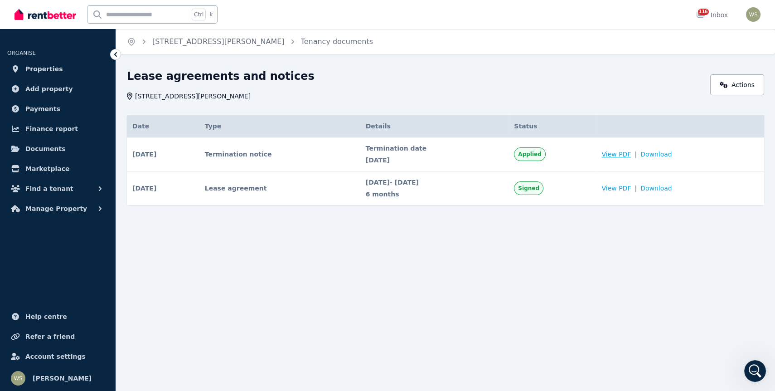
click at [631, 155] on span "View PDF" at bounding box center [615, 154] width 29 height 9
click at [766, 370] on icon "Open Intercom Messenger" at bounding box center [761, 370] width 15 height 15
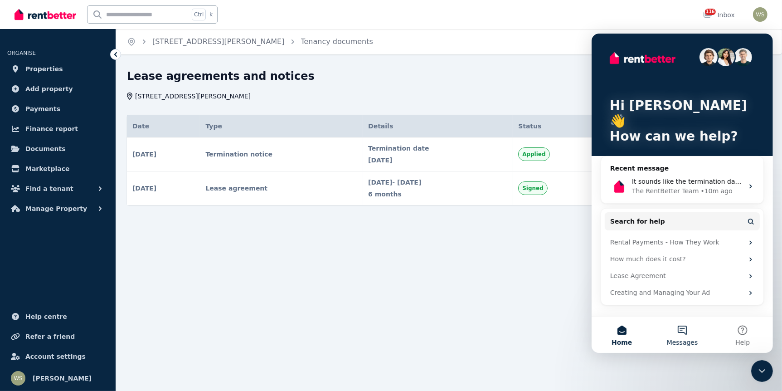
click at [673, 321] on button "Messages" at bounding box center [681, 334] width 60 height 36
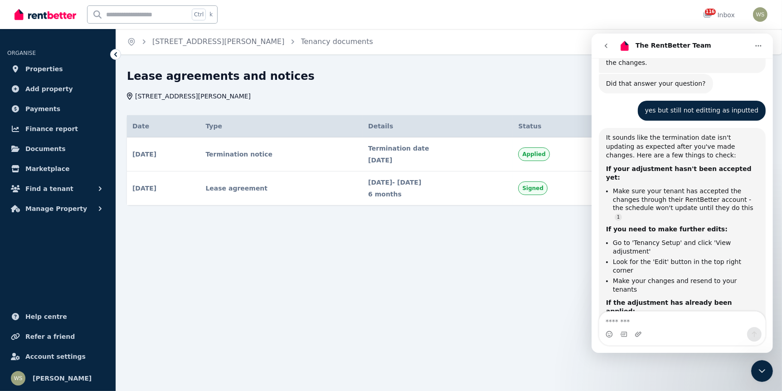
scroll to position [366, 0]
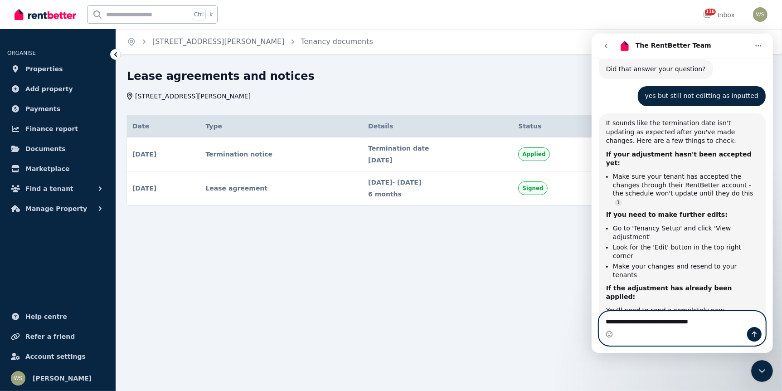
click at [712, 323] on textarea "**********" at bounding box center [682, 318] width 166 height 15
click at [715, 324] on textarea "**********" at bounding box center [682, 318] width 166 height 15
type textarea "*"
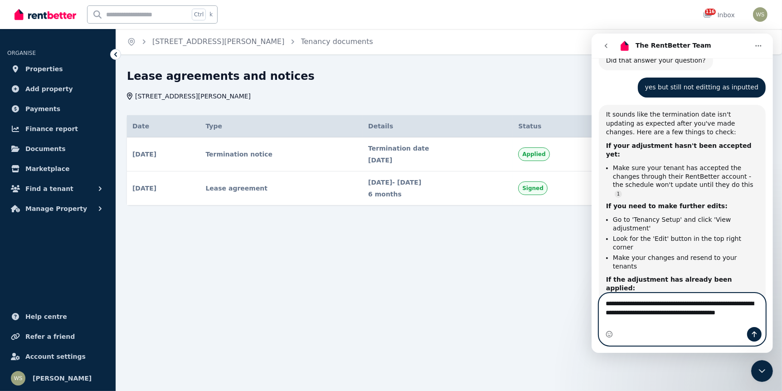
scroll to position [384, 0]
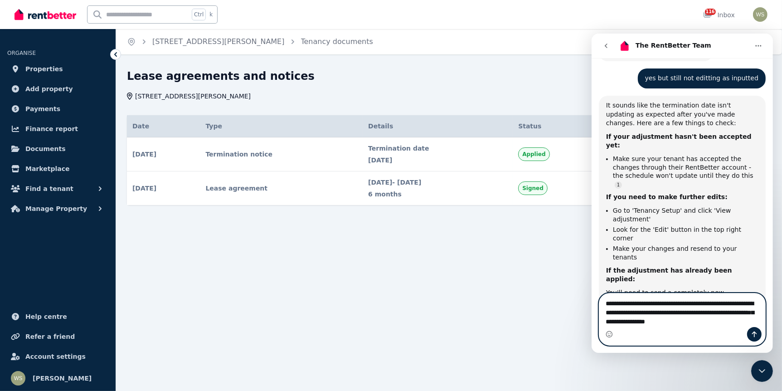
click at [635, 313] on textarea "**********" at bounding box center [682, 310] width 166 height 34
click at [683, 312] on textarea "**********" at bounding box center [682, 310] width 166 height 34
click at [722, 324] on textarea "**********" at bounding box center [682, 310] width 166 height 34
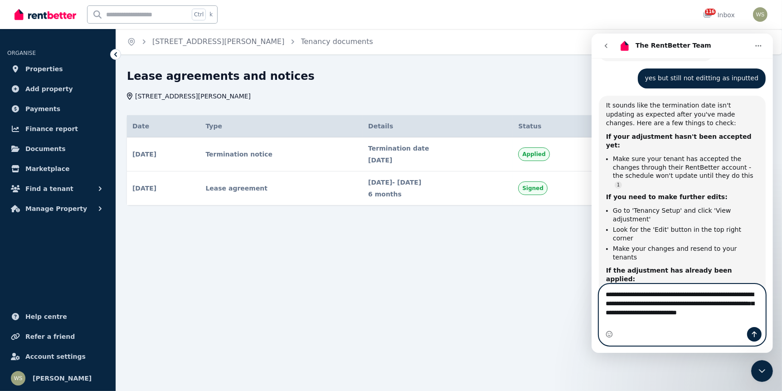
scroll to position [393, 0]
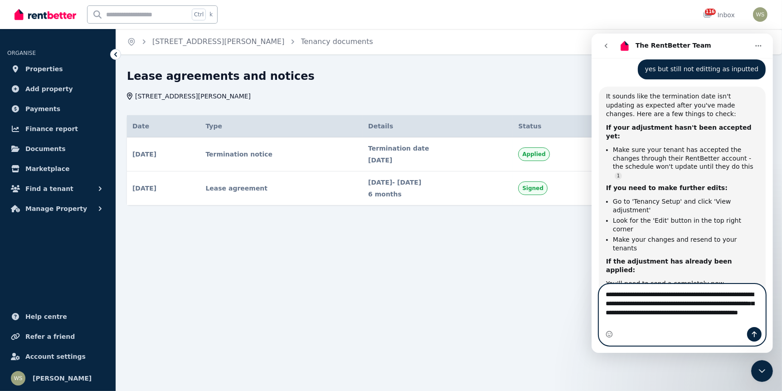
click at [626, 321] on textarea "**********" at bounding box center [682, 305] width 166 height 43
click at [726, 321] on textarea "**********" at bounding box center [682, 305] width 166 height 43
type textarea "**********"
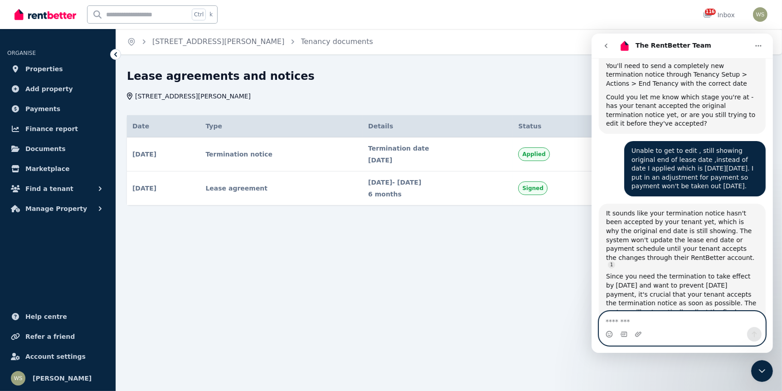
scroll to position [627, 0]
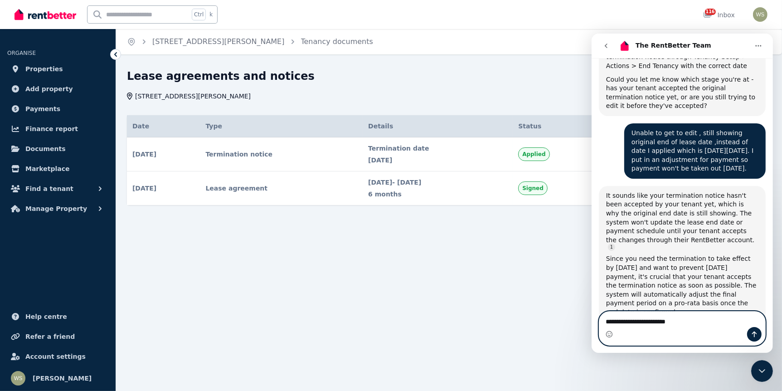
type textarea "**********"
click at [751, 335] on icon "Send a message…" at bounding box center [753, 333] width 7 height 7
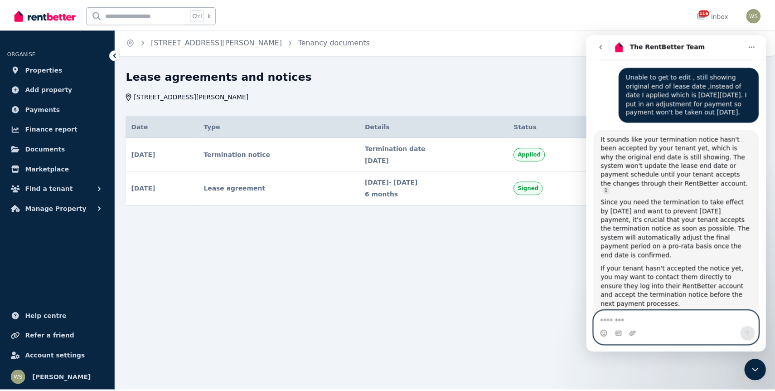
scroll to position [871, 0]
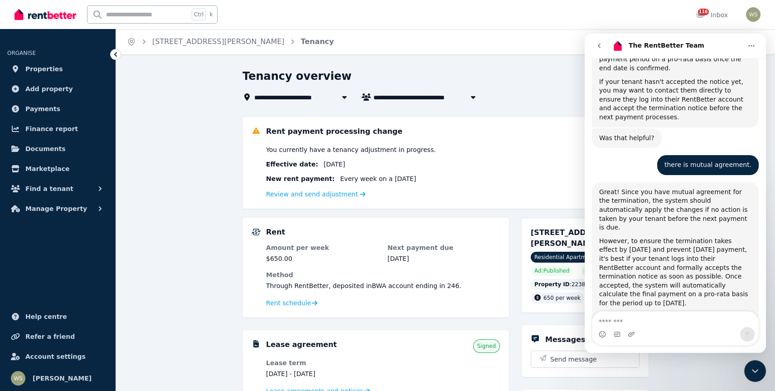
click at [601, 46] on icon "go back" at bounding box center [599, 45] width 7 height 7
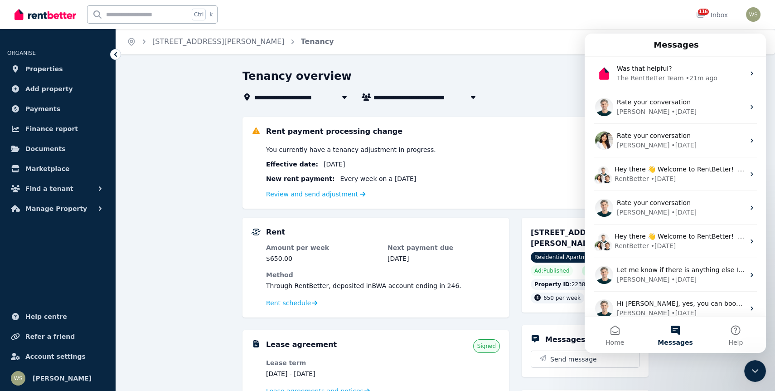
click at [755, 375] on icon "Close Intercom Messenger" at bounding box center [755, 370] width 11 height 11
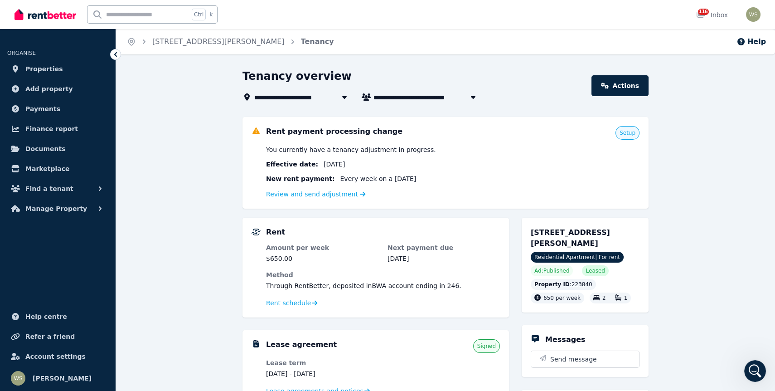
click at [629, 135] on span "Setup" at bounding box center [628, 132] width 16 height 7
click at [608, 92] on link "Actions" at bounding box center [619, 85] width 57 height 21
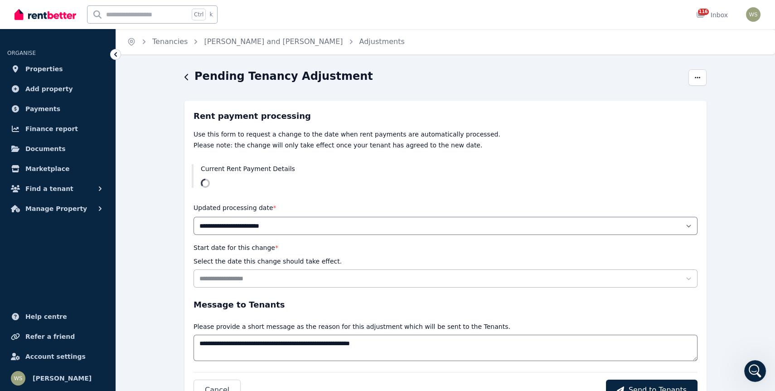
select select "******"
select select "**********"
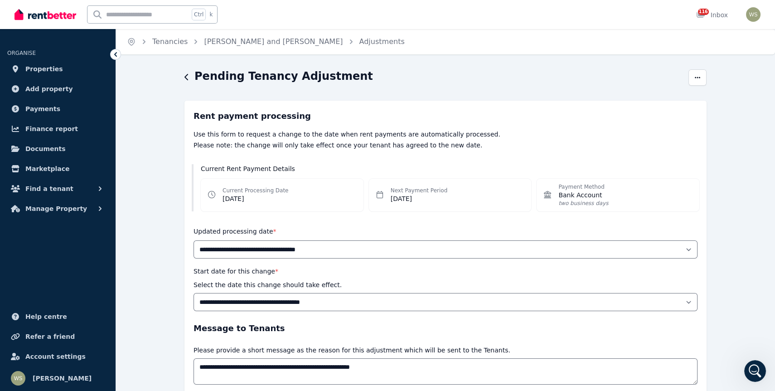
click at [184, 77] on div "**********" at bounding box center [445, 263] width 659 height 389
click at [117, 53] on icon at bounding box center [115, 54] width 9 height 9
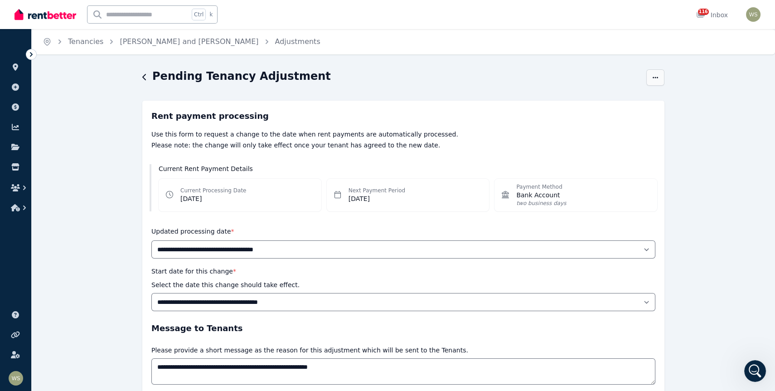
click at [652, 74] on icon "button" at bounding box center [655, 77] width 7 height 6
click at [82, 39] on link "Tenancies" at bounding box center [85, 41] width 35 height 9
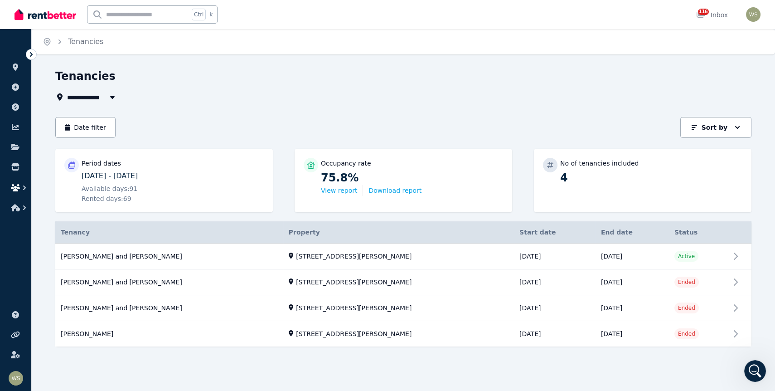
click at [15, 189] on icon "button" at bounding box center [15, 187] width 9 height 7
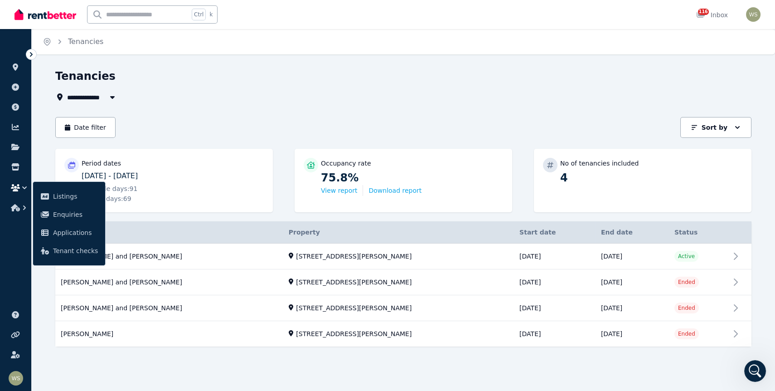
click at [16, 187] on icon "button" at bounding box center [15, 187] width 9 height 7
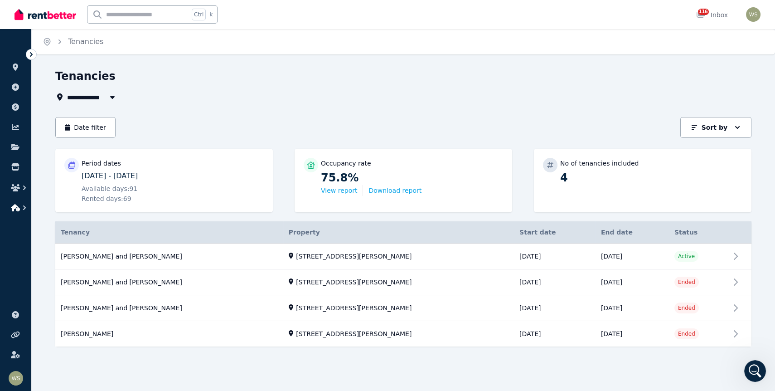
click at [23, 207] on icon "button" at bounding box center [24, 207] width 9 height 9
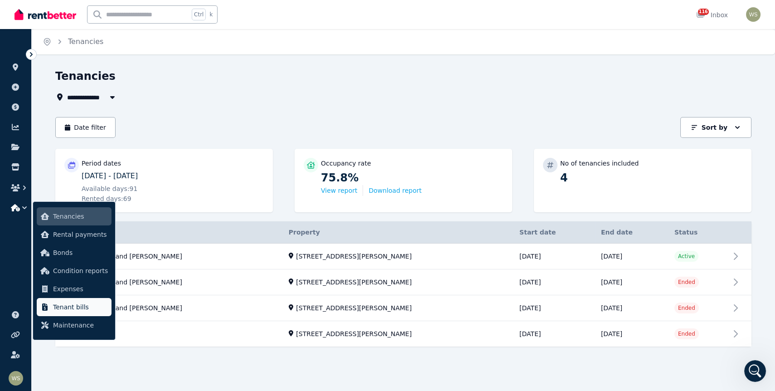
click at [65, 310] on span "Tenant bills" at bounding box center [80, 306] width 55 height 11
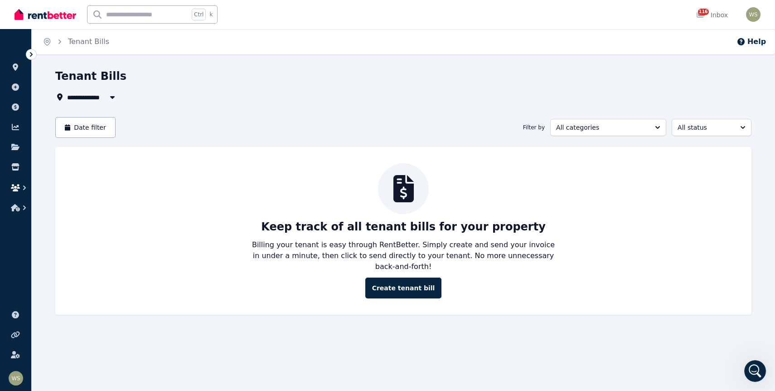
click at [24, 185] on icon "button" at bounding box center [24, 187] width 9 height 9
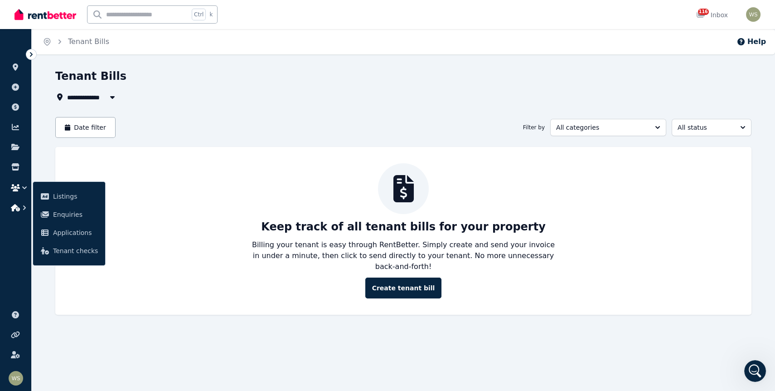
click at [23, 207] on icon "button" at bounding box center [24, 207] width 9 height 9
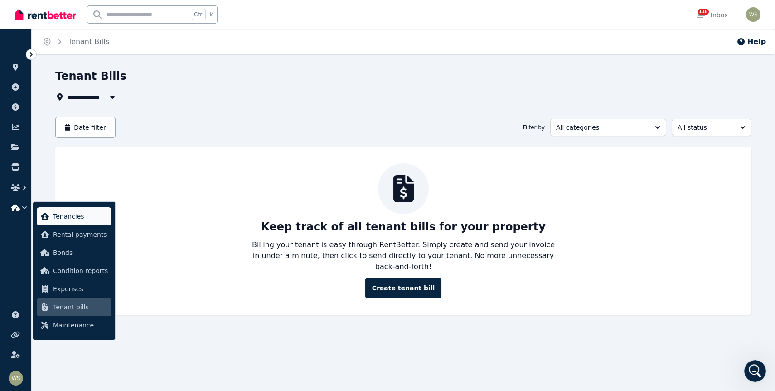
click at [74, 215] on span "Tenancies" at bounding box center [80, 216] width 55 height 11
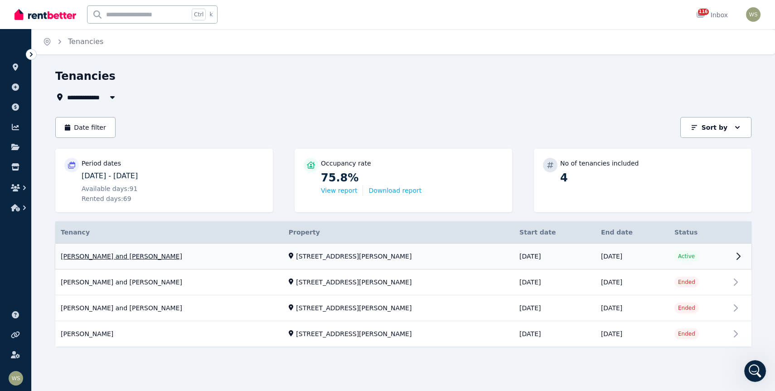
click at [735, 256] on link "View property details" at bounding box center [403, 256] width 696 height 26
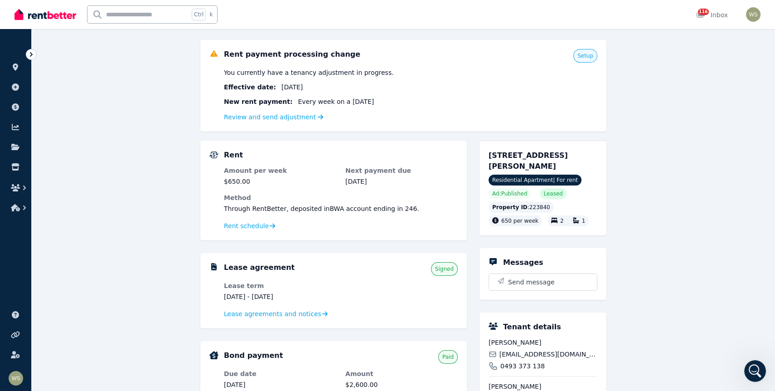
scroll to position [45, 0]
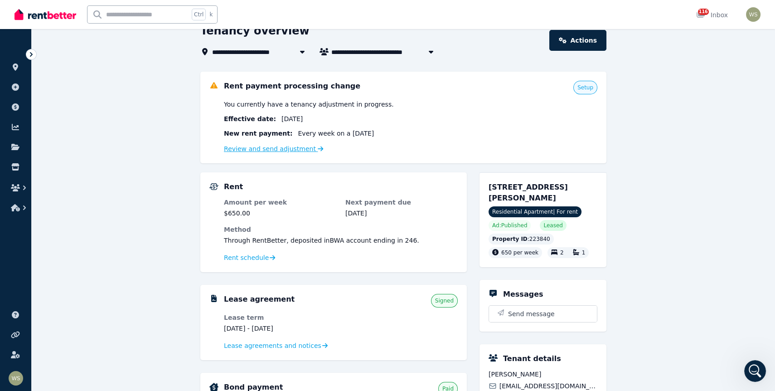
click at [271, 149] on link "Review and send adjustment" at bounding box center [274, 148] width 100 height 7
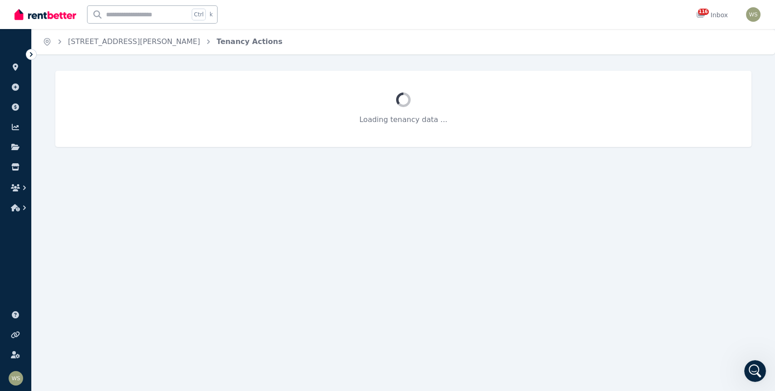
select select "******"
select select "**********"
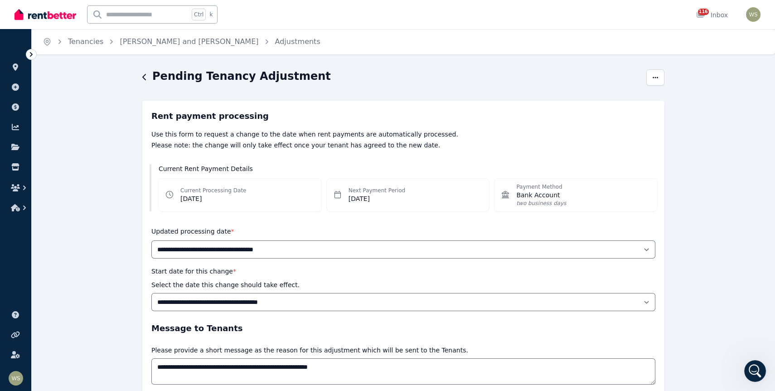
click at [32, 55] on icon at bounding box center [31, 54] width 9 height 9
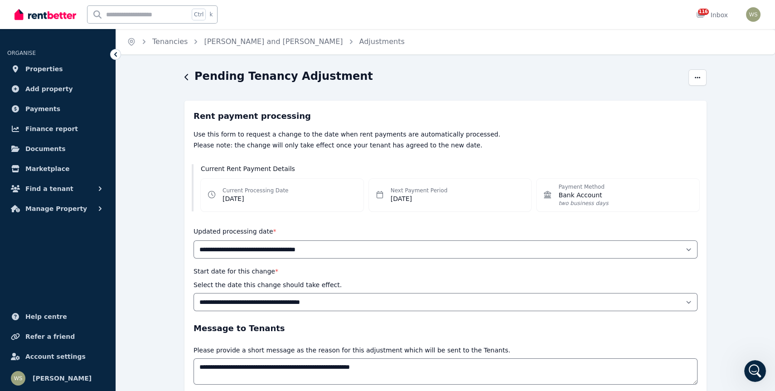
click at [186, 77] on icon "button" at bounding box center [186, 77] width 4 height 6
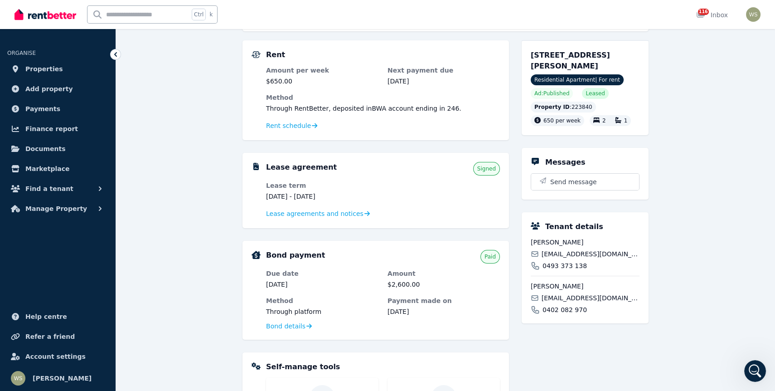
scroll to position [181, 0]
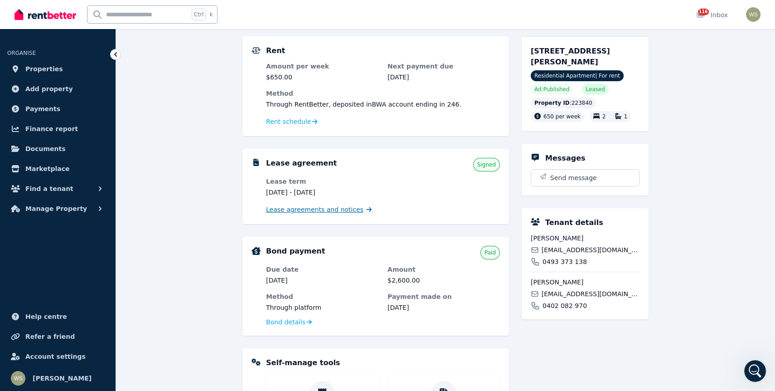
click at [321, 208] on span "Lease agreements and notices" at bounding box center [314, 209] width 97 height 9
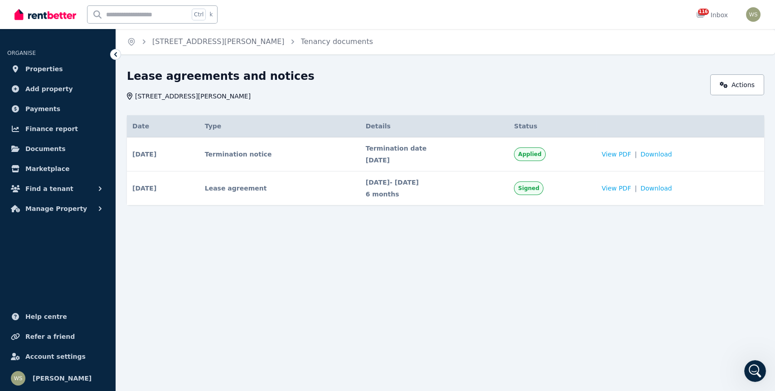
click at [366, 150] on span "Termination date" at bounding box center [435, 148] width 138 height 9
click at [545, 157] on span "Applied" at bounding box center [529, 154] width 31 height 14
click at [735, 79] on link "Actions" at bounding box center [737, 84] width 54 height 21
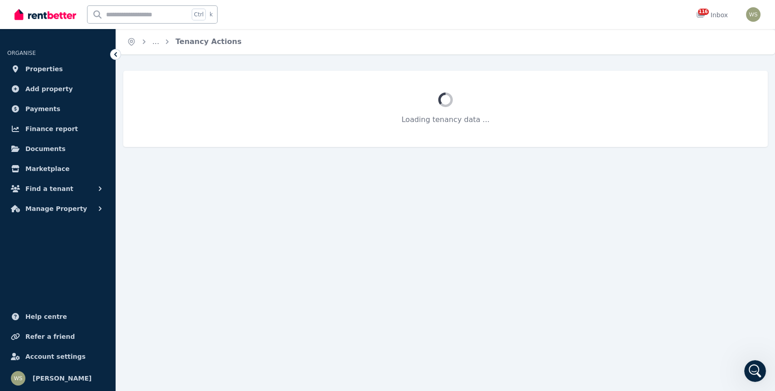
select select "******"
select select "**********"
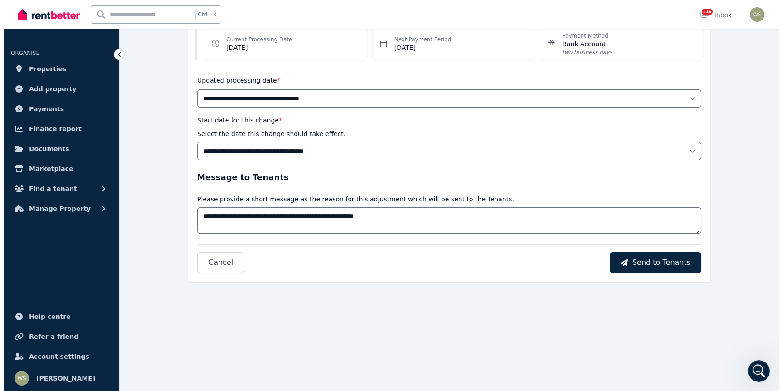
scroll to position [73, 0]
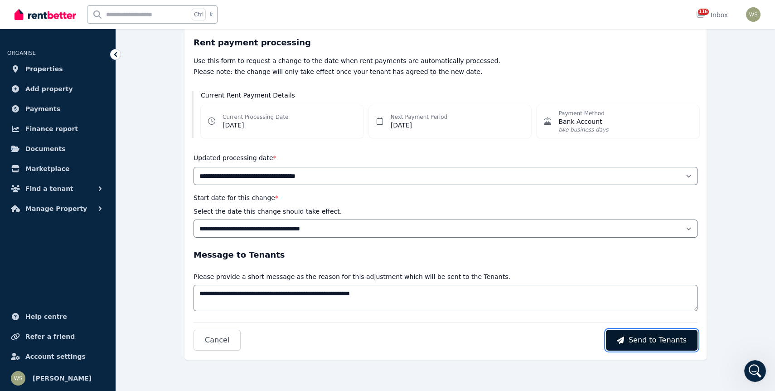
click at [641, 342] on span "Send to Tenants" at bounding box center [658, 339] width 58 height 11
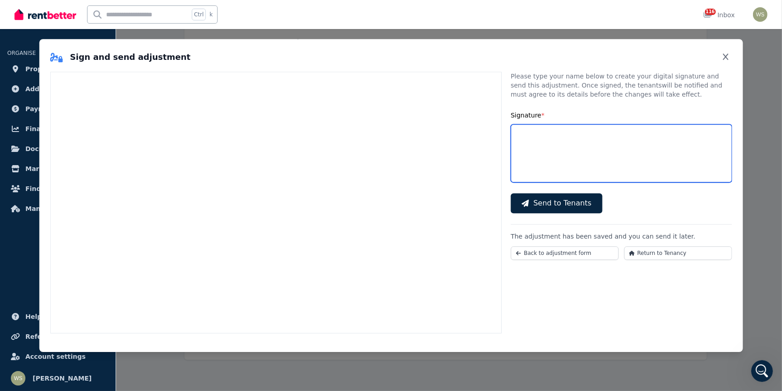
click at [548, 152] on input "Signature *" at bounding box center [621, 153] width 221 height 58
type input "**********"
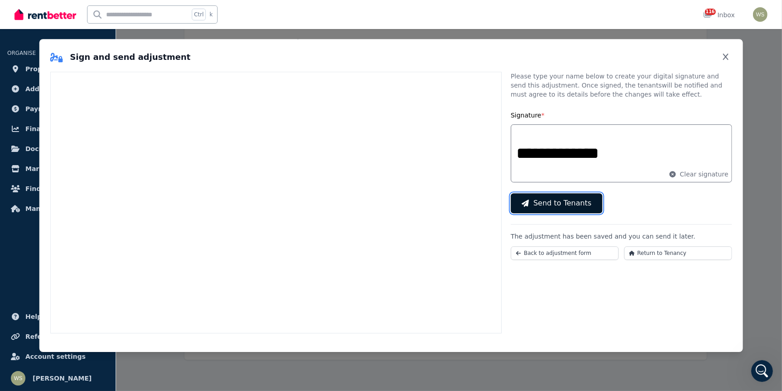
click at [555, 202] on span "Send to Tenants" at bounding box center [562, 203] width 58 height 11
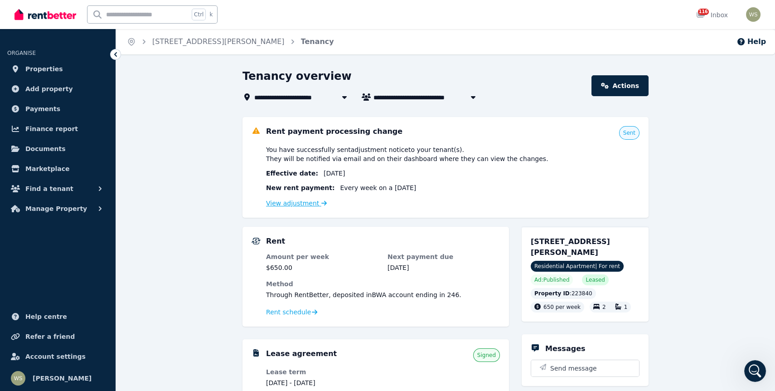
click at [302, 203] on link "View adjustment" at bounding box center [296, 202] width 61 height 7
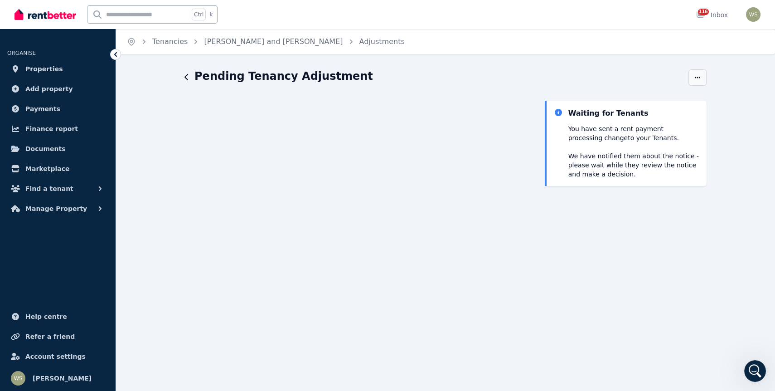
click at [699, 78] on icon "button" at bounding box center [697, 77] width 5 height 1
click at [184, 78] on icon "button" at bounding box center [186, 77] width 4 height 6
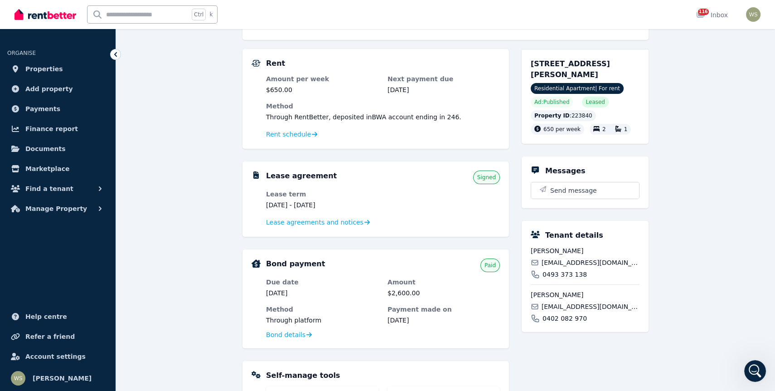
scroll to position [181, 0]
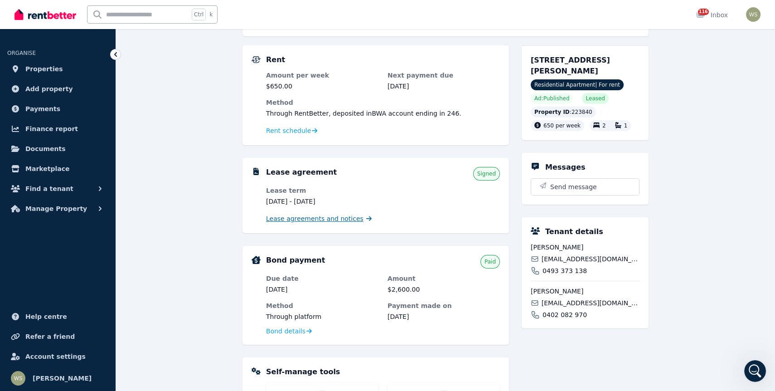
click at [278, 218] on span "Lease agreements and notices" at bounding box center [314, 218] width 97 height 9
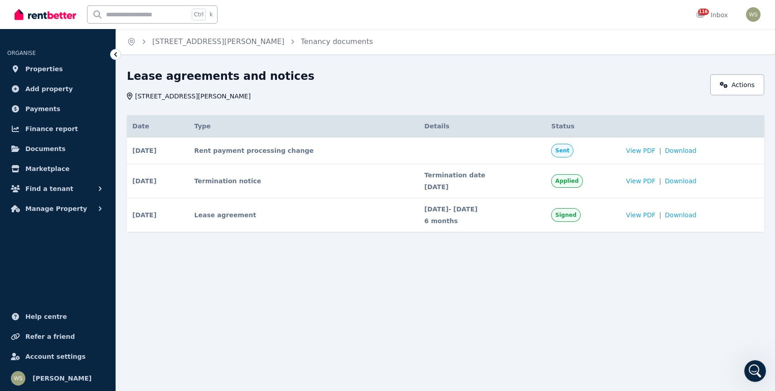
click at [578, 179] on span "Applied" at bounding box center [566, 180] width 23 height 7
drag, startPoint x: 439, startPoint y: 186, endPoint x: 434, endPoint y: 185, distance: 5.0
click at [435, 185] on span "[DATE]" at bounding box center [482, 186] width 116 height 9
click at [189, 181] on td "14 Aug 2025 # 2 Termination notice Applied Date 14 Aug 2025 Details Termination…" at bounding box center [158, 181] width 62 height 34
click at [143, 179] on span "[DATE]" at bounding box center [144, 180] width 24 height 9
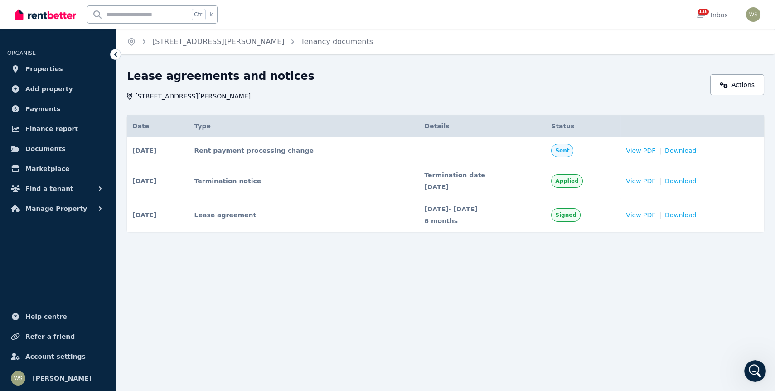
click at [254, 181] on td "Termination notice" at bounding box center [304, 181] width 230 height 34
click at [653, 178] on span "View PDF" at bounding box center [640, 180] width 29 height 9
click at [578, 181] on span "Applied" at bounding box center [566, 180] width 23 height 7
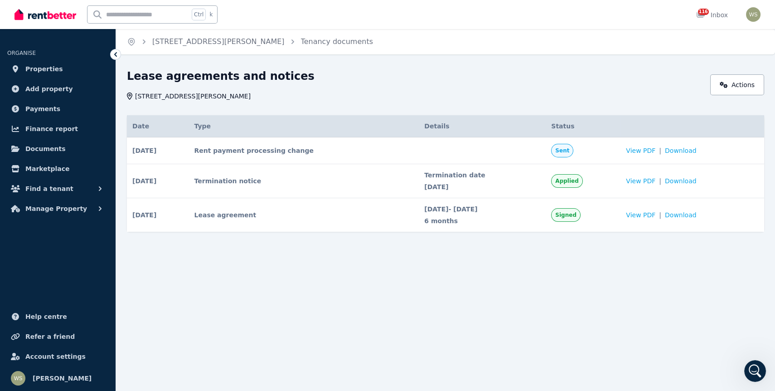
drag, startPoint x: 580, startPoint y: 181, endPoint x: 562, endPoint y: 178, distance: 18.0
click at [546, 178] on td "Termination date 21 Dec 2025" at bounding box center [482, 181] width 127 height 34
click at [605, 189] on td "Applied" at bounding box center [583, 181] width 75 height 34
click at [604, 188] on td "Applied" at bounding box center [583, 181] width 75 height 34
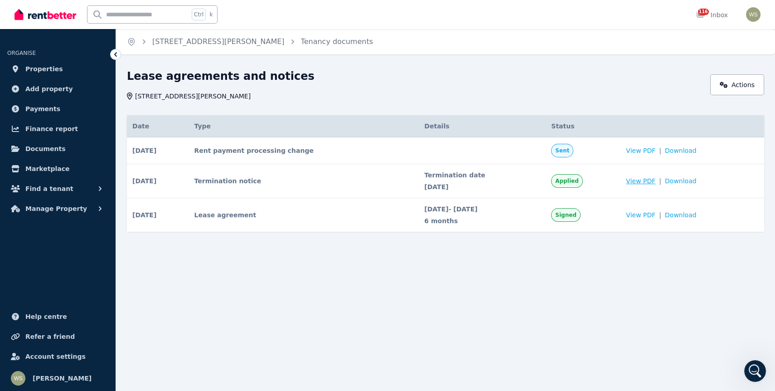
click at [655, 181] on span "View PDF" at bounding box center [640, 180] width 29 height 9
